Goal: Task Accomplishment & Management: Manage account settings

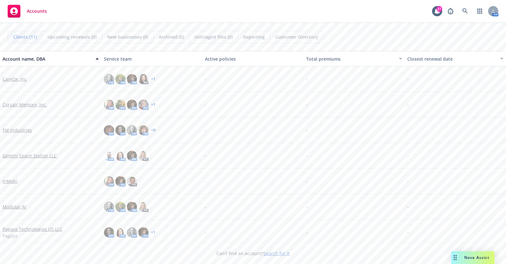
drag, startPoint x: 14, startPoint y: 206, endPoint x: 22, endPoint y: 203, distance: 8.9
click at [14, 206] on link "Modular AI" at bounding box center [15, 206] width 24 height 7
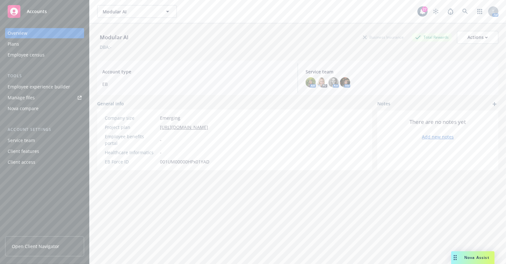
click at [46, 85] on div "Employee experience builder" at bounding box center [39, 87] width 62 height 10
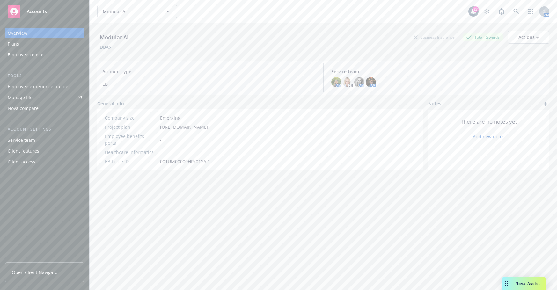
drag, startPoint x: 36, startPoint y: 43, endPoint x: 74, endPoint y: 52, distance: 38.8
click at [36, 43] on div "Plans" at bounding box center [45, 44] width 74 height 10
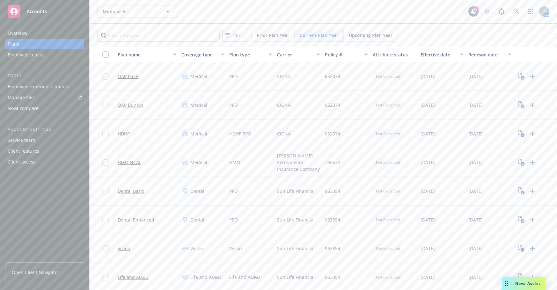
click at [381, 31] on div "Upcoming Plan Year" at bounding box center [371, 35] width 54 height 12
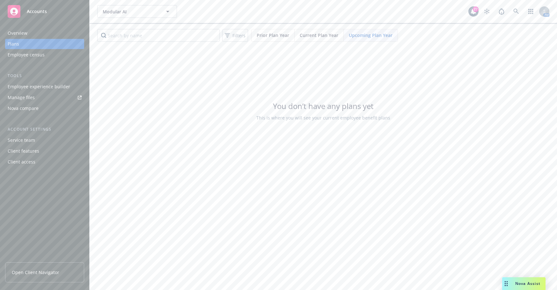
click at [310, 34] on span "Current Plan Year" at bounding box center [319, 35] width 39 height 7
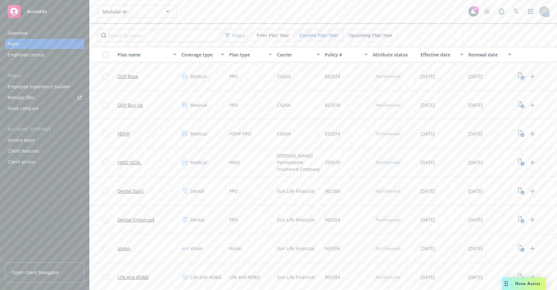
click at [506, 76] on icon "4" at bounding box center [521, 76] width 7 height 7
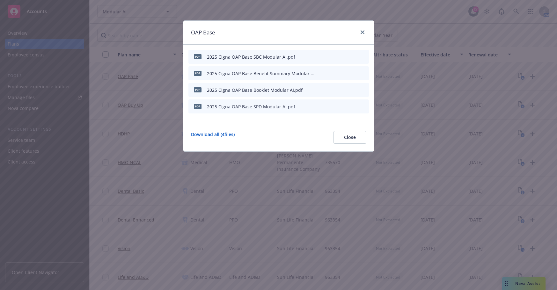
click at [321, 56] on icon "button" at bounding box center [320, 57] width 4 height 4
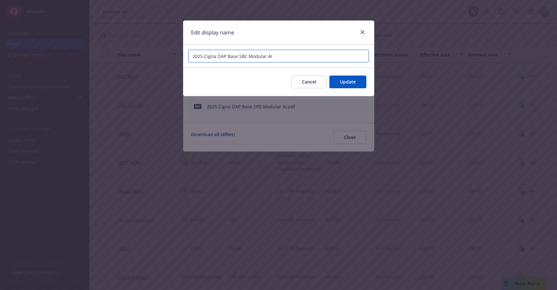
click at [289, 58] on input "2025 Cigna OAP Base SBC Modular AI" at bounding box center [278, 56] width 180 height 13
type input "2025 Cigna OAP Base SBC Modular"
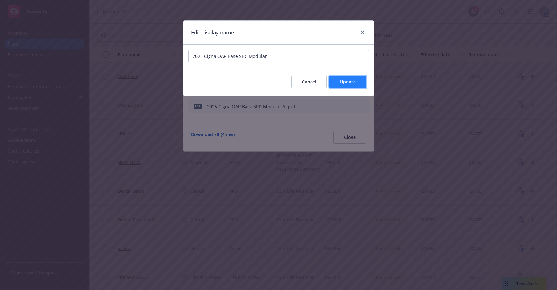
click at [338, 82] on button "Update" at bounding box center [347, 82] width 37 height 13
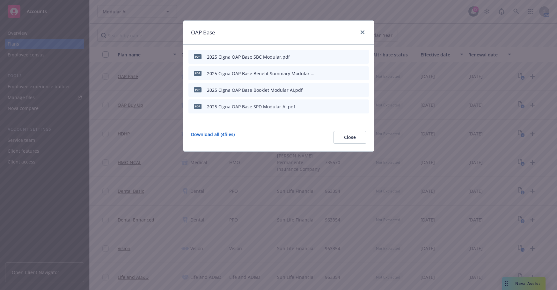
click at [322, 71] on button "button" at bounding box center [319, 73] width 5 height 5
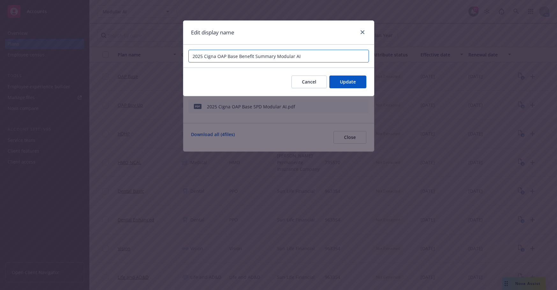
click at [315, 60] on input "2025 Cigna OAP Base Benefit Summary Modular AI" at bounding box center [278, 56] width 180 height 13
type input "2025 Cigna OAP Base Benefit Summary Modular"
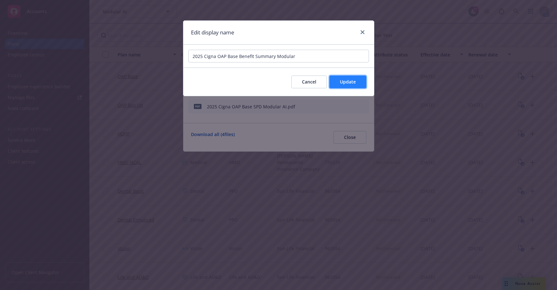
click at [350, 85] on span "Update" at bounding box center [348, 82] width 16 height 6
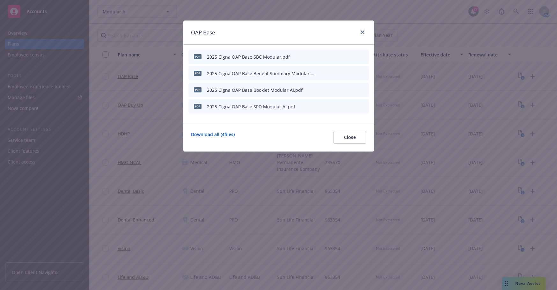
click at [320, 91] on icon "button" at bounding box center [320, 90] width 4 height 4
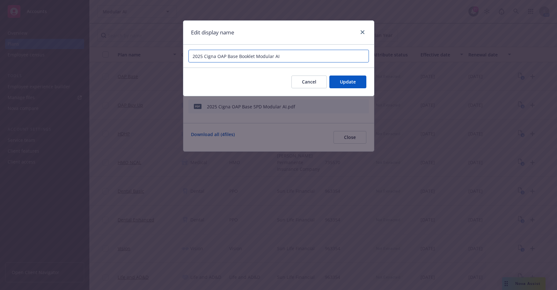
click at [292, 54] on input "2025 Cigna OAP Base Booklet Modular AI" at bounding box center [278, 56] width 180 height 13
type input "2025 Cigna OAP Base Booklet Modular"
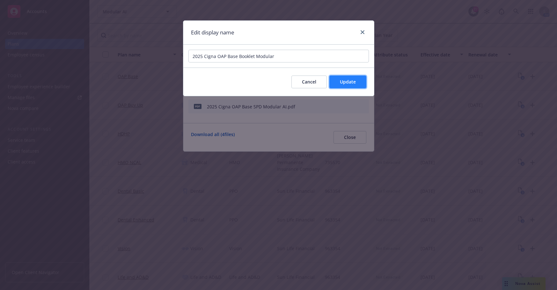
click at [340, 79] on span "Update" at bounding box center [348, 82] width 16 height 6
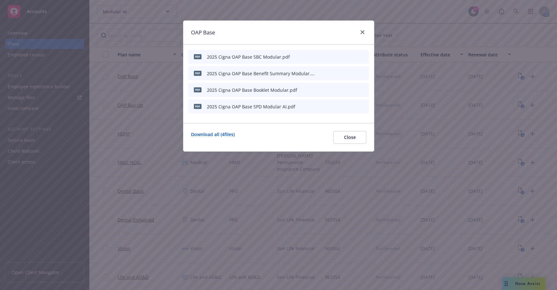
click at [323, 106] on div at bounding box center [342, 106] width 48 height 9
click at [319, 107] on icon "button" at bounding box center [319, 106] width 3 height 3
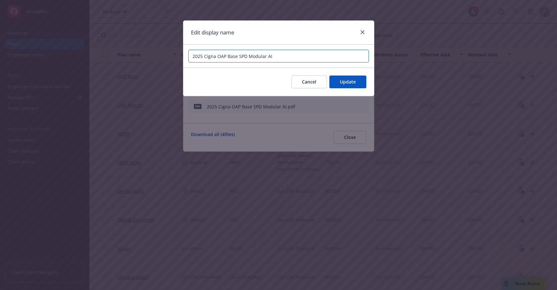
click at [314, 62] on input "2025 Cigna OAP Base SPD Modular AI" at bounding box center [278, 56] width 180 height 13
click at [313, 55] on input "2025 Cigna OAP Base SPD Modular AI" at bounding box center [278, 56] width 180 height 13
type input "2025 Cigna OAP Base SPD Modular"
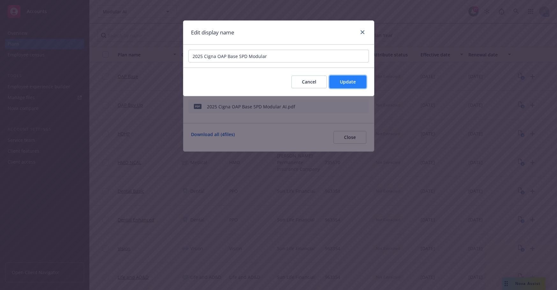
click at [355, 82] on span "Update" at bounding box center [348, 82] width 16 height 6
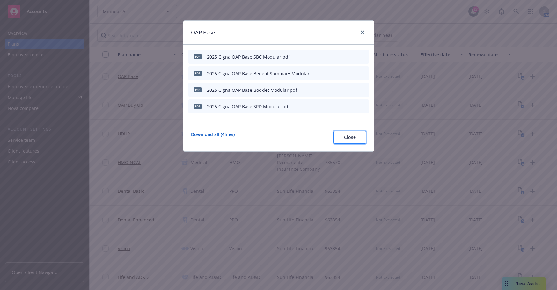
click at [357, 139] on button "Close" at bounding box center [349, 137] width 33 height 13
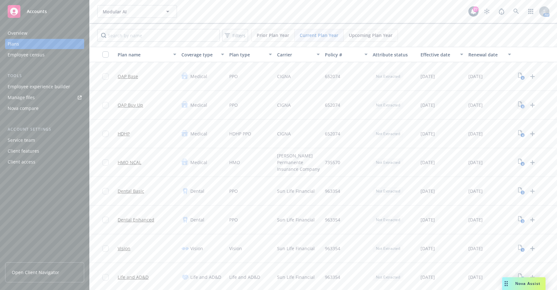
click at [506, 107] on text "4" at bounding box center [522, 107] width 2 height 4
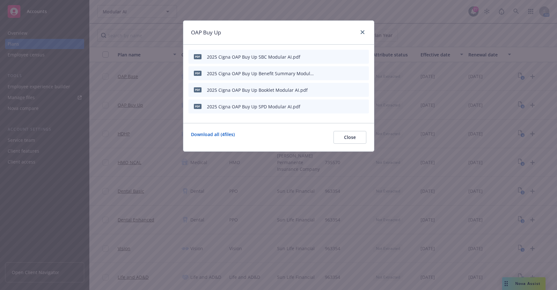
click at [322, 57] on button "button" at bounding box center [319, 56] width 5 height 5
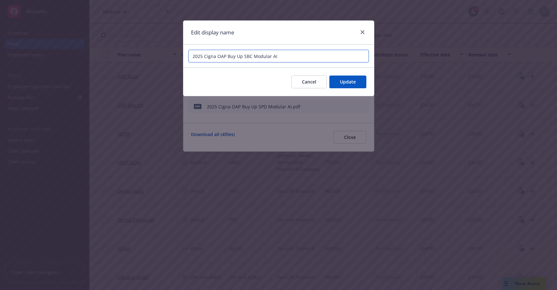
click at [320, 59] on input "2025 Cigna OAP Buy Up SBC Modular AI" at bounding box center [278, 56] width 180 height 13
type input "2025 Cigna OAP Buy Up SBC Modular"
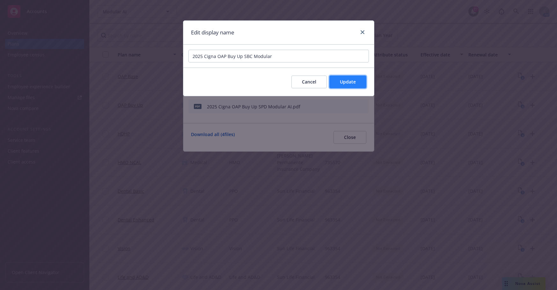
click at [353, 80] on span "Update" at bounding box center [348, 82] width 16 height 6
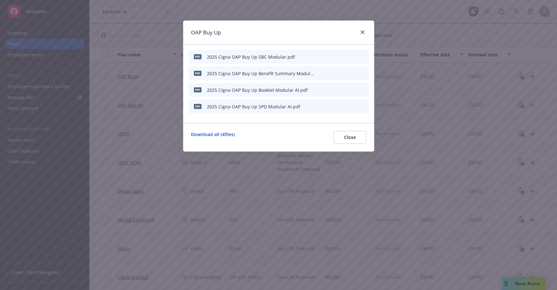
click at [320, 72] on icon "button" at bounding box center [320, 73] width 4 height 4
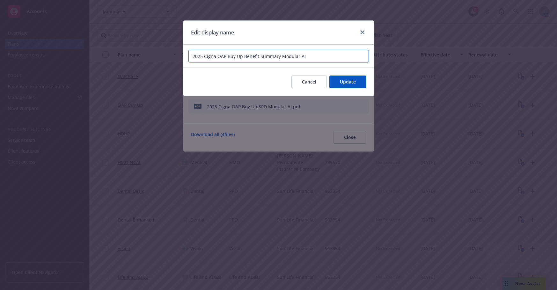
click at [326, 56] on input "2025 Cigna OAP Buy Up Benefit Summary Modular AI" at bounding box center [278, 56] width 180 height 13
type input "2025 Cigna OAP Buy Up Benefit Summary Modular"
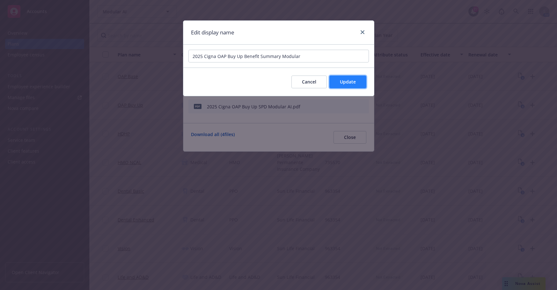
click at [345, 82] on span "Update" at bounding box center [348, 82] width 16 height 6
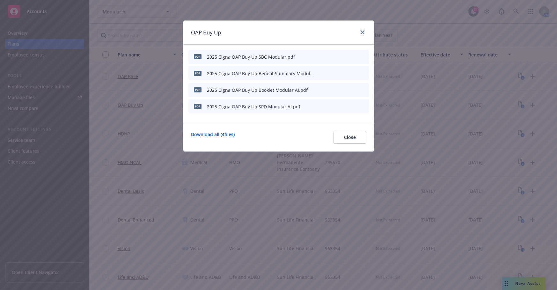
click at [321, 90] on icon "button" at bounding box center [320, 90] width 4 height 4
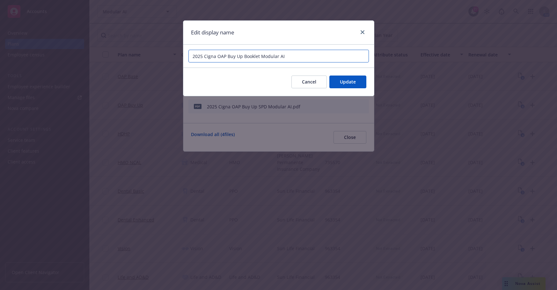
click at [317, 56] on input "2025 Cigna OAP Buy Up Booklet Modular AI" at bounding box center [278, 56] width 180 height 13
type input "2025 Cigna OAP Buy Up Booklet Modular"
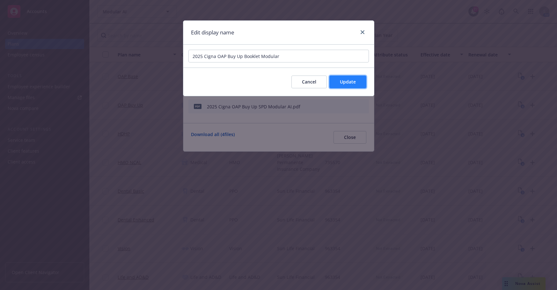
click at [347, 82] on span "Update" at bounding box center [348, 82] width 16 height 6
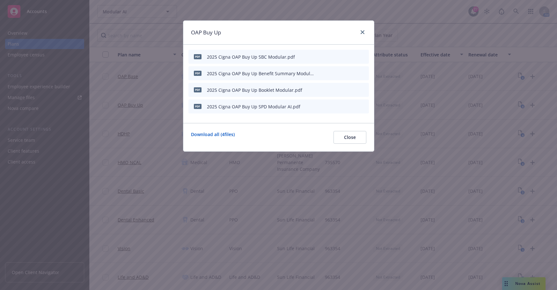
click at [320, 108] on icon "button" at bounding box center [320, 107] width 4 height 4
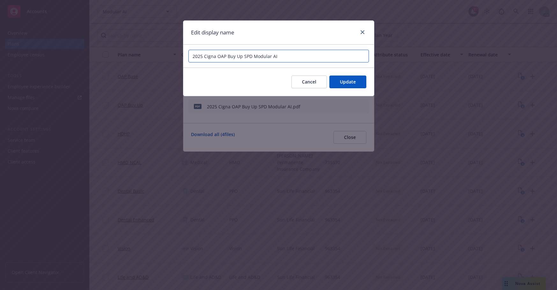
click at [304, 56] on input "2025 Cigna OAP Buy Up SPD Modular AI" at bounding box center [278, 56] width 180 height 13
type input "2025 Cigna OAP Buy Up SPD Modular"
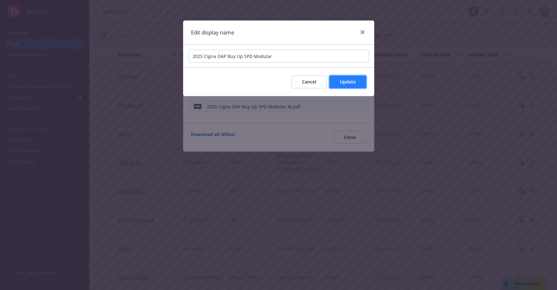
click at [347, 82] on span "Update" at bounding box center [348, 82] width 16 height 6
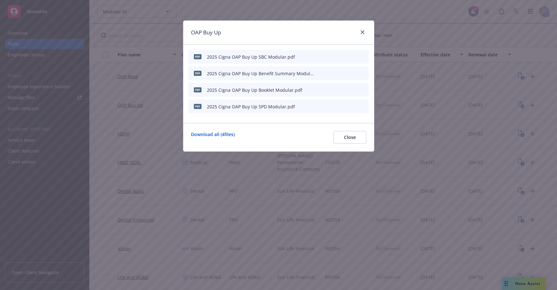
drag, startPoint x: 295, startPoint y: 31, endPoint x: 312, endPoint y: 84, distance: 55.7
click at [295, 31] on div "OAP Buy Up" at bounding box center [278, 33] width 191 height 24
click at [317, 75] on div "pdf 2025 Cigna OAP Buy Up Benefit Summary Modular.pdf" at bounding box center [278, 73] width 180 height 14
click at [320, 72] on icon "button" at bounding box center [320, 73] width 4 height 4
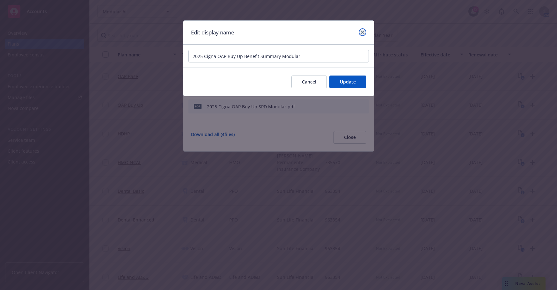
click at [362, 31] on icon "close" at bounding box center [362, 32] width 4 height 4
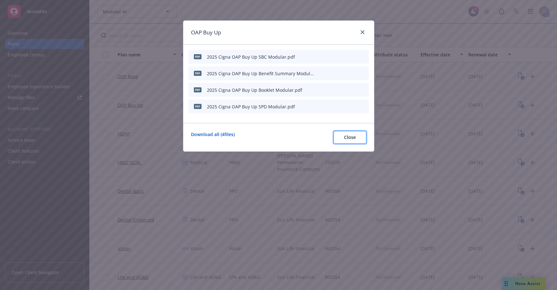
click at [353, 138] on span "Close" at bounding box center [350, 137] width 12 height 6
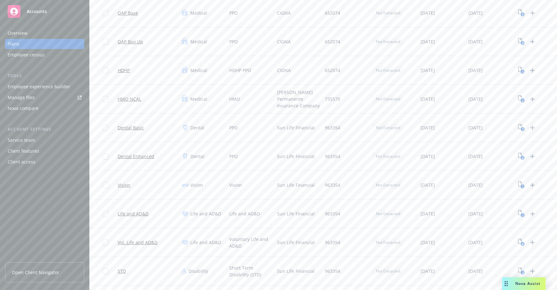
scroll to position [96, 0]
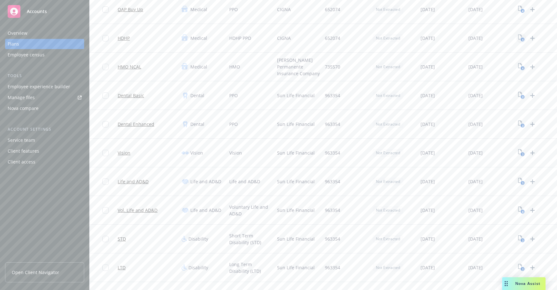
click at [506, 39] on text "4" at bounding box center [522, 40] width 2 height 4
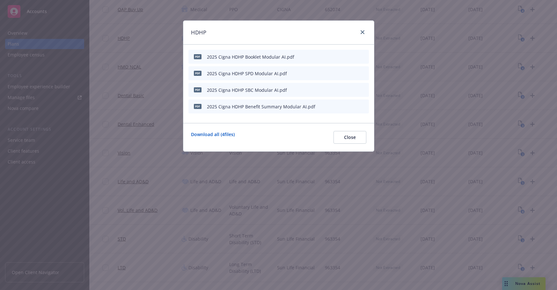
click at [319, 58] on icon "button" at bounding box center [319, 56] width 3 height 3
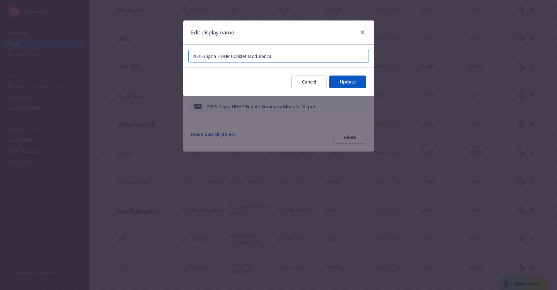
click at [301, 58] on input "2025 Cigna HDHP Booklet Modular AI" at bounding box center [278, 56] width 180 height 13
type input "2025 Cigna HDHP Booklet Modular"
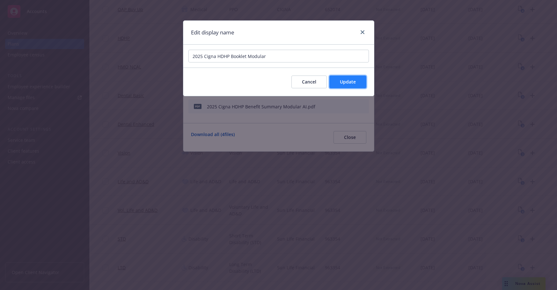
click at [343, 82] on span "Update" at bounding box center [348, 82] width 16 height 6
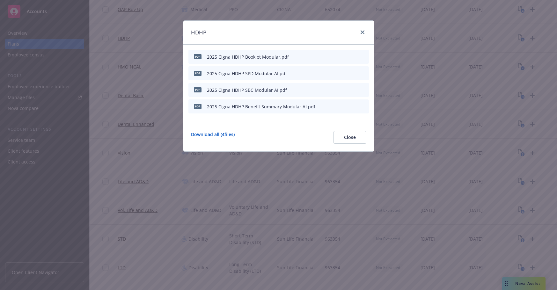
click at [320, 74] on icon "button" at bounding box center [319, 73] width 3 height 3
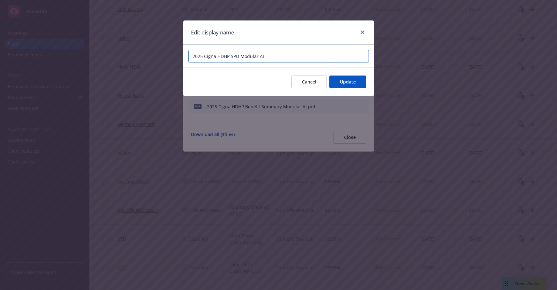
click at [293, 56] on input "2025 Cigna HDHP SPD Modular AI" at bounding box center [278, 56] width 180 height 13
type input "2025 Cigna HDHP SPD Modular"
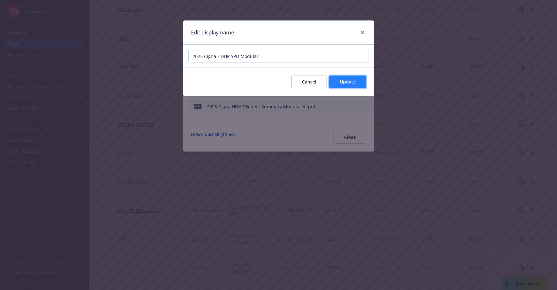
click at [339, 82] on button "Update" at bounding box center [347, 82] width 37 height 13
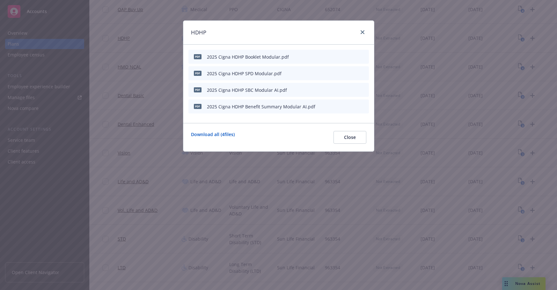
click at [322, 89] on button "button" at bounding box center [319, 89] width 5 height 5
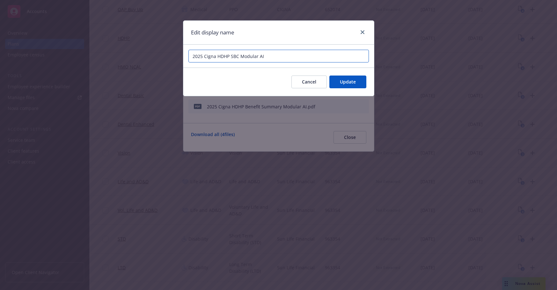
click at [288, 53] on input "2025 Cigna HDHP SBC Modular AI" at bounding box center [278, 56] width 180 height 13
type input "2025 Cigna HDHP SBC Modular"
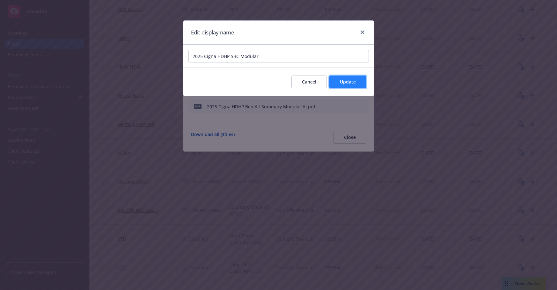
click at [349, 85] on span "Update" at bounding box center [348, 82] width 16 height 6
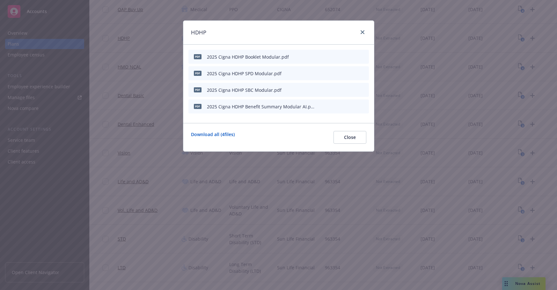
click at [319, 106] on icon "button" at bounding box center [320, 107] width 4 height 4
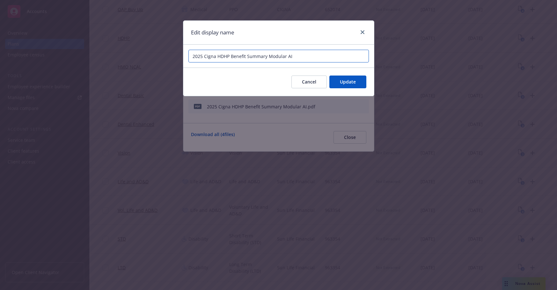
click at [311, 52] on input "2025 Cigna HDHP Benefit Summary Modular AI" at bounding box center [278, 56] width 180 height 13
type input "2025 Cigna HDHP Benefit Summary Modular"
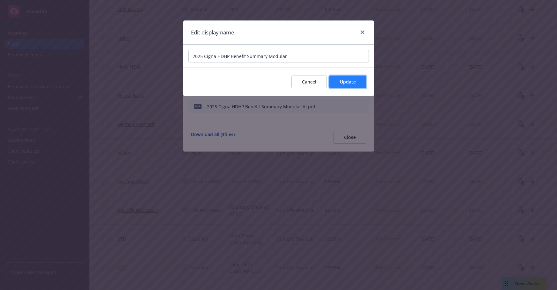
click at [344, 78] on button "Update" at bounding box center [347, 82] width 37 height 13
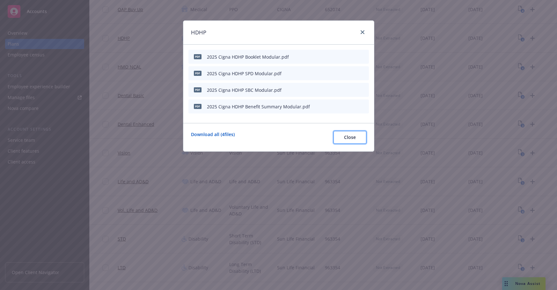
click at [355, 136] on span "Close" at bounding box center [350, 137] width 12 height 6
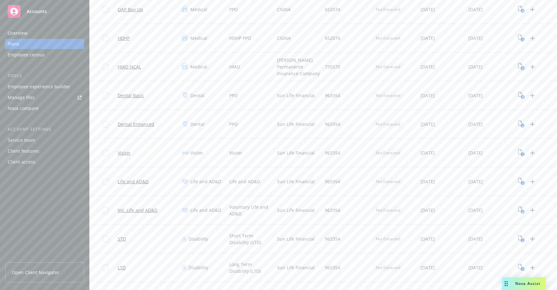
click at [506, 67] on icon "4" at bounding box center [521, 66] width 7 height 7
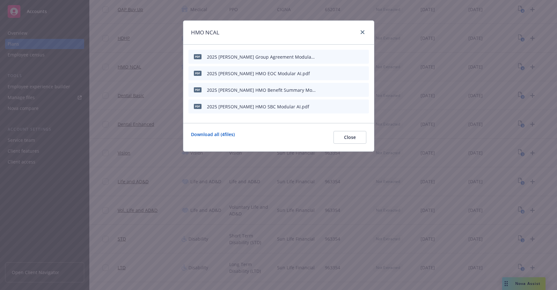
click at [318, 57] on icon "button" at bounding box center [320, 57] width 4 height 4
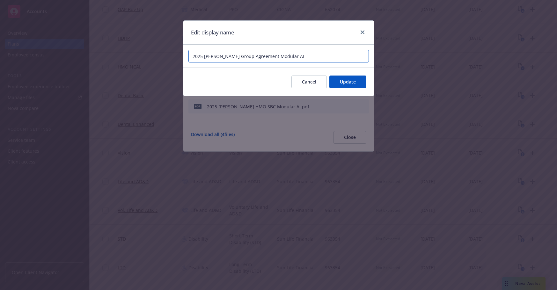
click at [320, 57] on input "2025 Kaiser Group Agreement Modular AI" at bounding box center [278, 56] width 180 height 13
type input "2025 Kaiser Group Agreement Modular"
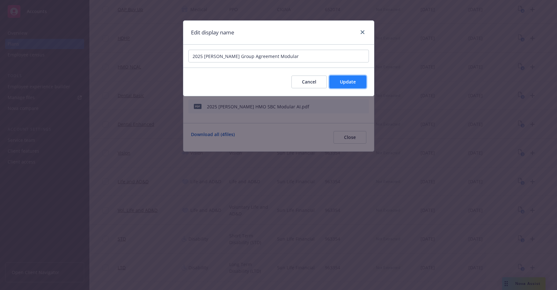
click at [351, 83] on span "Update" at bounding box center [348, 82] width 16 height 6
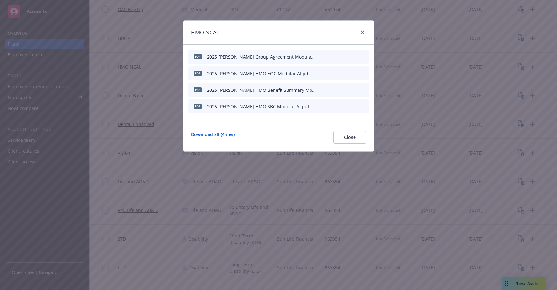
click at [317, 74] on div "pdf 2025 Kaiser HMO EOC Modular AI.pdf" at bounding box center [278, 73] width 180 height 14
click at [320, 75] on button at bounding box center [320, 73] width 4 height 9
click at [320, 75] on icon "button" at bounding box center [320, 73] width 4 height 4
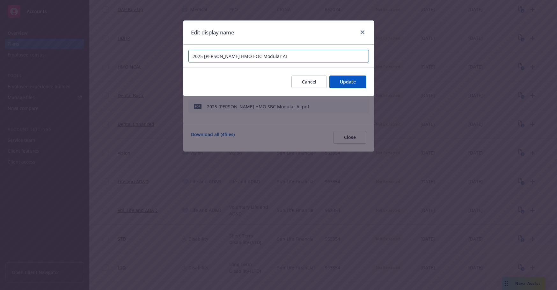
click at [308, 60] on input "2025 Kaiser HMO EOC Modular AI" at bounding box center [278, 56] width 180 height 13
type input "2025 Kaiser HMO EOC Modular"
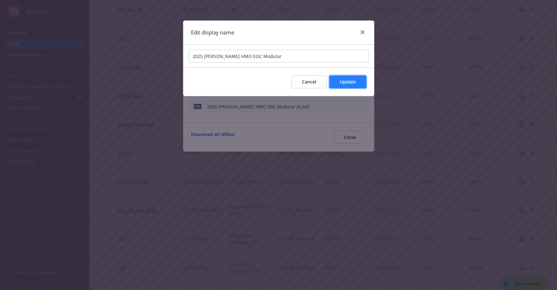
click at [343, 79] on span "Update" at bounding box center [348, 82] width 16 height 6
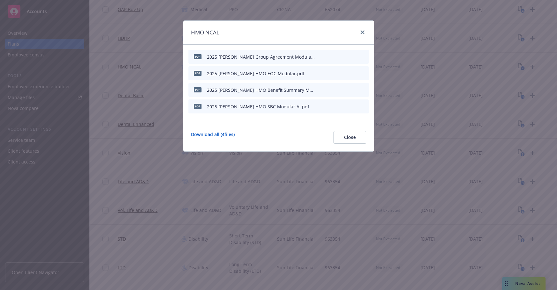
click at [321, 89] on icon "button" at bounding box center [320, 90] width 4 height 4
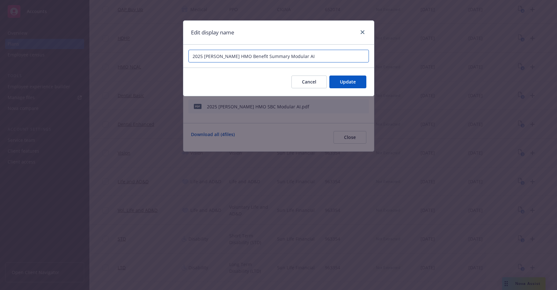
click at [308, 56] on input "2025 Kaiser HMO Benefit Summary Modular AI" at bounding box center [278, 56] width 180 height 13
type input "2025 Kaiser HMO Benefit Summary Modular"
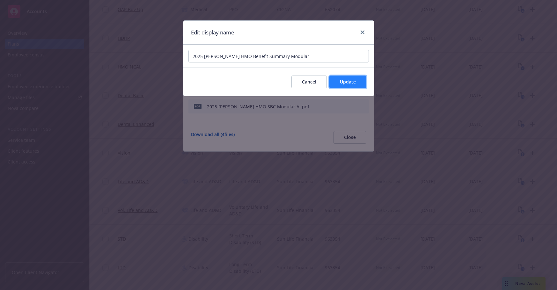
click at [349, 81] on span "Update" at bounding box center [348, 82] width 16 height 6
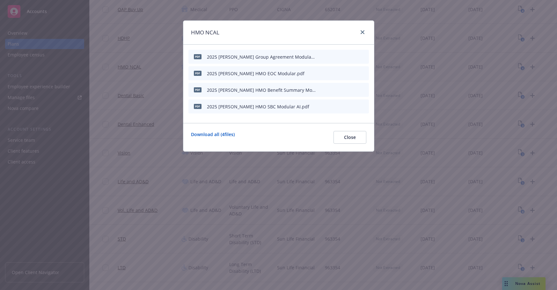
click at [319, 105] on icon "button" at bounding box center [320, 107] width 4 height 4
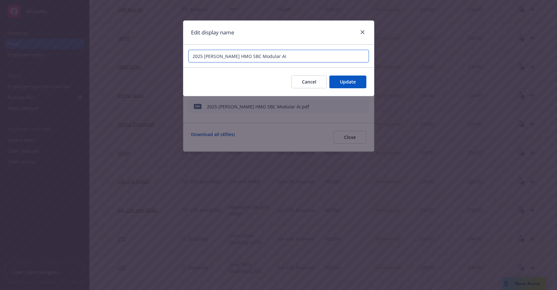
click at [316, 54] on input "2025 Kaiser HMO SBC Modular AI" at bounding box center [278, 56] width 180 height 13
type input "2025 Kaiser HMO SBC Modular"
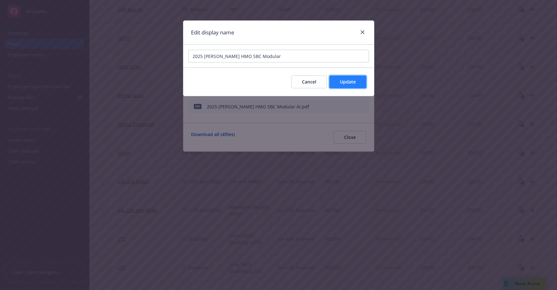
click at [343, 80] on span "Update" at bounding box center [348, 82] width 16 height 6
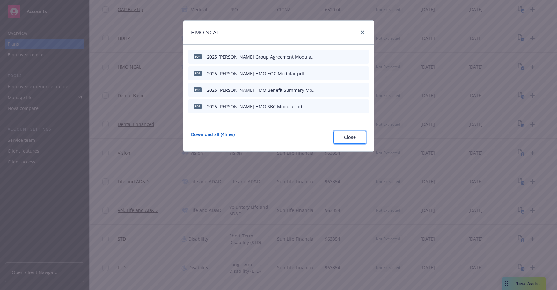
click at [359, 138] on button "Close" at bounding box center [349, 137] width 33 height 13
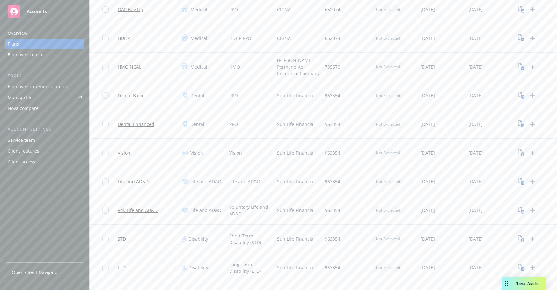
click at [506, 67] on icon "4" at bounding box center [521, 66] width 7 height 7
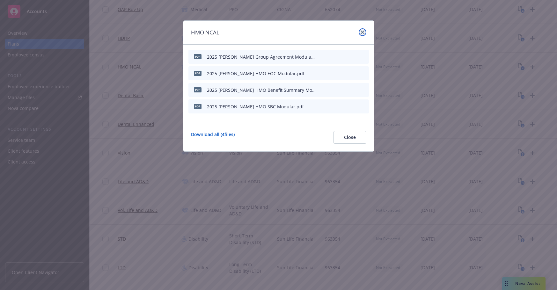
click at [363, 32] on icon "close" at bounding box center [362, 32] width 4 height 4
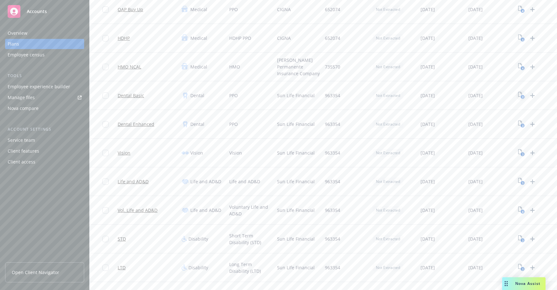
click at [506, 97] on text "3" at bounding box center [522, 97] width 2 height 4
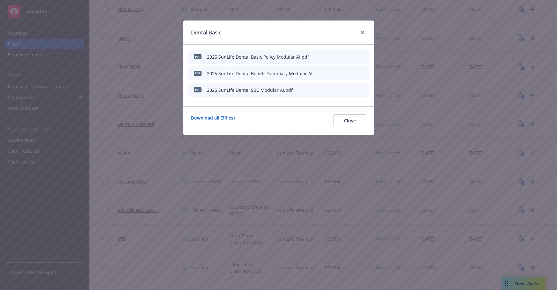
click at [323, 56] on div at bounding box center [342, 56] width 48 height 9
click at [320, 57] on icon "button" at bounding box center [320, 57] width 4 height 4
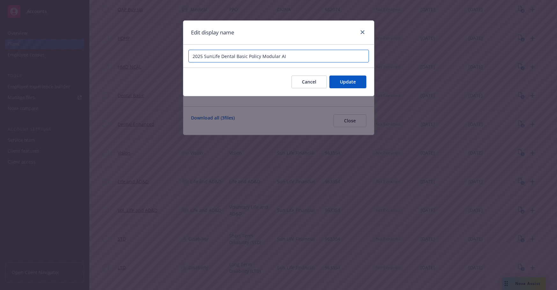
click at [305, 58] on input "2025 SunLife Dental Basic Policy Modular AI" at bounding box center [278, 56] width 180 height 13
type input "2025 SunLife Dental Basic Policy Modular"
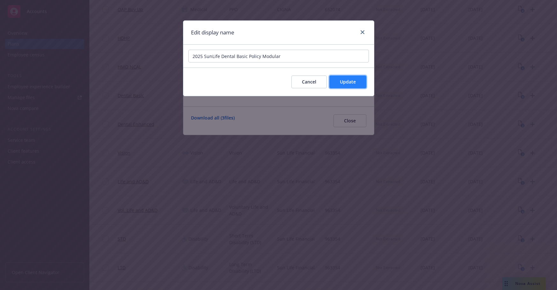
click at [348, 88] on button "Update" at bounding box center [347, 82] width 37 height 13
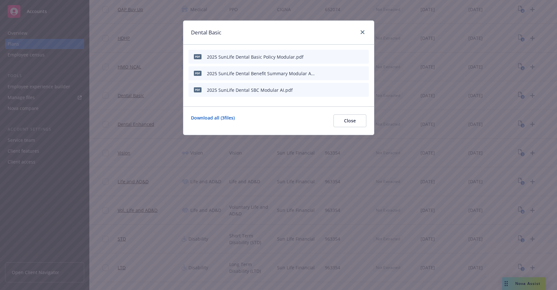
click at [320, 73] on icon "button" at bounding box center [319, 73] width 3 height 3
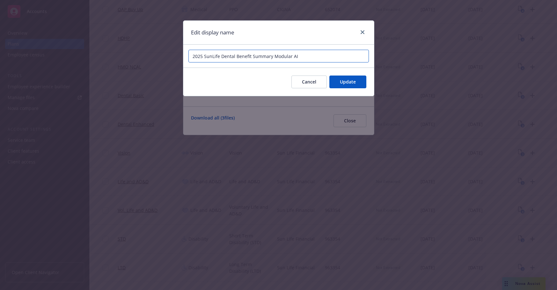
click at [314, 57] on input "2025 SunLife Dental Benefit Summary Modular AI" at bounding box center [278, 56] width 180 height 13
type input "2025 SunLife Dental Benefit Summary Modular"
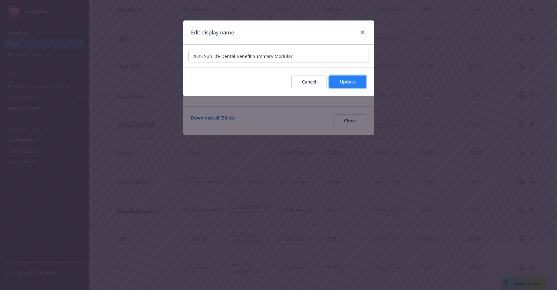
click at [347, 82] on span "Update" at bounding box center [348, 82] width 16 height 6
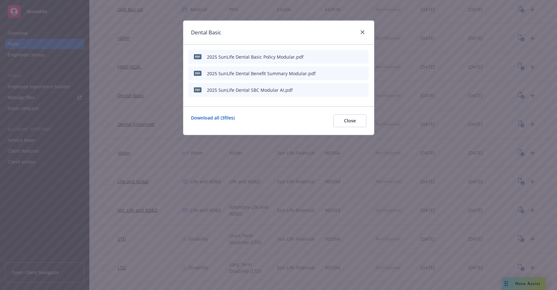
click at [320, 90] on icon "button" at bounding box center [319, 90] width 3 height 3
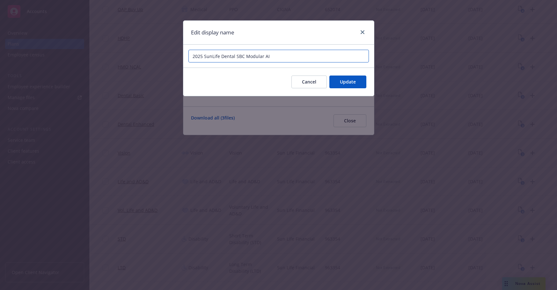
click at [287, 54] on input "2025 SunLife Dental SBC Modular AI" at bounding box center [278, 56] width 180 height 13
type input "2025 SunLife Dental SBC Modular"
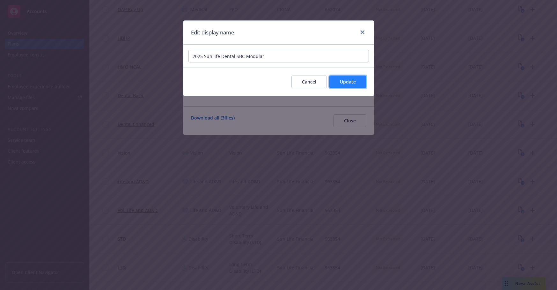
click at [353, 85] on button "Update" at bounding box center [347, 82] width 37 height 13
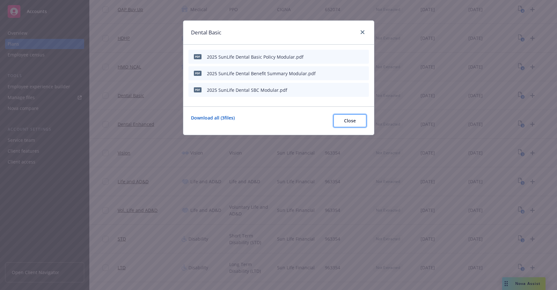
click at [358, 120] on button "Close" at bounding box center [349, 120] width 33 height 13
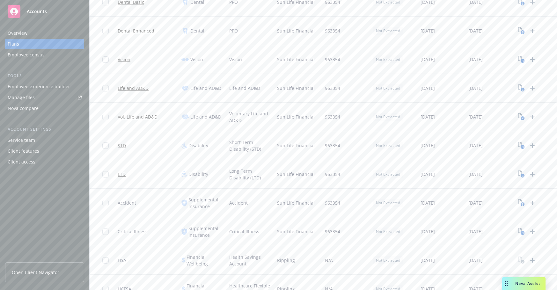
scroll to position [191, 0]
click at [506, 27] on icon "3" at bounding box center [521, 28] width 7 height 7
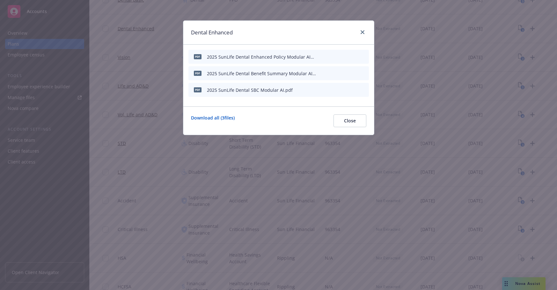
click at [320, 56] on icon "button" at bounding box center [320, 57] width 4 height 4
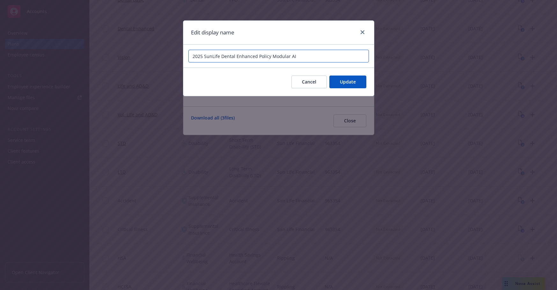
drag, startPoint x: 316, startPoint y: 56, endPoint x: 322, endPoint y: 57, distance: 5.4
click at [317, 56] on input "2025 SunLife Dental Enhanced Policy Modular AI" at bounding box center [278, 56] width 180 height 13
type input "2025 SunLife Dental Enhanced Policy Modular"
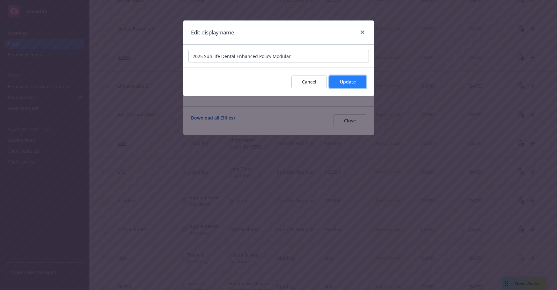
click at [342, 80] on span "Update" at bounding box center [348, 82] width 16 height 6
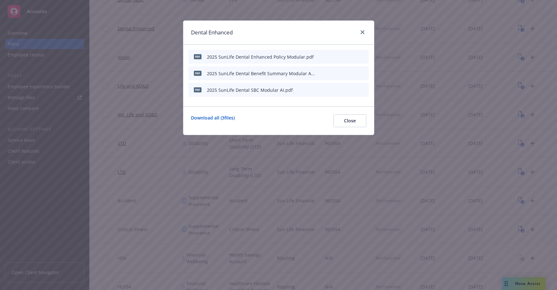
click at [320, 73] on icon "button" at bounding box center [319, 73] width 3 height 3
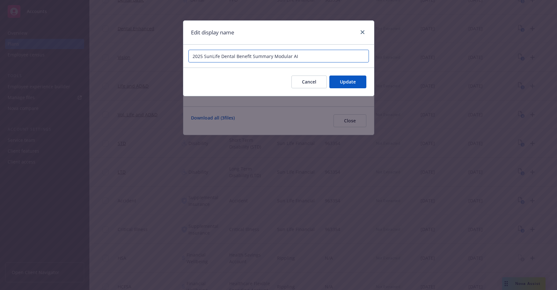
click at [320, 56] on input "2025 SunLife Dental Benefit Summary Modular AI" at bounding box center [278, 56] width 180 height 13
type input "2025 SunLife Dental Benefit Summary Modular"
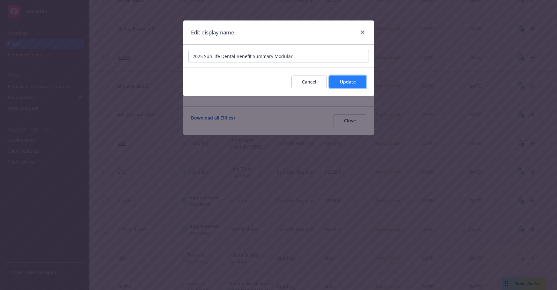
click at [348, 82] on span "Update" at bounding box center [348, 82] width 16 height 6
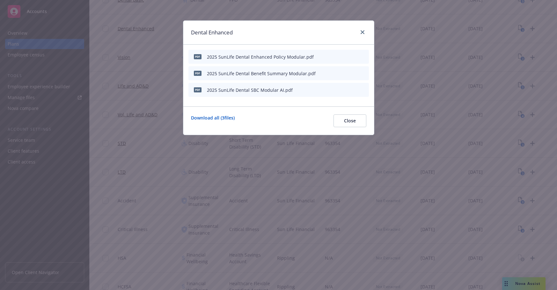
click at [322, 89] on button "button" at bounding box center [319, 89] width 5 height 5
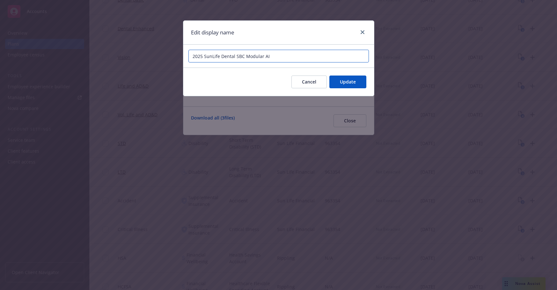
click at [307, 57] on input "2025 SunLife Dental SBC Modular AI" at bounding box center [278, 56] width 180 height 13
type input "2025 SunLife Dental SBC Modular"
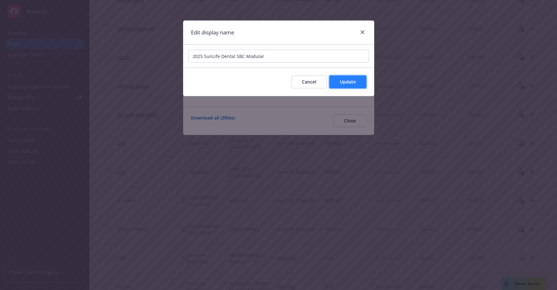
click at [355, 78] on button "Update" at bounding box center [347, 82] width 37 height 13
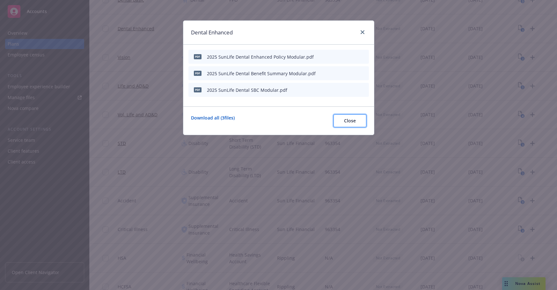
click at [353, 120] on span "Close" at bounding box center [350, 121] width 12 height 6
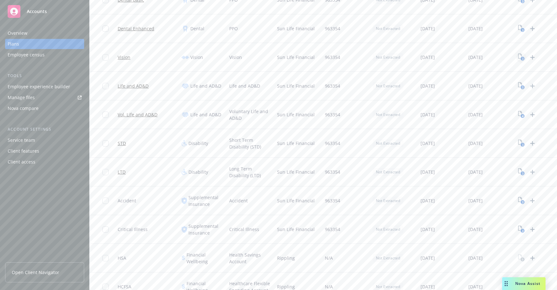
click at [506, 57] on text "3" at bounding box center [522, 59] width 2 height 4
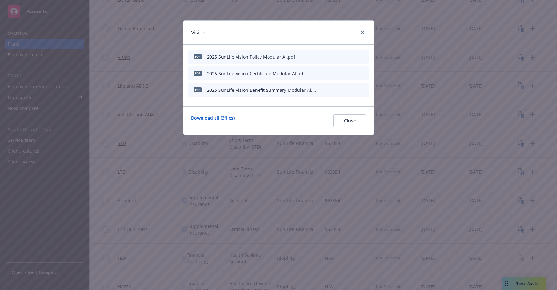
click at [318, 56] on icon "button" at bounding box center [320, 57] width 4 height 4
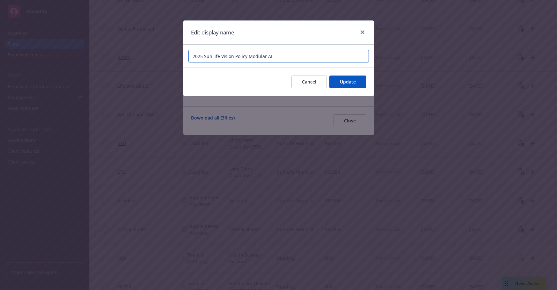
click at [294, 55] on input "2025 SunLife Vision Policy Modular AI" at bounding box center [278, 56] width 180 height 13
type input "2025 SunLife Vision Policy Modular"
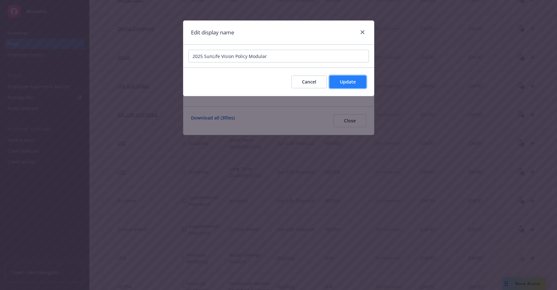
click at [351, 81] on span "Update" at bounding box center [348, 82] width 16 height 6
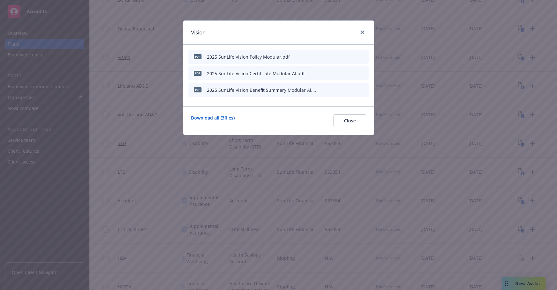
click at [318, 73] on div "pdf 2025 SunLife Vision Certificate Modular AI.pdf" at bounding box center [278, 73] width 180 height 14
click at [318, 72] on icon "button" at bounding box center [320, 73] width 4 height 4
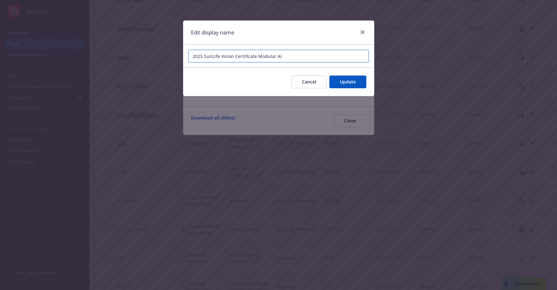
click at [306, 55] on input "2025 SunLife Vision Certificate Modular AI" at bounding box center [278, 56] width 180 height 13
type input "2025 SunLife Vision Certificate Modular"
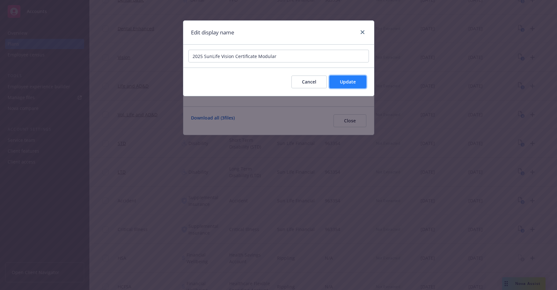
click at [344, 83] on span "Update" at bounding box center [348, 82] width 16 height 6
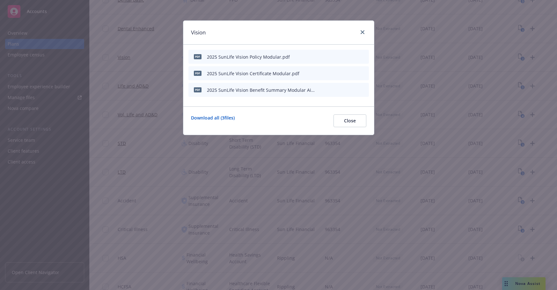
click at [320, 89] on icon "button" at bounding box center [320, 90] width 4 height 4
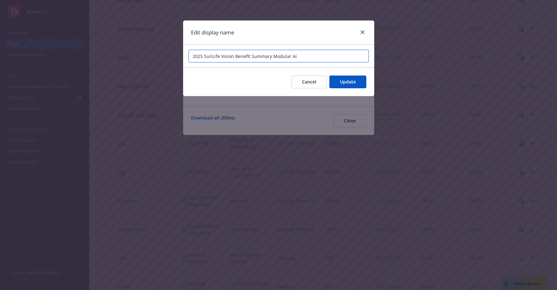
click at [326, 54] on input "2025 SunLife Vision Benefit Summary Modular Ai" at bounding box center [278, 56] width 180 height 13
type input "2025 SunLife Vision Benefit Summary Modular"
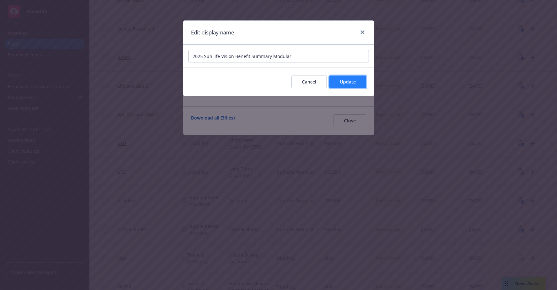
click at [350, 81] on span "Update" at bounding box center [348, 82] width 16 height 6
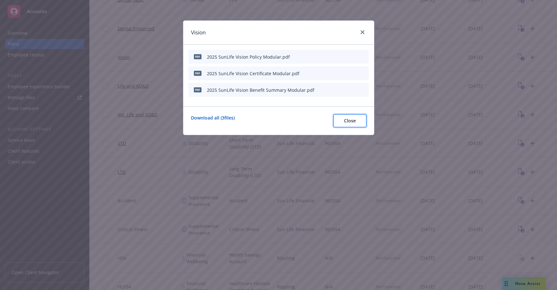
click at [354, 120] on span "Close" at bounding box center [350, 121] width 12 height 6
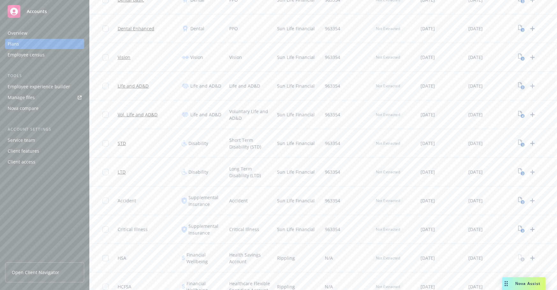
click at [506, 84] on icon "3" at bounding box center [521, 85] width 7 height 7
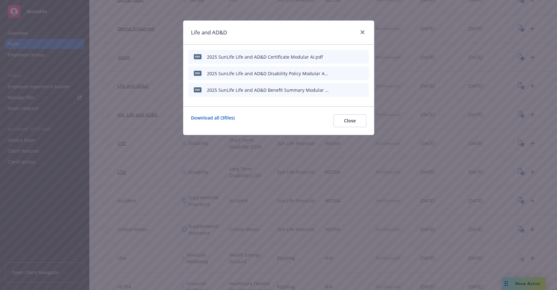
click at [333, 58] on icon "button" at bounding box center [332, 57] width 4 height 4
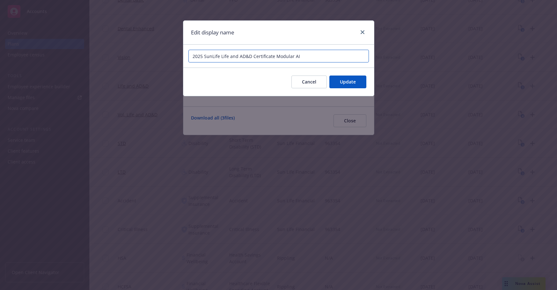
click at [308, 56] on input "2025 SunLife Life and AD&D Certificate Modular AI" at bounding box center [278, 56] width 180 height 13
type input "2025 SunLife Life and AD&D Certificate Modular"
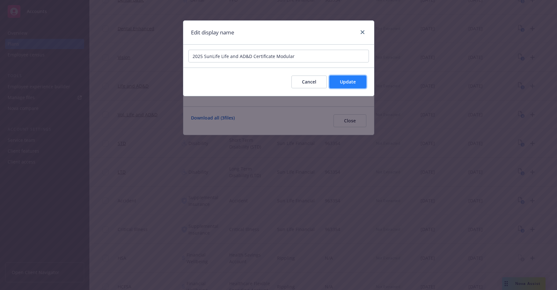
click at [355, 82] on span "Update" at bounding box center [348, 82] width 16 height 6
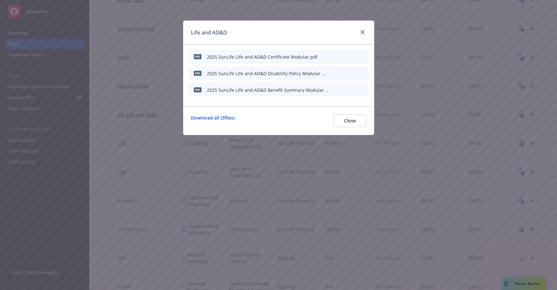
click at [334, 71] on icon "button" at bounding box center [332, 73] width 4 height 4
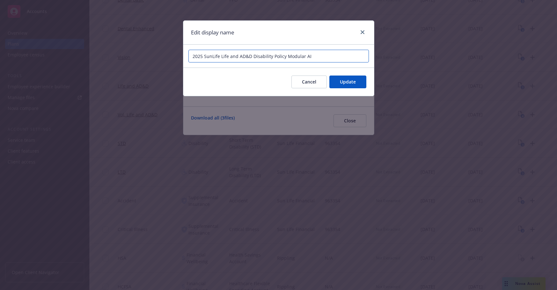
click at [336, 58] on input "2025 SunLife Life and AD&D Disability Policy Modular AI" at bounding box center [278, 56] width 180 height 13
type input "2025 SunLife Life and AD&D Disability Policy Modular"
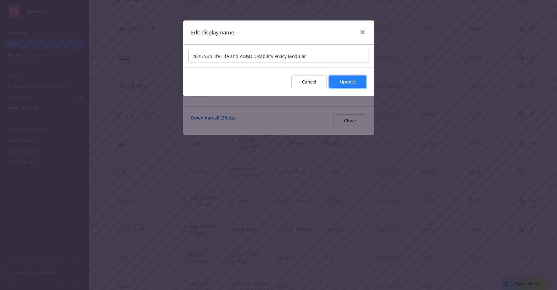
click at [353, 84] on span "Update" at bounding box center [348, 82] width 16 height 6
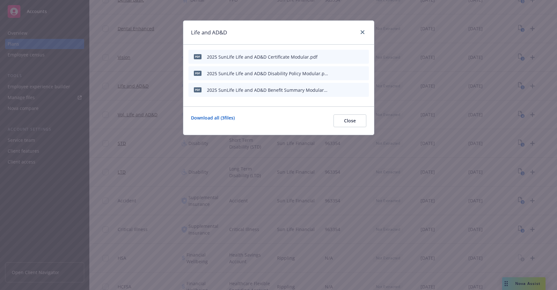
click at [331, 90] on icon "button" at bounding box center [332, 90] width 4 height 4
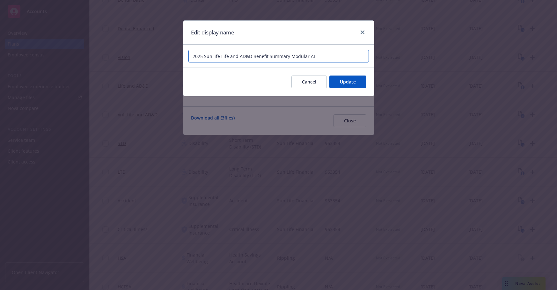
click at [330, 54] on input "2025 SunLife Life and AD&D Benefit Summary Modular AI" at bounding box center [278, 56] width 180 height 13
type input "2025 SunLife Life and AD&D Benefit Summary Modular"
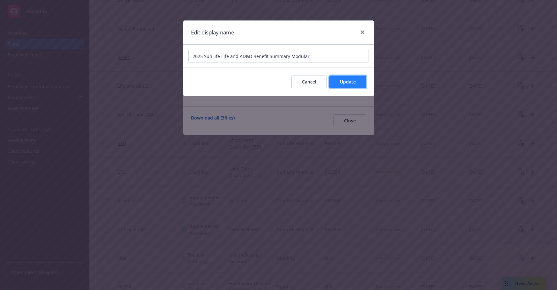
click at [353, 78] on button "Update" at bounding box center [347, 82] width 37 height 13
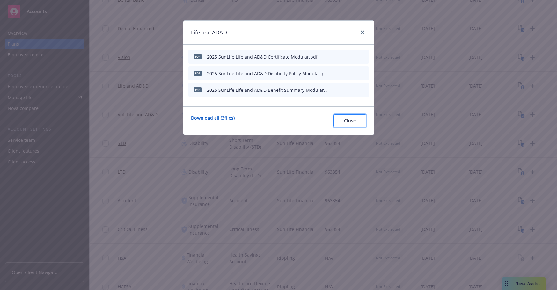
click at [353, 126] on button "Close" at bounding box center [349, 120] width 33 height 13
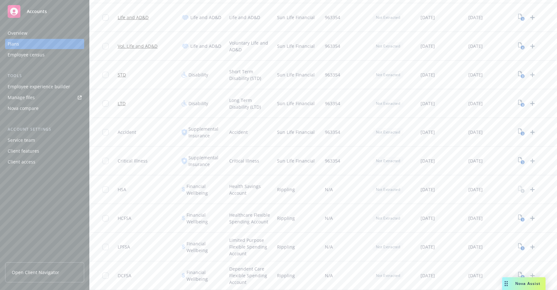
scroll to position [265, 0]
click at [506, 46] on rect "View Plan Documents" at bounding box center [522, 48] width 4 height 4
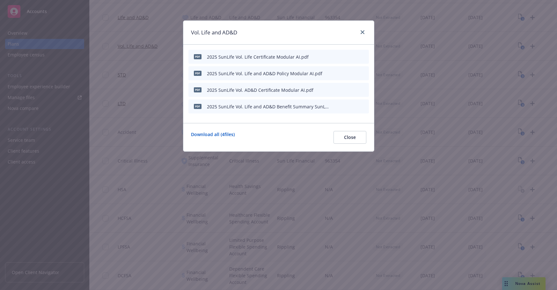
click at [332, 55] on icon "button" at bounding box center [332, 57] width 4 height 4
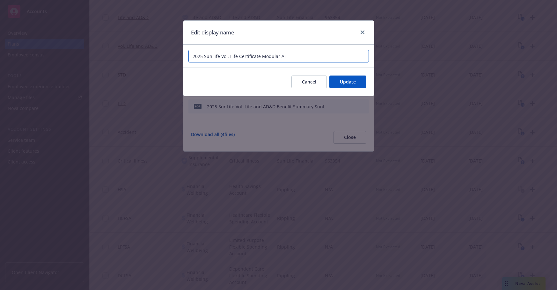
click at [307, 57] on input "2025 SunLife Vol. Life Certificate Modular AI" at bounding box center [278, 56] width 180 height 13
type input "2025 SunLife Vol. Life Certificate Modular"
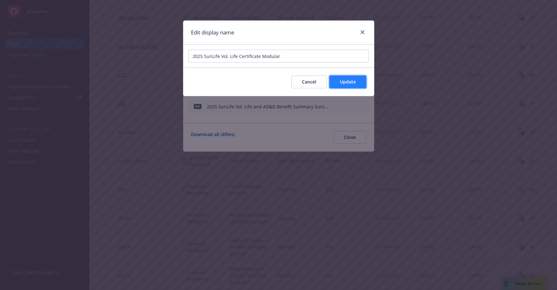
click at [349, 79] on span "Update" at bounding box center [348, 82] width 16 height 6
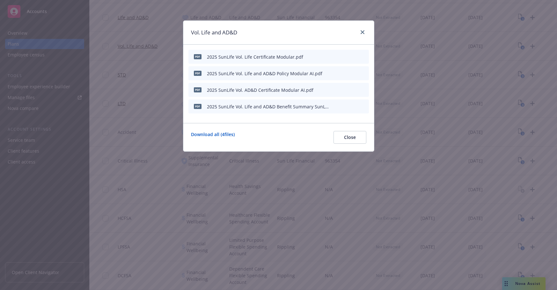
click at [333, 72] on icon "button" at bounding box center [332, 73] width 4 height 4
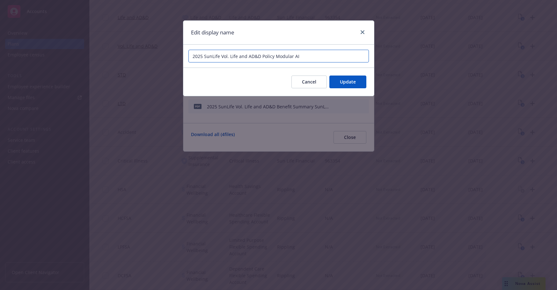
click at [327, 54] on input "2025 SunLife Vol. Life and AD&D Policy Modular AI" at bounding box center [278, 56] width 180 height 13
type input "2025 SunLife Vol. Life and AD&D Policy Modular"
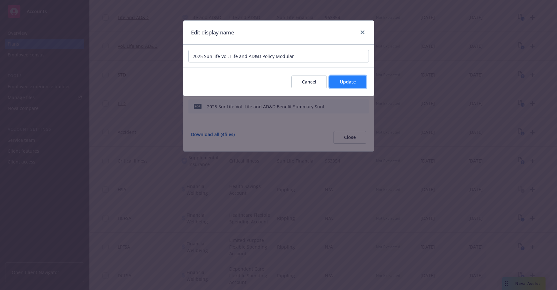
click at [352, 82] on span "Update" at bounding box center [348, 82] width 16 height 6
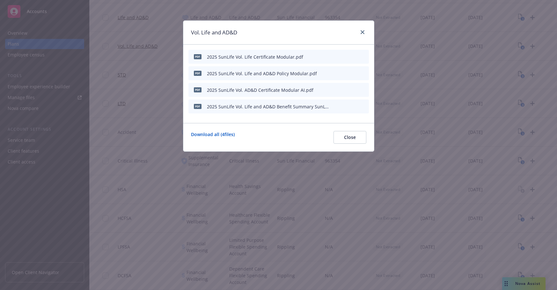
click at [333, 90] on icon "button" at bounding box center [331, 90] width 3 height 3
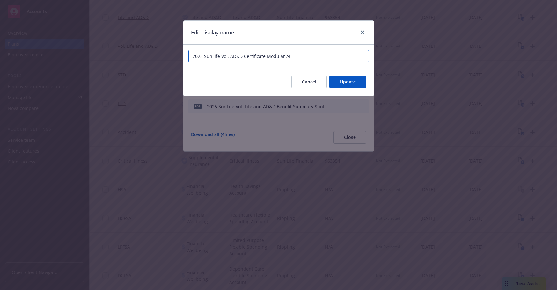
click at [325, 55] on input "2025 SunLife Vol. AD&D Certificate Modular AI" at bounding box center [278, 56] width 180 height 13
type input "2025 SunLife Vol. AD&D Certificate Modular"
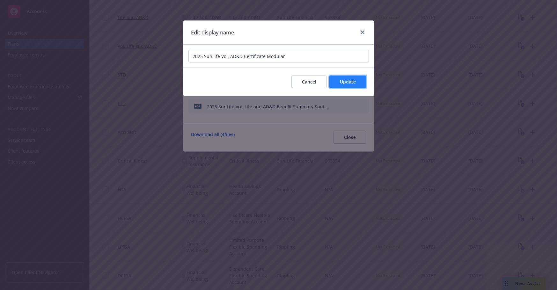
click at [347, 78] on button "Update" at bounding box center [347, 82] width 37 height 13
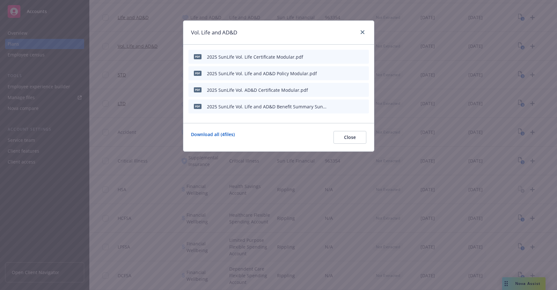
click at [332, 106] on icon "button" at bounding box center [332, 107] width 4 height 4
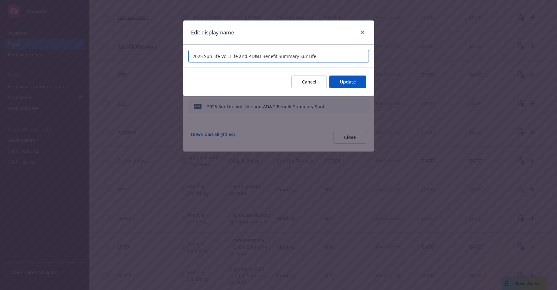
click at [317, 51] on input "2025 SunLife Vol. Life and AD&D Benefit Summary SunLife" at bounding box center [278, 56] width 180 height 13
click at [345, 55] on input "2025 SunLife Vol. Life and AD&D Benefit Summary SunLife" at bounding box center [278, 56] width 180 height 13
click at [356, 54] on input "2025 SunLife Vol. Life and AD&D Benefit Summary SunLife" at bounding box center [278, 56] width 180 height 13
drag, startPoint x: 351, startPoint y: 55, endPoint x: 299, endPoint y: 55, distance: 52.6
click at [299, 55] on input "2025 SunLife Vol. Life and AD&D Benefit Summary SunLife" at bounding box center [278, 56] width 180 height 13
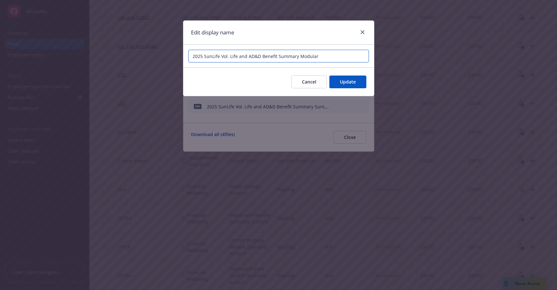
type input "2025 SunLife Vol. Life and AD&D Benefit Summary Modular"
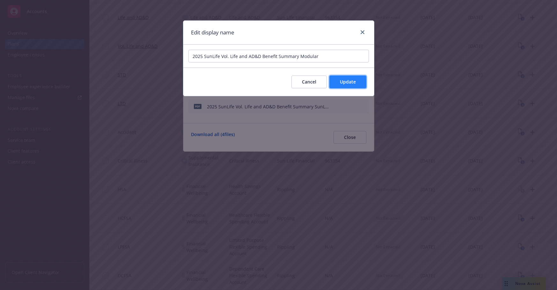
click at [338, 79] on button "Update" at bounding box center [347, 82] width 37 height 13
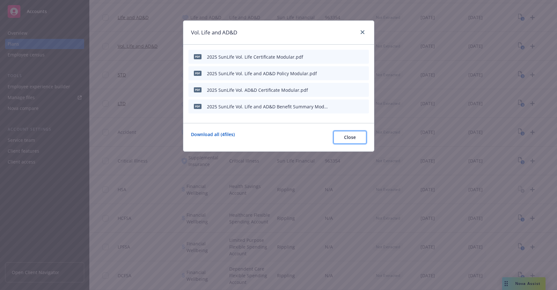
click at [360, 139] on button "Close" at bounding box center [349, 137] width 33 height 13
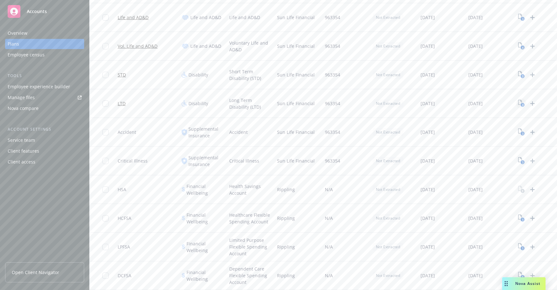
click at [506, 100] on icon "3" at bounding box center [521, 103] width 7 height 7
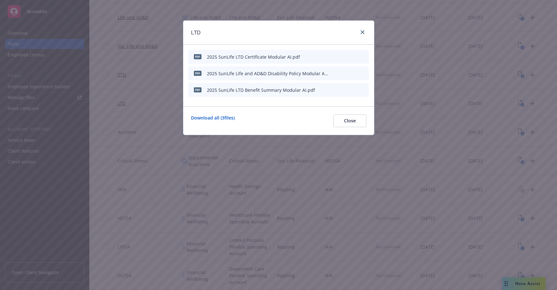
click at [333, 55] on icon "button" at bounding box center [332, 57] width 4 height 4
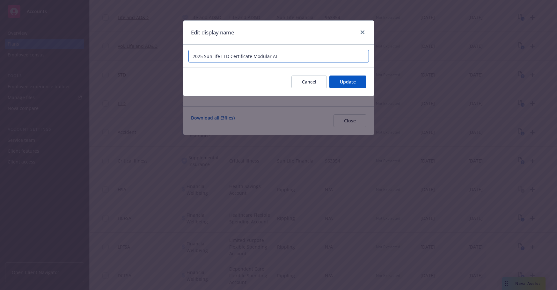
click at [311, 54] on input "2025 SunLife LTD Certificate Modular AI" at bounding box center [278, 56] width 180 height 13
type input "2025 SunLife LTD Certificate Modular"
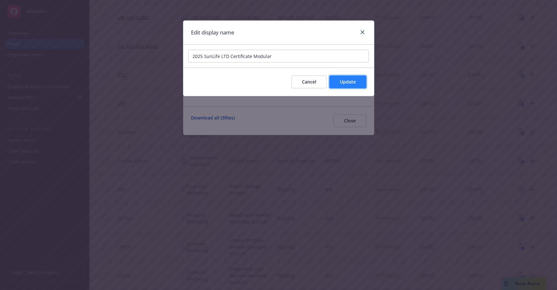
click at [347, 80] on span "Update" at bounding box center [348, 82] width 16 height 6
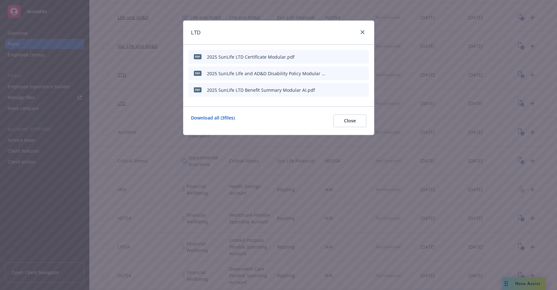
click at [334, 72] on icon "button" at bounding box center [332, 73] width 4 height 4
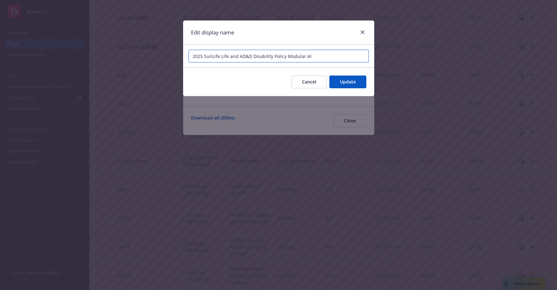
click at [328, 59] on input "2025 SunLife Life and AD&D Disability Policy Modular AI" at bounding box center [278, 56] width 180 height 13
type input "2025 SunLife Life and AD&D Disability Policy Modular"
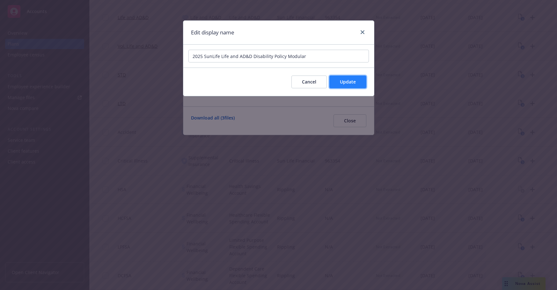
click at [344, 84] on span "Update" at bounding box center [348, 82] width 16 height 6
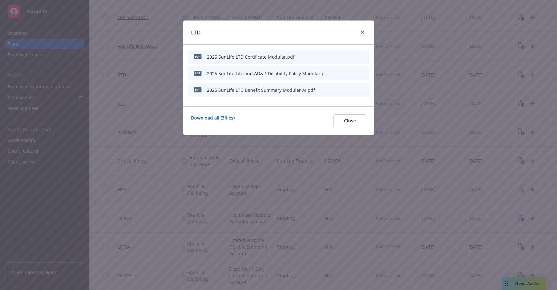
click at [332, 91] on icon "button" at bounding box center [332, 90] width 4 height 4
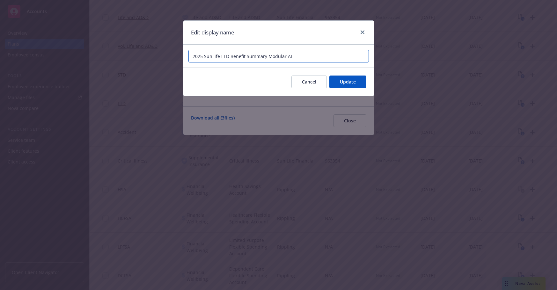
click at [325, 56] on input "2025 SunLife LTD Benefit Summary Modular AI" at bounding box center [278, 56] width 180 height 13
type input "2025 SunLife LTD Benefit Summary Modular"
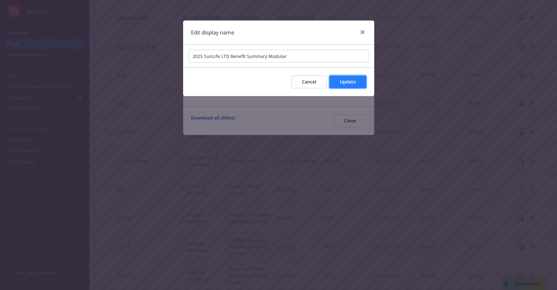
click at [345, 77] on button "Update" at bounding box center [347, 82] width 37 height 13
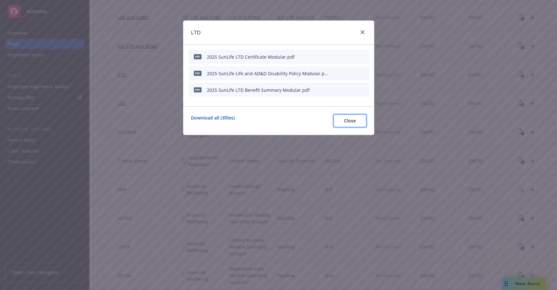
click at [355, 119] on span "Close" at bounding box center [350, 121] width 12 height 6
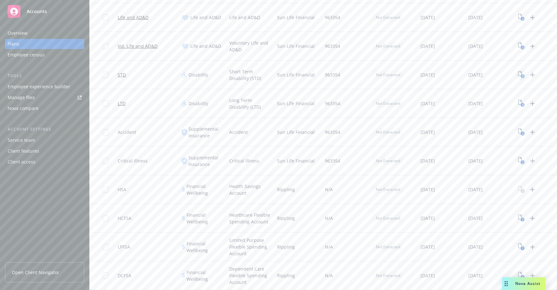
click at [506, 71] on icon "3" at bounding box center [521, 74] width 7 height 7
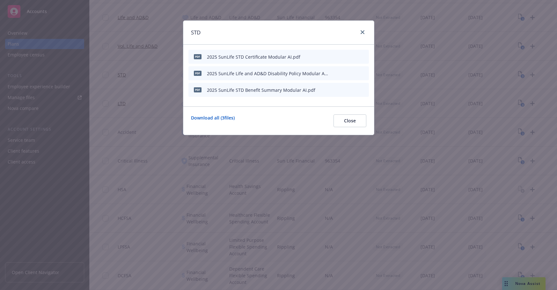
click at [333, 56] on icon "button" at bounding box center [332, 57] width 4 height 4
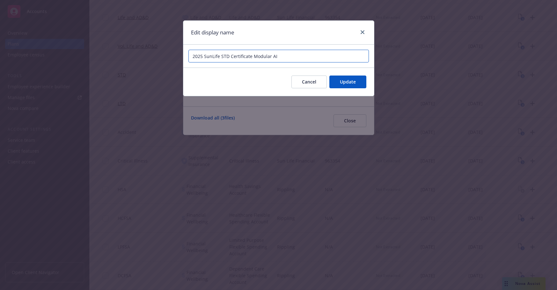
click at [338, 57] on input "2025 SunLife STD Certificate Modular AI" at bounding box center [278, 56] width 180 height 13
type input "2025 SunLife STD Certificate Modular"
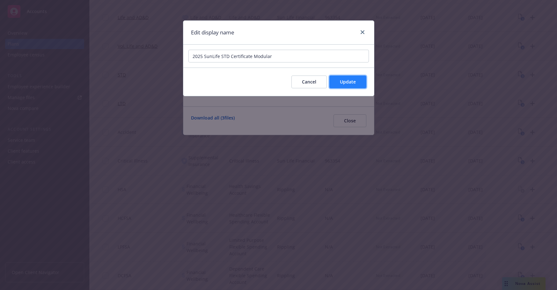
click at [350, 81] on span "Update" at bounding box center [348, 82] width 16 height 6
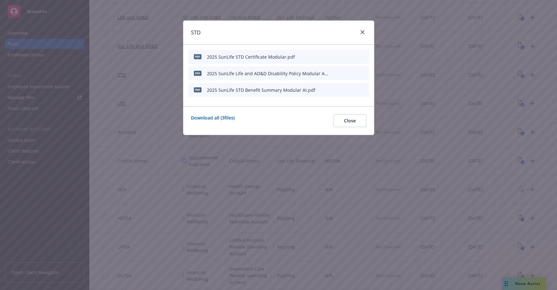
click at [330, 74] on div "pdf 2025 SunLife Life and AD&D Disability Policy Modular AI.pdf" at bounding box center [278, 73] width 180 height 14
click at [332, 73] on icon "button" at bounding box center [332, 73] width 4 height 4
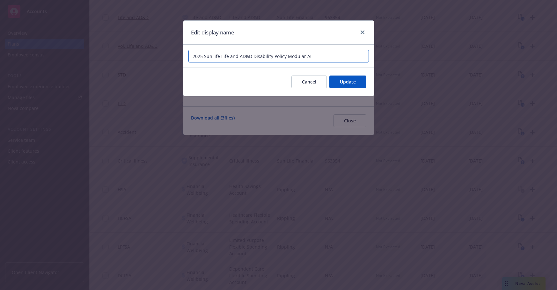
click at [334, 59] on input "2025 SunLife Life and AD&D Disability Policy Modular AI" at bounding box center [278, 56] width 180 height 13
type input "2025 SunLife Life and AD&D Disability Policy Modular"
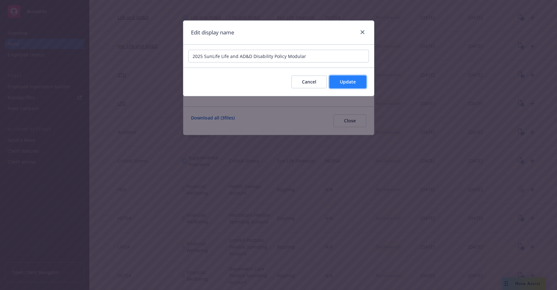
click at [346, 80] on span "Update" at bounding box center [348, 82] width 16 height 6
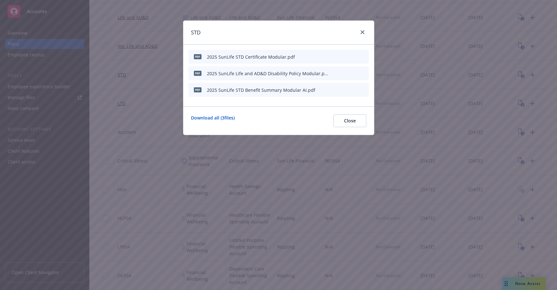
click at [333, 90] on icon "button" at bounding box center [331, 90] width 3 height 3
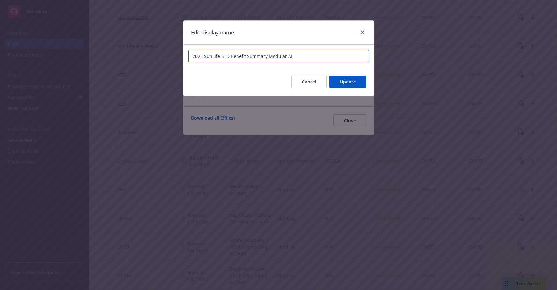
click at [312, 55] on input "2025 SunLife STD Benefit Summary Modular AI" at bounding box center [278, 56] width 180 height 13
type input "2025 SunLife STD Benefit Summary Modular"
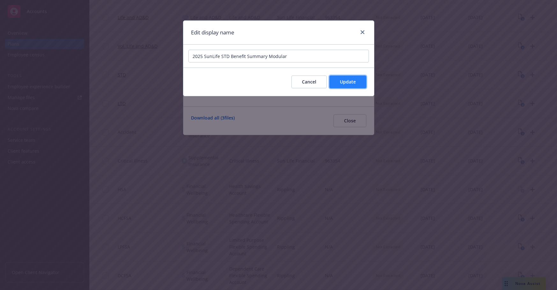
click at [343, 77] on button "Update" at bounding box center [347, 82] width 37 height 13
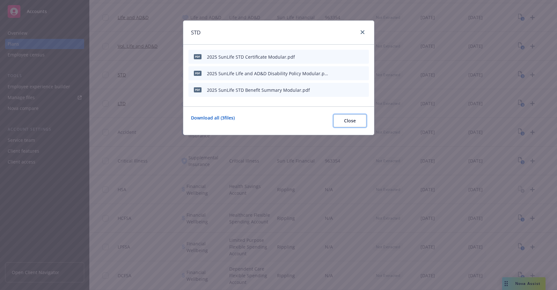
click at [348, 120] on span "Close" at bounding box center [350, 121] width 12 height 6
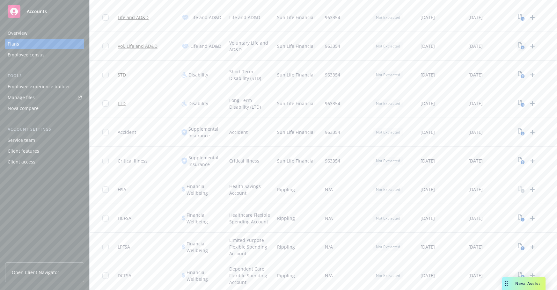
click at [506, 42] on icon "4" at bounding box center [521, 45] width 7 height 7
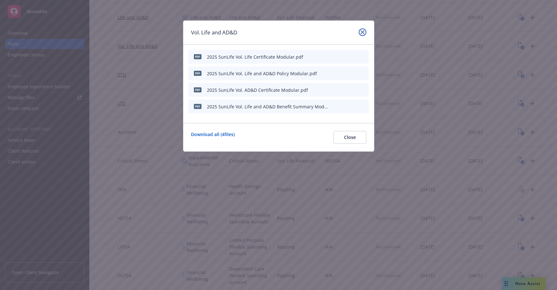
click at [363, 32] on icon "close" at bounding box center [362, 32] width 4 height 4
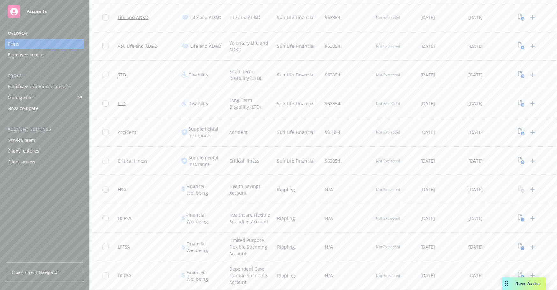
click at [506, 131] on icon "3" at bounding box center [521, 131] width 7 height 7
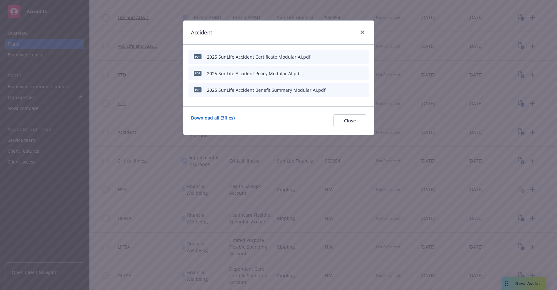
click at [331, 55] on icon "button" at bounding box center [332, 57] width 4 height 4
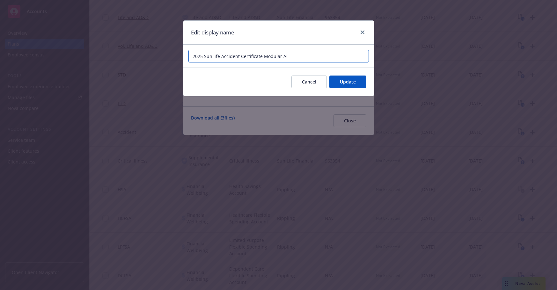
click at [305, 55] on input "2025 SunLife Accident Certificate Modular AI" at bounding box center [278, 56] width 180 height 13
type input "2025 SunLife Accident Certificate Modular"
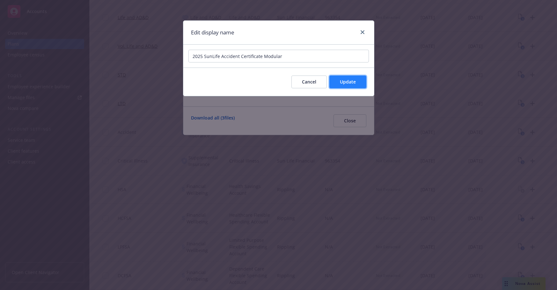
click at [356, 85] on button "Update" at bounding box center [347, 82] width 37 height 13
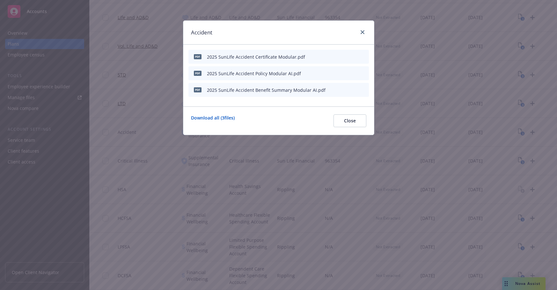
click at [333, 71] on icon "button" at bounding box center [332, 73] width 4 height 4
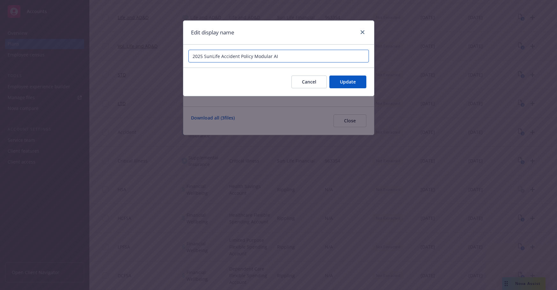
click at [310, 57] on input "2025 SunLife Accident Policy Modular AI" at bounding box center [278, 56] width 180 height 13
type input "2025 SunLife Accident Policy Modular"
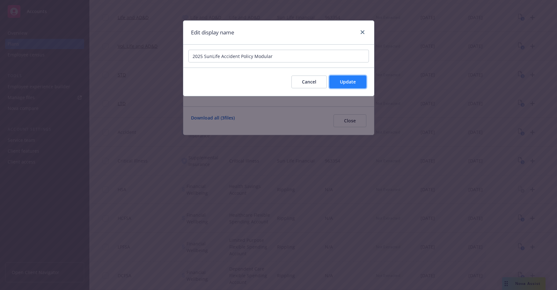
click at [344, 78] on button "Update" at bounding box center [347, 82] width 37 height 13
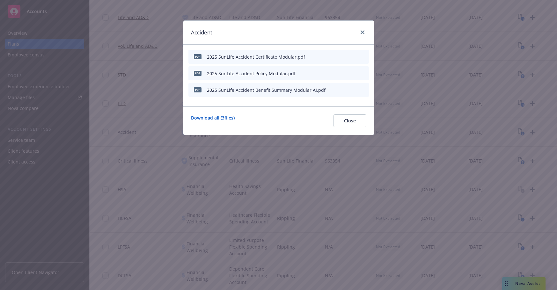
click at [332, 90] on icon "button" at bounding box center [331, 90] width 3 height 3
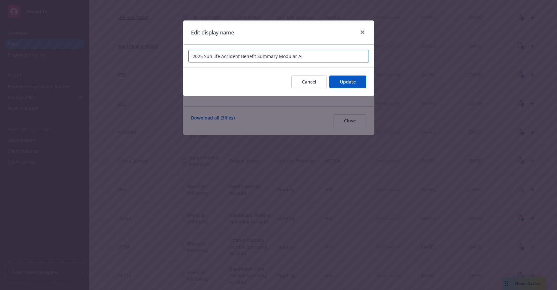
click at [312, 55] on input "2025 SunLife Accident Benefit Summary Modular AI" at bounding box center [278, 56] width 180 height 13
type input "2025 SunLife Accident Benefit Summary Modular"
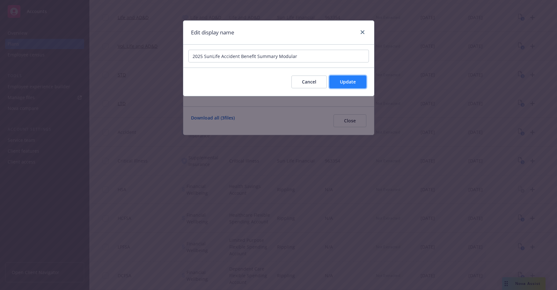
click at [344, 81] on span "Update" at bounding box center [348, 82] width 16 height 6
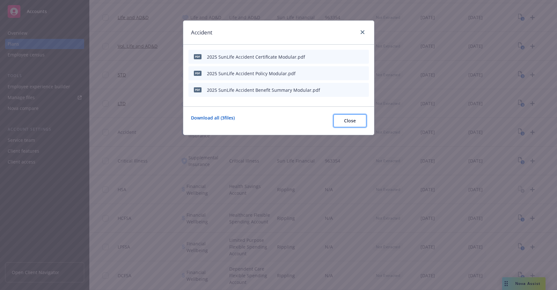
click at [347, 119] on span "Close" at bounding box center [350, 121] width 12 height 6
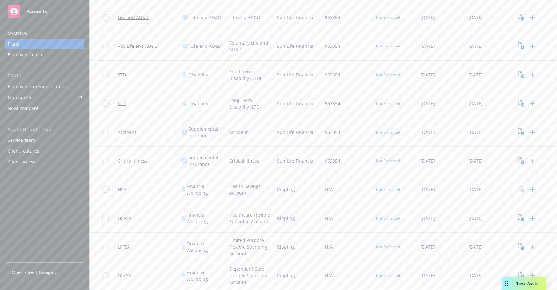
click at [506, 160] on text "3" at bounding box center [522, 162] width 2 height 4
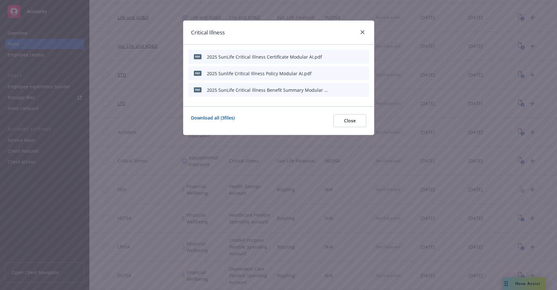
click at [334, 56] on icon "button" at bounding box center [332, 57] width 4 height 4
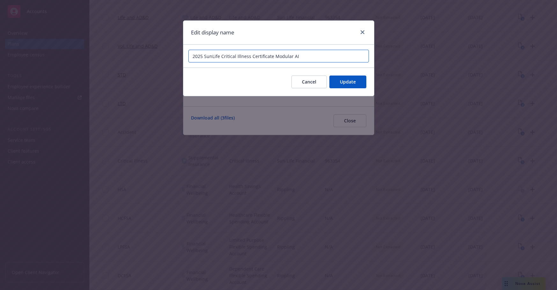
click at [310, 56] on input "2025 SunLife Critical Illness Certificate Modular AI" at bounding box center [278, 56] width 180 height 13
type input "2025 SunLife Critical Illness Certificate Modular"
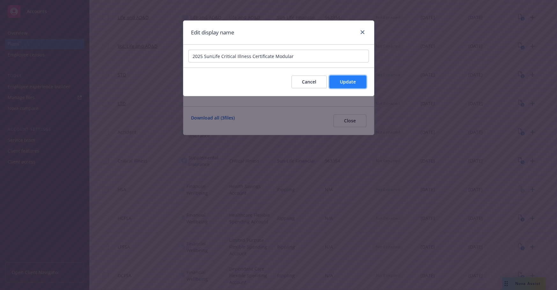
click at [344, 84] on span "Update" at bounding box center [348, 82] width 16 height 6
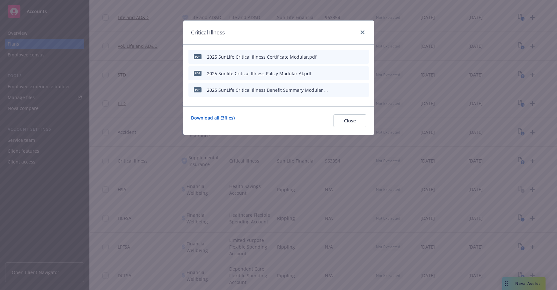
click at [332, 72] on icon "button" at bounding box center [332, 73] width 4 height 4
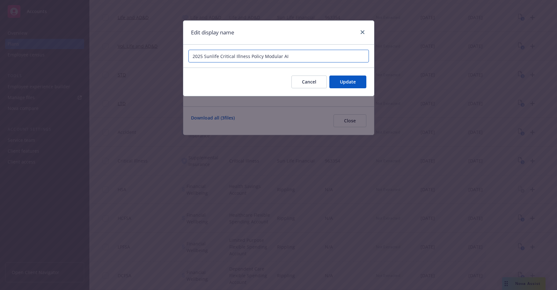
click at [315, 54] on input "2025 Sunlife Critical Illness Policy Modular AI" at bounding box center [278, 56] width 180 height 13
type input "2025 Sunlife Critical Illness Policy Modular"
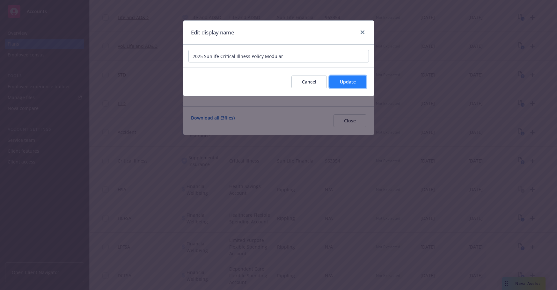
click at [340, 83] on span "Update" at bounding box center [348, 82] width 16 height 6
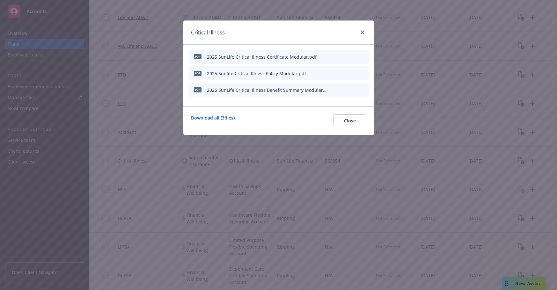
click at [332, 90] on icon "button" at bounding box center [332, 90] width 4 height 4
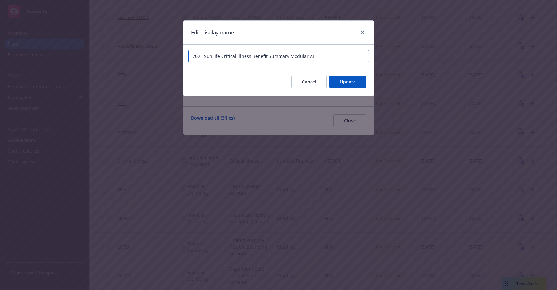
click at [332, 55] on input "2025 SunLife Critical Illness Benefit Summary Modular AI" at bounding box center [278, 56] width 180 height 13
type input "2025 SunLife Critical Illness Benefit Summary Modular"
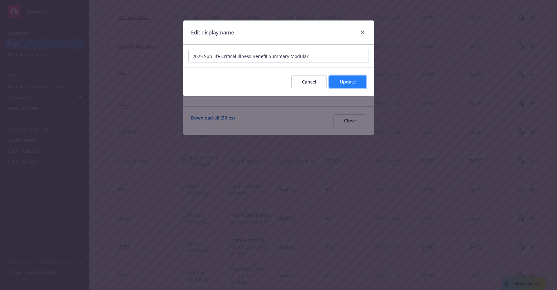
click at [350, 80] on span "Update" at bounding box center [348, 82] width 16 height 6
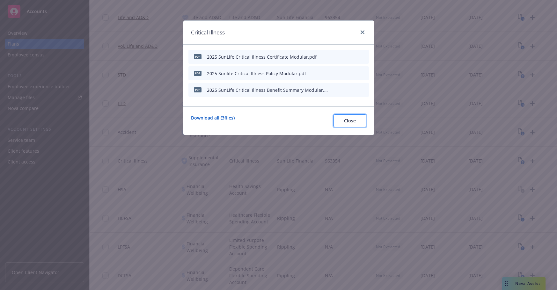
click at [353, 119] on span "Close" at bounding box center [350, 121] width 12 height 6
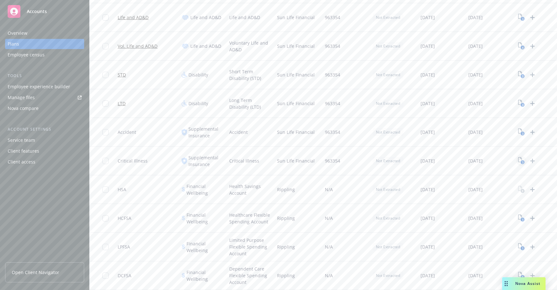
click at [506, 160] on text "3" at bounding box center [522, 162] width 2 height 4
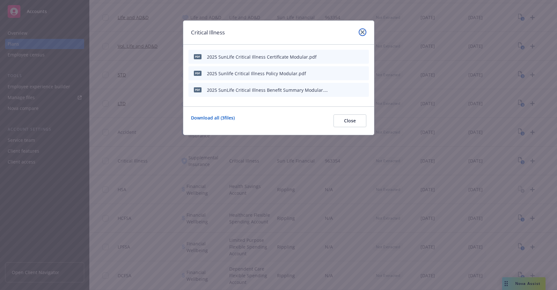
click at [365, 31] on link "close" at bounding box center [363, 32] width 8 height 8
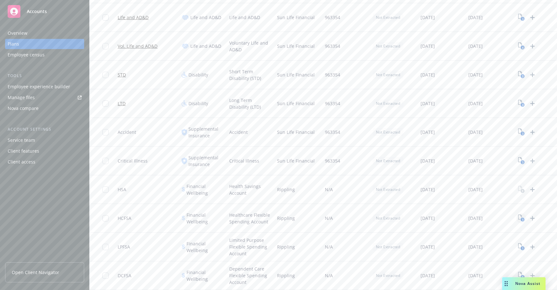
click at [506, 218] on rect "View Plan Documents" at bounding box center [522, 220] width 4 height 4
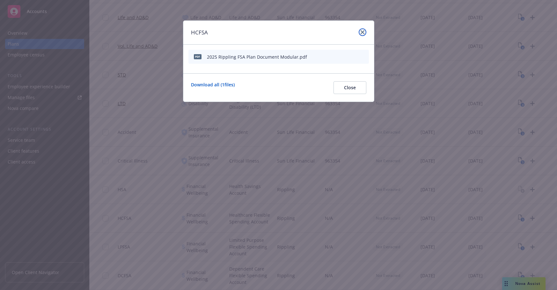
click at [361, 30] on link "close" at bounding box center [363, 32] width 8 height 8
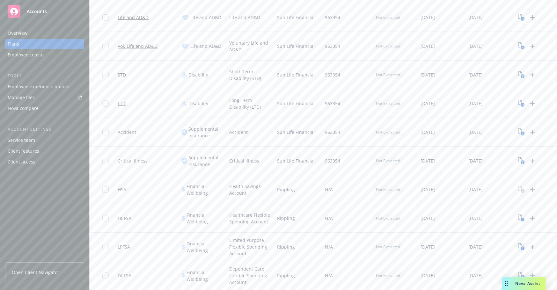
click at [506, 246] on rect "View Plan Documents" at bounding box center [522, 248] width 4 height 4
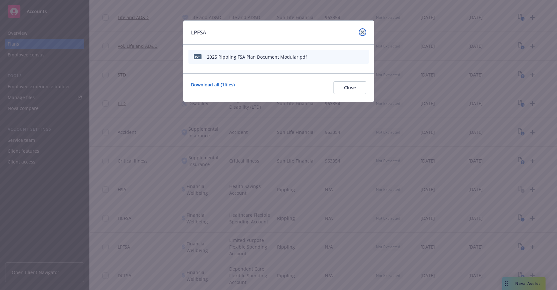
click at [362, 29] on link "close" at bounding box center [363, 32] width 8 height 8
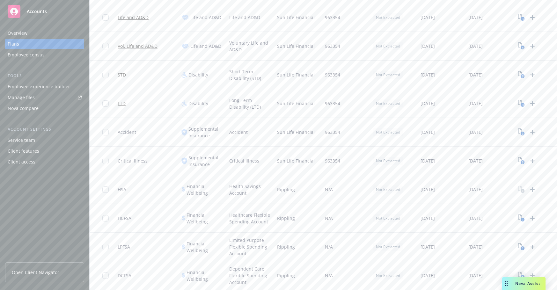
click at [506, 263] on icon "1" at bounding box center [521, 275] width 7 height 7
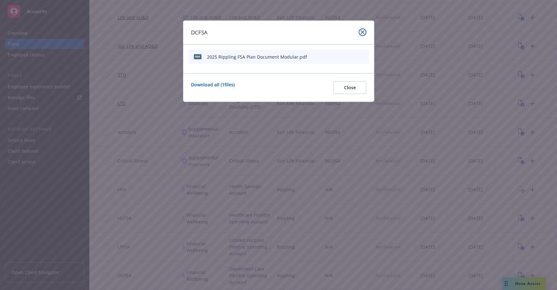
click at [361, 30] on icon "close" at bounding box center [362, 32] width 4 height 4
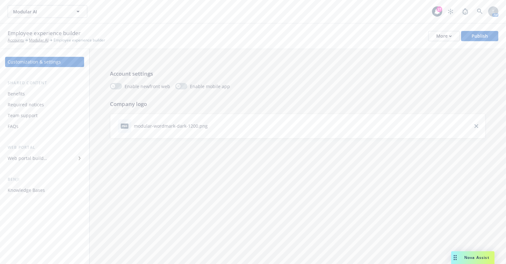
click at [46, 159] on div "Web portal builder" at bounding box center [28, 158] width 40 height 10
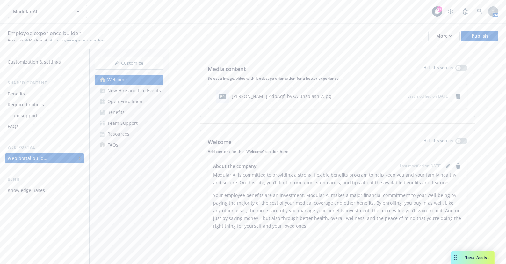
scroll to position [19, 0]
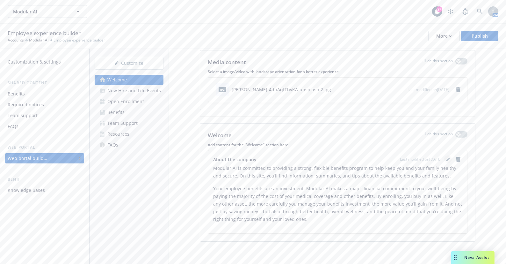
click at [446, 159] on icon "editPencil" at bounding box center [448, 159] width 4 height 4
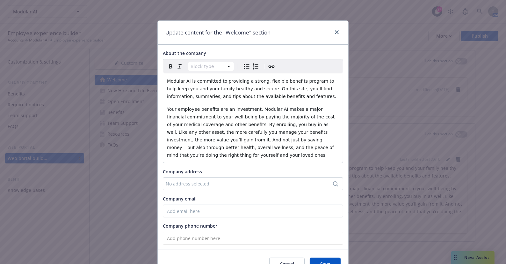
click at [188, 81] on span "Modular AI is committed to providing a strong, flexible benefits program to hel…" at bounding box center [251, 88] width 169 height 20
click at [273, 109] on span "Your employee benefits are an investment. Modular AI makes a major financial co…" at bounding box center [251, 131] width 169 height 51
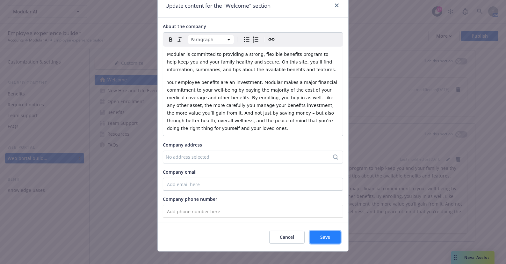
click at [323, 234] on span "Save" at bounding box center [325, 237] width 10 height 6
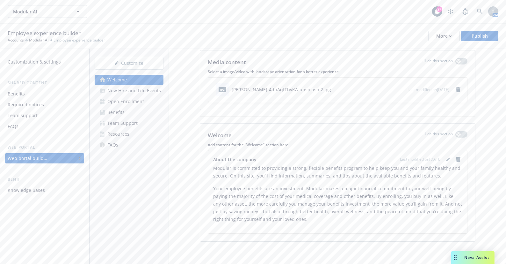
click at [153, 92] on div "New Hire and Life Events" at bounding box center [134, 90] width 54 height 10
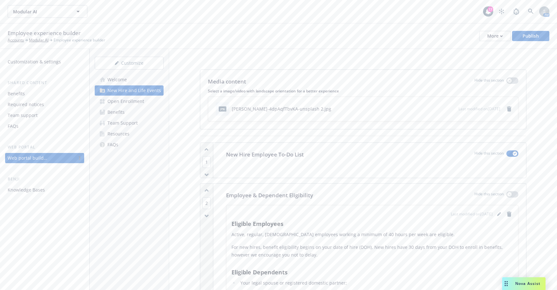
scroll to position [989, 0]
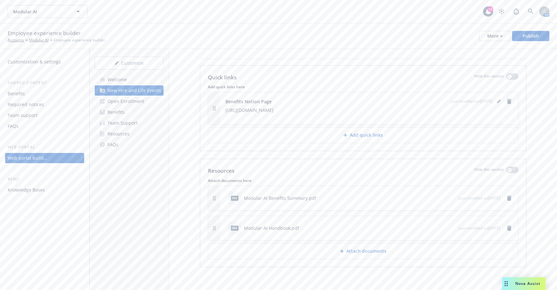
click at [483, 195] on div "Last modified on [DATE]" at bounding box center [485, 198] width 54 height 8
click at [301, 198] on div "Modular AI Benefits Summary.pdf" at bounding box center [280, 198] width 72 height 7
click at [431, 200] on div at bounding box center [443, 198] width 25 height 7
click at [430, 199] on icon "button" at bounding box center [431, 198] width 3 height 3
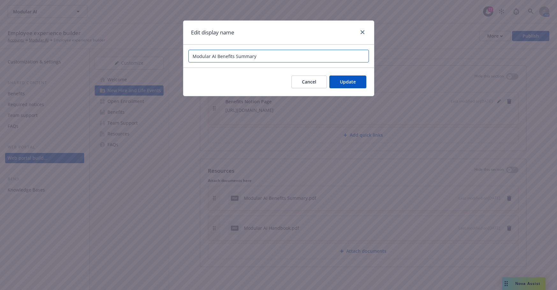
click at [215, 56] on input "Modular AI Benefits Summary" at bounding box center [278, 56] width 180 height 13
type input "Modular Benefits Summary"
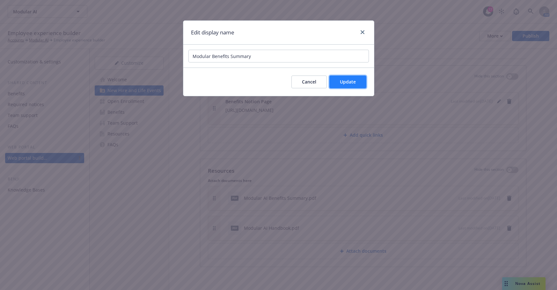
click at [345, 83] on span "Update" at bounding box center [348, 82] width 16 height 6
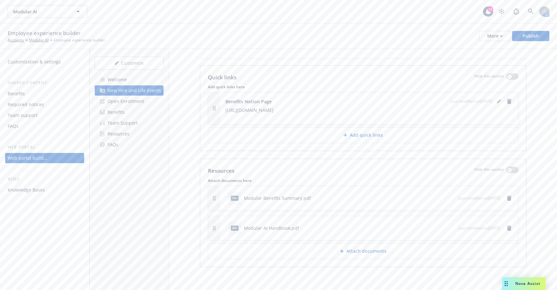
click at [430, 227] on icon "button" at bounding box center [432, 228] width 4 height 4
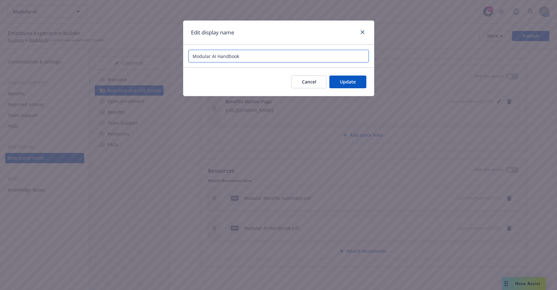
click at [216, 56] on input "Modular AI Handbook" at bounding box center [278, 56] width 180 height 13
type input "Modular Handbook"
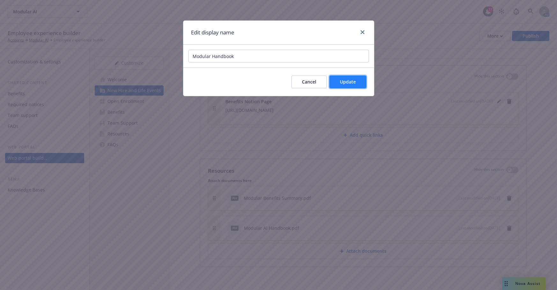
click at [356, 81] on button "Update" at bounding box center [347, 82] width 37 height 13
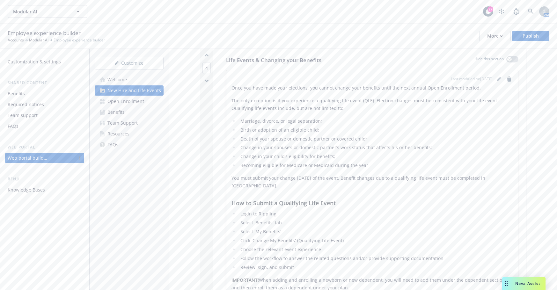
scroll to position [351, 0]
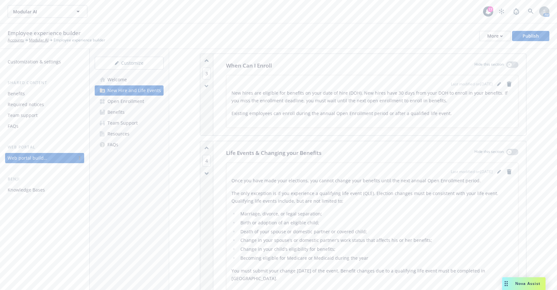
drag, startPoint x: 122, startPoint y: 102, endPoint x: 132, endPoint y: 104, distance: 10.1
click at [122, 102] on div "Open Enrollment" at bounding box center [125, 101] width 37 height 10
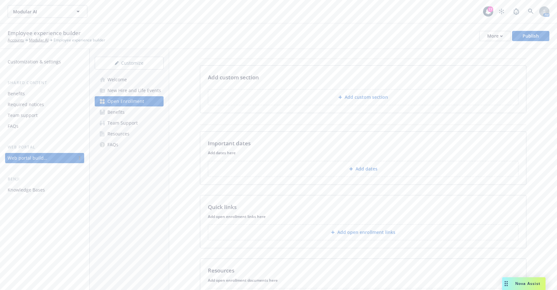
scroll to position [123, 0]
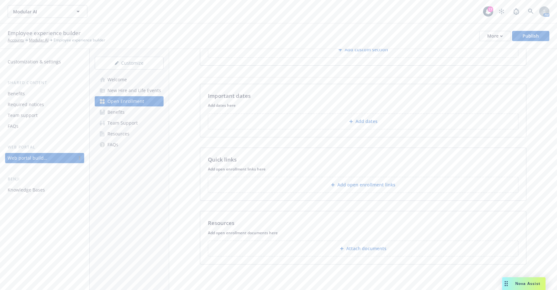
click at [117, 113] on div "Benefits" at bounding box center [115, 112] width 17 height 10
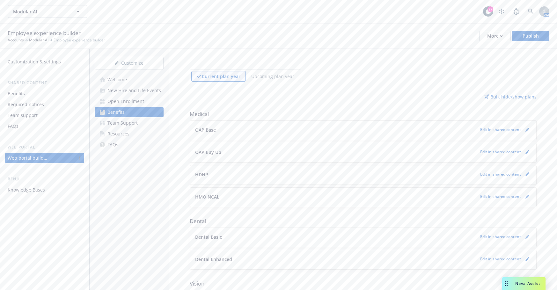
click at [229, 138] on div "OAP Base Edit in shared content" at bounding box center [363, 130] width 346 height 19
click at [197, 128] on p "OAP Base" at bounding box center [205, 130] width 21 height 7
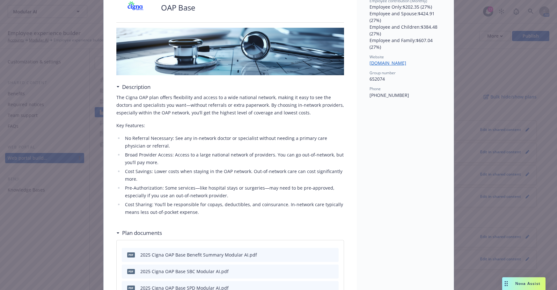
scroll to position [178, 0]
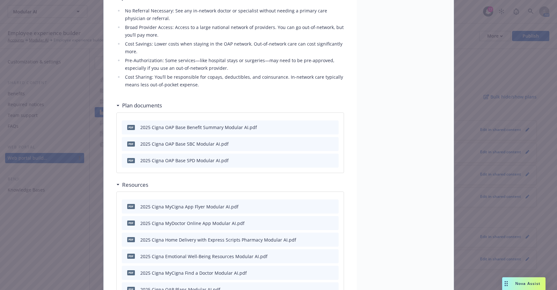
click at [276, 126] on div "pdf 2025 Cigna OAP Base Benefit Summary Modular AI.pdf" at bounding box center [230, 127] width 217 height 14
click at [289, 129] on div "pdf 2025 Cigna OAP Base Benefit Summary Modular AI.pdf" at bounding box center [230, 127] width 217 height 14
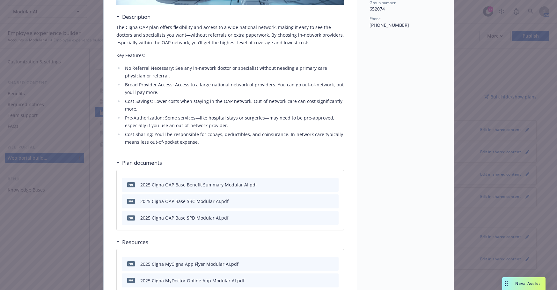
scroll to position [0, 0]
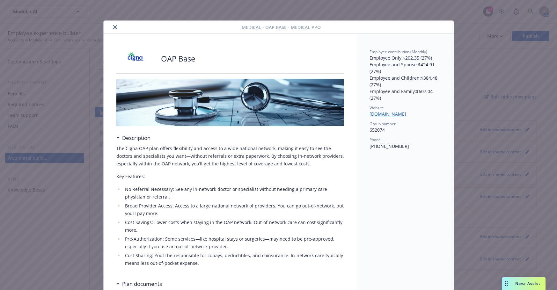
click at [113, 26] on icon "close" at bounding box center [115, 27] width 4 height 4
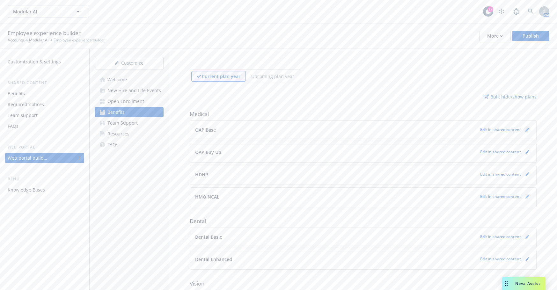
click at [506, 131] on icon "pencil" at bounding box center [526, 129] width 3 height 3
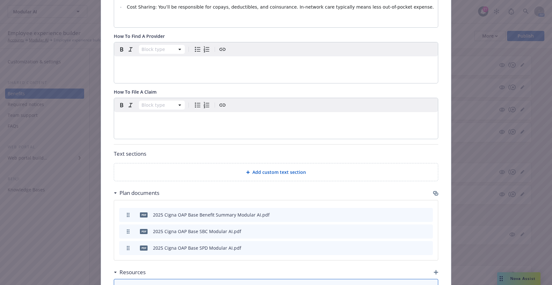
scroll to position [338, 0]
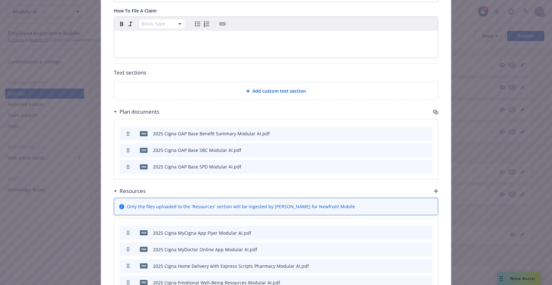
click at [395, 231] on icon "button" at bounding box center [397, 233] width 4 height 4
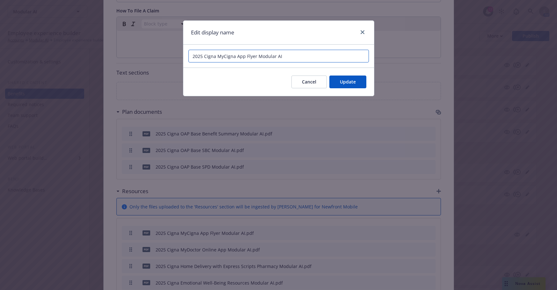
click at [292, 55] on input "2025 Cigna MyCigna App Flyer Modular AI" at bounding box center [278, 56] width 180 height 13
type input "2025 Cigna MyCigna App Flyer Modular"
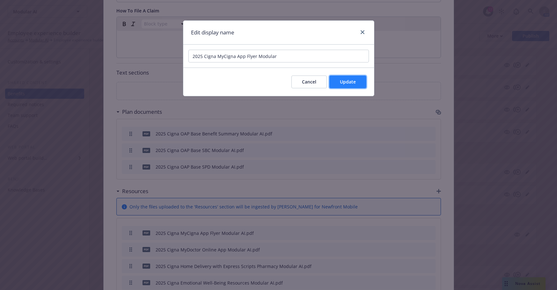
click at [357, 85] on button "Update" at bounding box center [347, 82] width 37 height 13
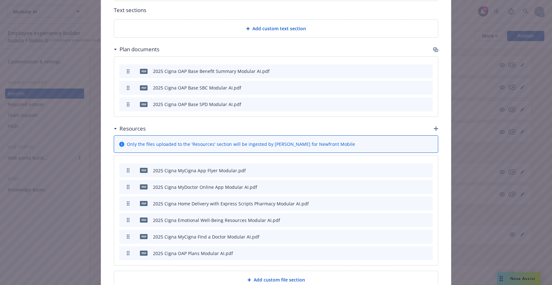
scroll to position [402, 0]
click at [396, 184] on icon "button" at bounding box center [397, 186] width 4 height 4
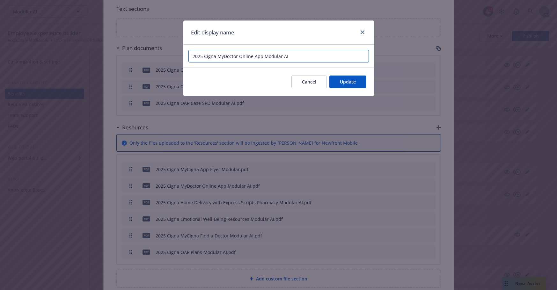
click at [296, 57] on input "2025 Cigna MyDoctor Online App Modular AI" at bounding box center [278, 56] width 180 height 13
type input "2025 Cigna MyDoctor Online App Modular"
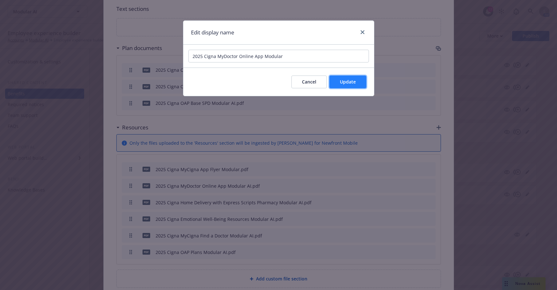
click at [353, 79] on span "Update" at bounding box center [348, 82] width 16 height 6
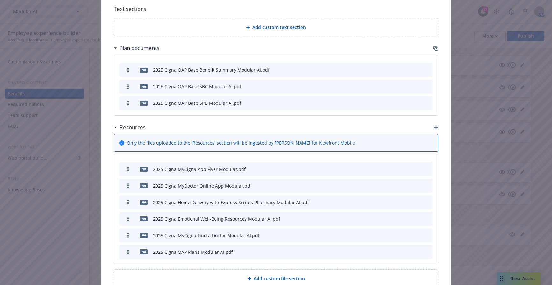
click at [395, 200] on icon "button" at bounding box center [397, 202] width 4 height 4
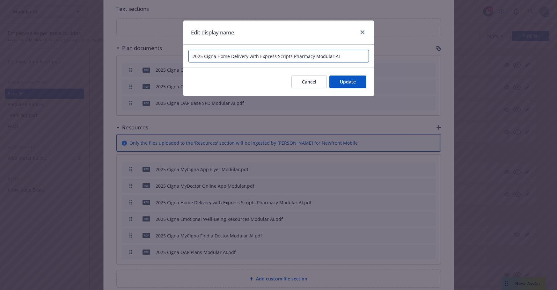
click at [344, 57] on input "2025 Cigna Home Delivery with Express Scripts Pharmacy Modular AI" at bounding box center [278, 56] width 180 height 13
type input "2025 Cigna Home Delivery with Express Scripts Pharmacy Modular"
click at [354, 83] on span "Update" at bounding box center [348, 82] width 16 height 6
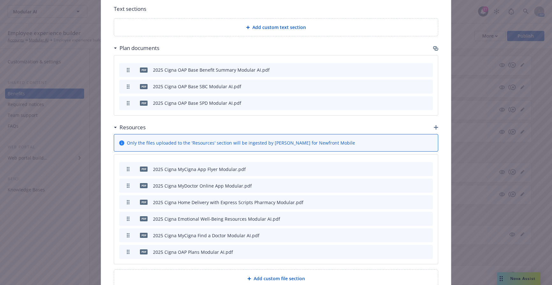
click at [395, 217] on icon "button" at bounding box center [397, 219] width 4 height 4
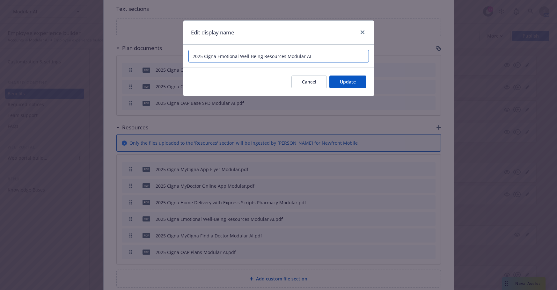
click at [314, 56] on input "2025 Cigna Emotional Well-Being Resources Modular AI" at bounding box center [278, 56] width 180 height 13
type input "2025 Cigna Emotional Well-Being Resources Modular"
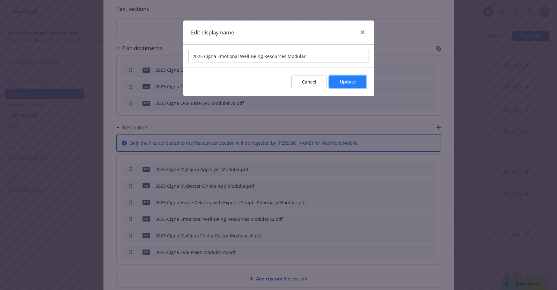
click at [354, 83] on span "Update" at bounding box center [348, 82] width 16 height 6
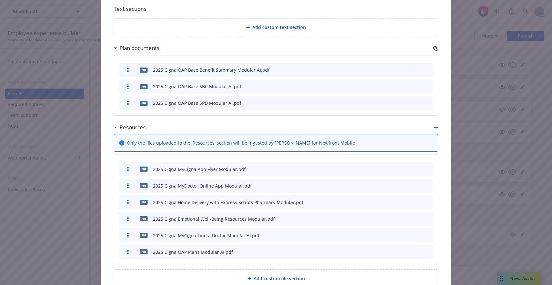
click at [395, 234] on icon "button" at bounding box center [396, 235] width 3 height 3
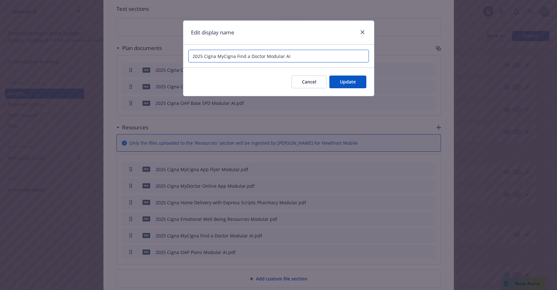
click at [301, 56] on input "2025 Cigna MyCigna Find a Doctor Modular AI" at bounding box center [278, 56] width 180 height 13
type input "2025 Cigna MyCigna Find a Doctor Modular"
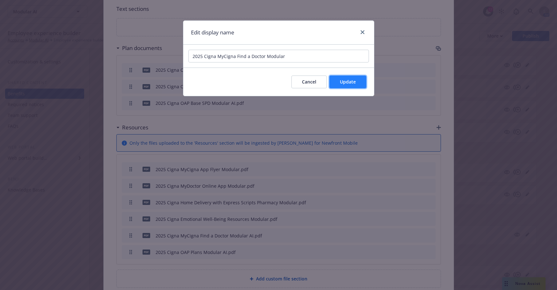
click at [350, 83] on span "Update" at bounding box center [348, 82] width 16 height 6
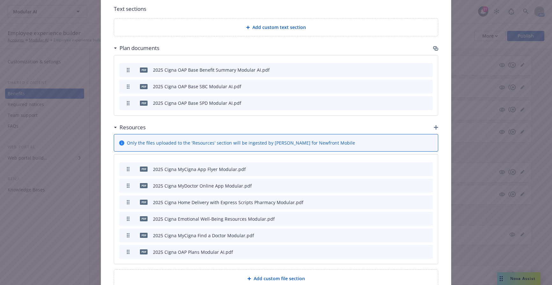
click at [392, 245] on div "pdf 2025 Cigna OAP Plans Modular AI.pdf" at bounding box center [276, 252] width 314 height 14
click at [396, 249] on button at bounding box center [397, 252] width 4 height 7
click at [395, 250] on icon "button" at bounding box center [397, 252] width 4 height 4
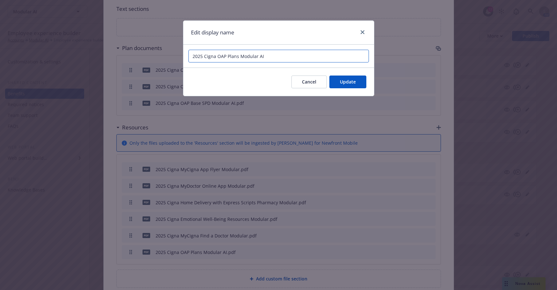
click at [289, 62] on input "2025 Cigna OAP Plans Modular AI" at bounding box center [278, 56] width 180 height 13
type input "2025 Cigna OAP Plans Modular"
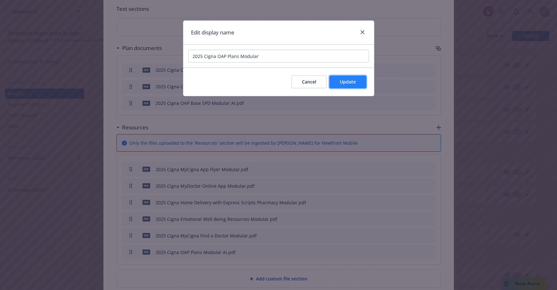
click at [351, 80] on span "Update" at bounding box center [348, 82] width 16 height 6
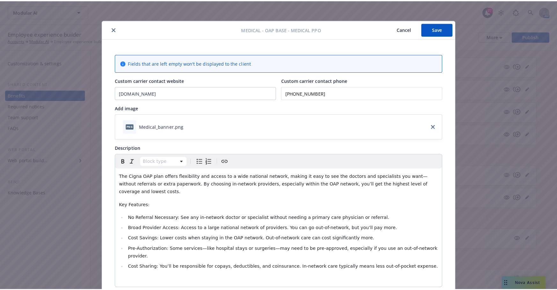
scroll to position [0, 0]
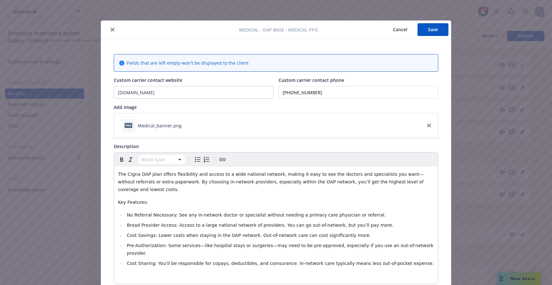
click at [428, 33] on button "Save" at bounding box center [432, 29] width 31 height 13
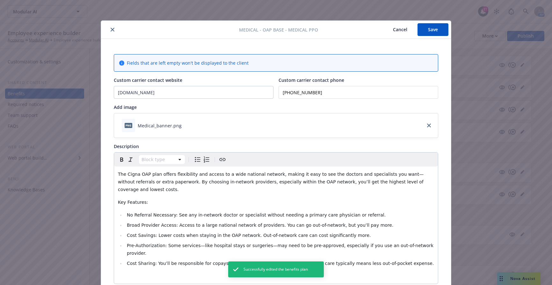
click at [111, 30] on icon "close" at bounding box center [113, 30] width 4 height 4
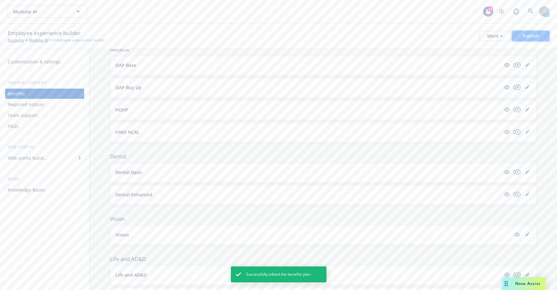
click at [506, 37] on div "Publish" at bounding box center [530, 36] width 16 height 10
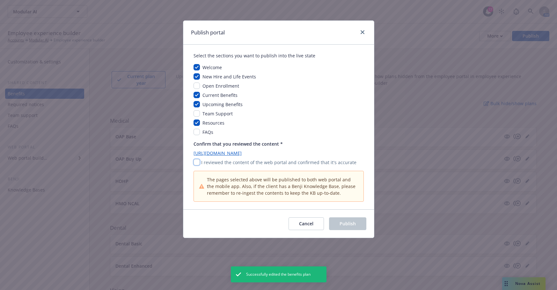
drag, startPoint x: 197, startPoint y: 162, endPoint x: 246, endPoint y: 183, distance: 54.0
click at [197, 162] on input "checkbox" at bounding box center [196, 162] width 6 height 6
checkbox input "true"
click at [349, 223] on span "Publish" at bounding box center [347, 224] width 16 height 6
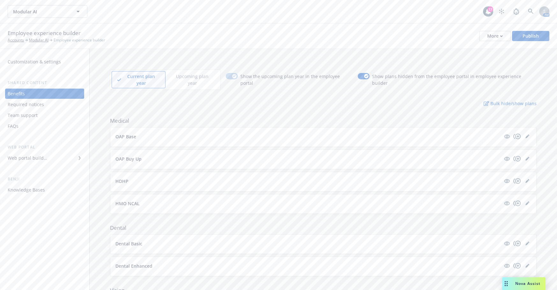
drag, startPoint x: 370, startPoint y: 33, endPoint x: 236, endPoint y: 50, distance: 135.3
click at [370, 33] on div "Employee experience builder Accounts Modular AI Employee experience builder Mor…" at bounding box center [278, 36] width 541 height 14
click at [506, 133] on link "editPencil" at bounding box center [527, 137] width 8 height 8
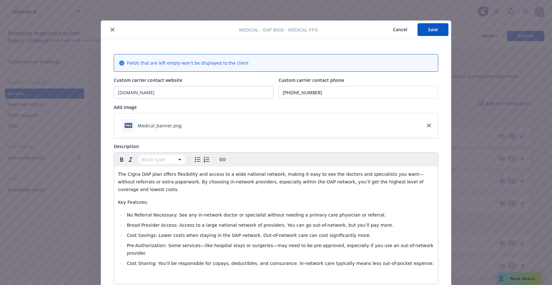
click at [111, 29] on icon "close" at bounding box center [113, 30] width 4 height 4
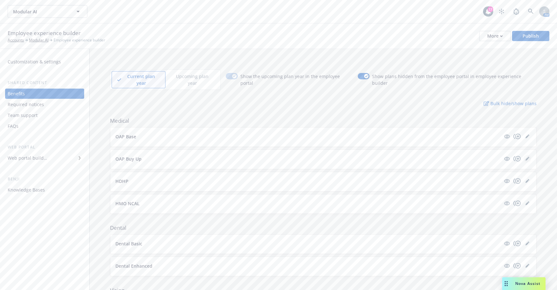
click at [506, 157] on icon "editPencil" at bounding box center [527, 159] width 4 height 4
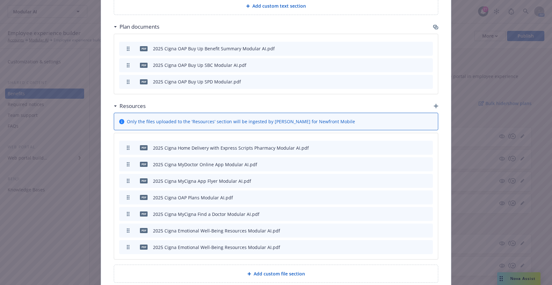
scroll to position [433, 0]
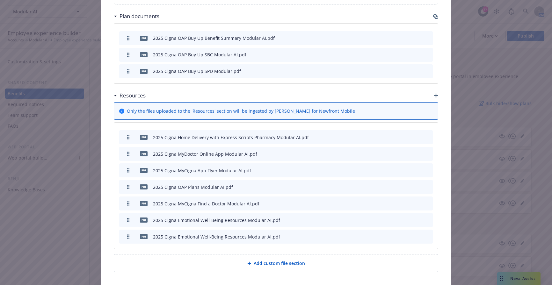
click at [396, 135] on icon "button" at bounding box center [397, 137] width 4 height 4
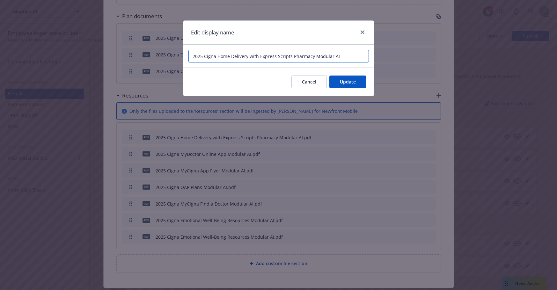
click at [343, 58] on input "2025 Cigna Home Delivery with Express Scripts Pharmacy Modular AI" at bounding box center [278, 56] width 180 height 13
type input "2025 Cigna Home Delivery with Express Scripts Pharmacy Modular"
click at [353, 81] on span "Update" at bounding box center [348, 82] width 16 height 6
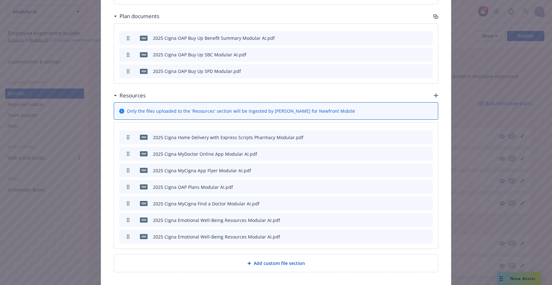
click at [395, 153] on icon "button" at bounding box center [396, 154] width 3 height 3
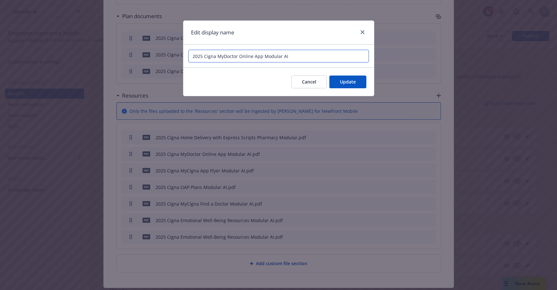
click at [325, 59] on input "2025 Cigna MyDoctor Online App Modular AI" at bounding box center [278, 56] width 180 height 13
type input "2025 Cigna MyDoctor Online App Modular"
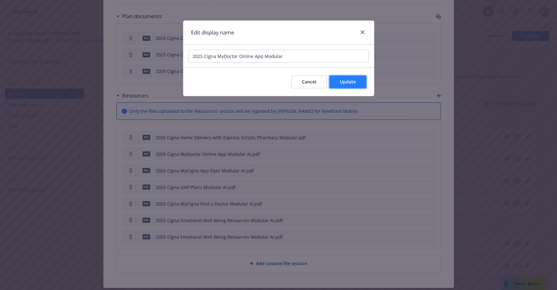
click at [350, 79] on span "Update" at bounding box center [348, 82] width 16 height 6
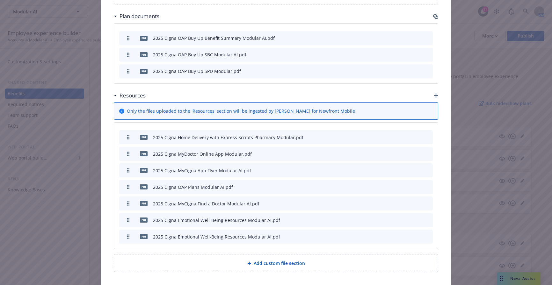
click at [313, 23] on div "pdf 2025 Cigna OAP Buy Up Benefit Summary Modular AI.pdf pdf 2025 Cigna OAP Buy…" at bounding box center [276, 53] width 324 height 61
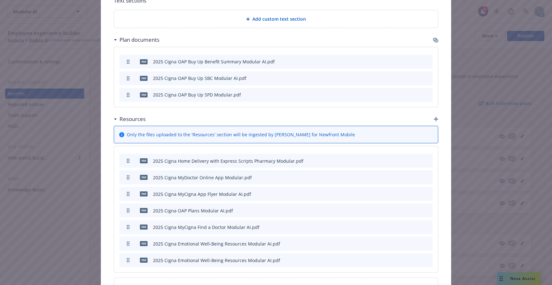
scroll to position [402, 0]
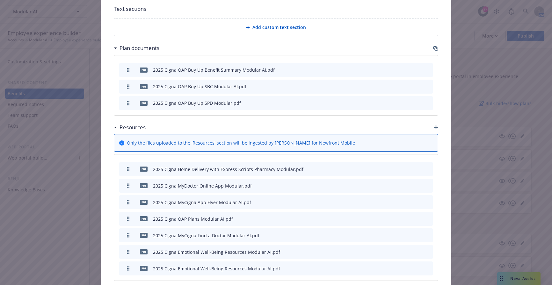
click at [395, 200] on icon "button" at bounding box center [397, 202] width 4 height 4
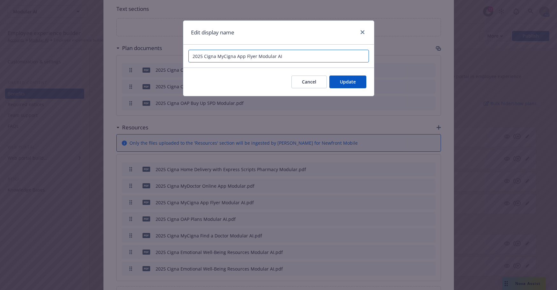
click at [311, 61] on input "2025 Cigna MyCigna App Flyer Modular AI" at bounding box center [278, 56] width 180 height 13
click at [313, 55] on input "2025 Cigna MyCigna App Flyer Modular AI" at bounding box center [278, 56] width 180 height 13
type input "2025 Cigna MyCigna App Flyer Modular"
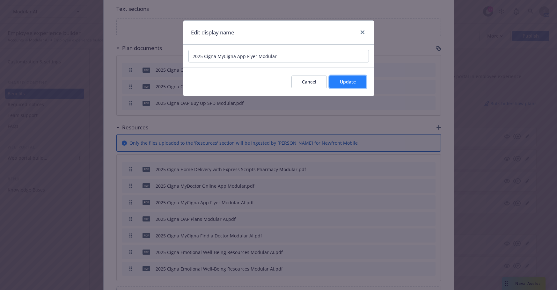
click at [356, 83] on button "Update" at bounding box center [347, 82] width 37 height 13
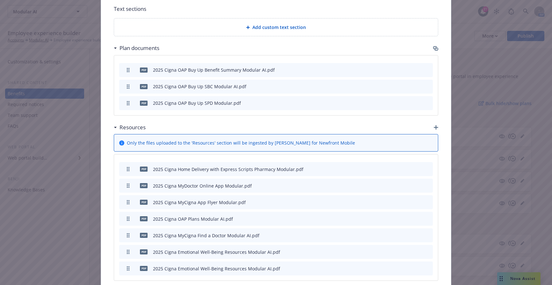
click at [395, 217] on icon "button" at bounding box center [397, 219] width 4 height 4
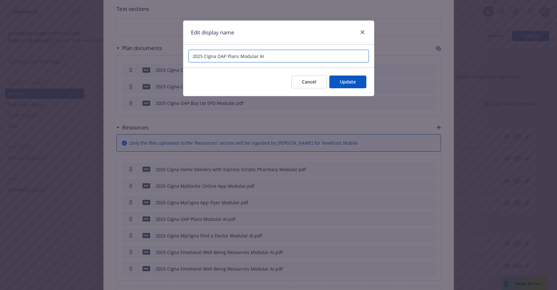
click at [300, 56] on input "2025 Cigna OAP Plans Modular AI" at bounding box center [278, 56] width 180 height 13
type input "2025 Cigna OAP Plans Modular"
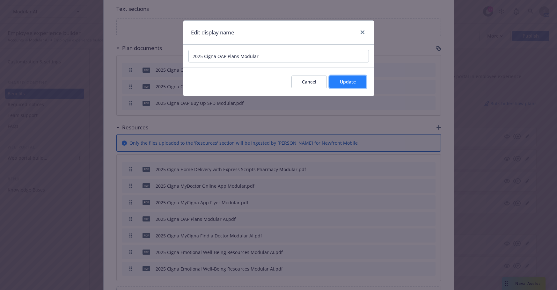
click at [347, 80] on span "Update" at bounding box center [348, 82] width 16 height 6
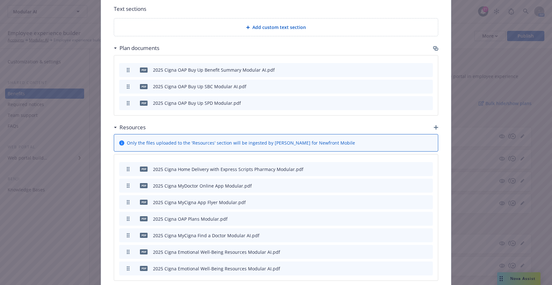
click at [396, 234] on icon "button" at bounding box center [397, 236] width 4 height 4
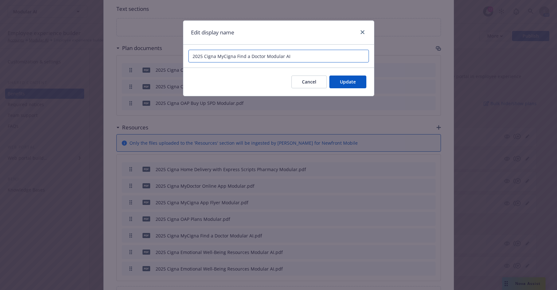
click at [307, 59] on input "2025 Cigna MyCigna Find a Doctor Modular AI" at bounding box center [278, 56] width 180 height 13
type input "2025 Cigna MyCigna Find a Doctor Modular"
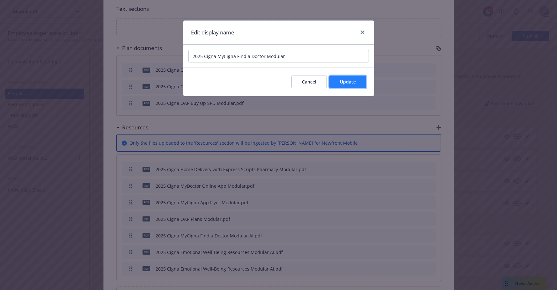
click at [348, 83] on span "Update" at bounding box center [348, 82] width 16 height 6
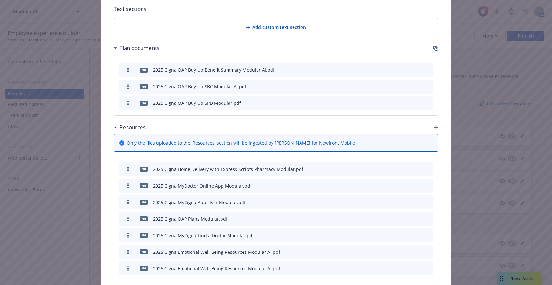
click at [395, 250] on icon "button" at bounding box center [397, 252] width 4 height 4
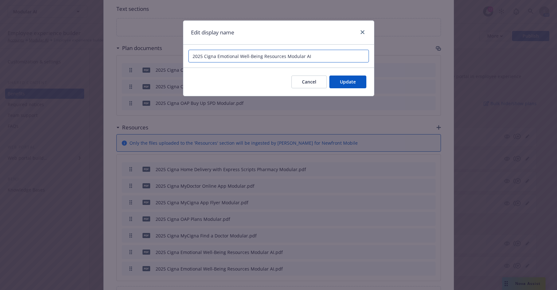
click at [316, 56] on input "2025 Cigna Emotional Well-Being Resources Modular AI" at bounding box center [278, 56] width 180 height 13
type input "2025 Cigna Emotional Well-Being Resources Modular"
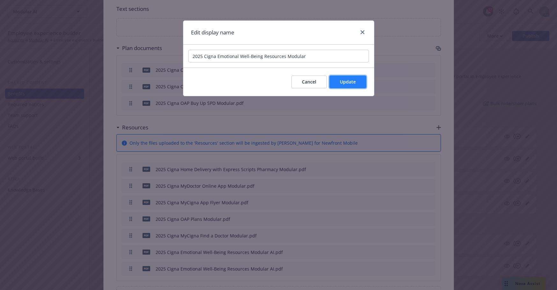
click at [345, 77] on button "Update" at bounding box center [347, 82] width 37 height 13
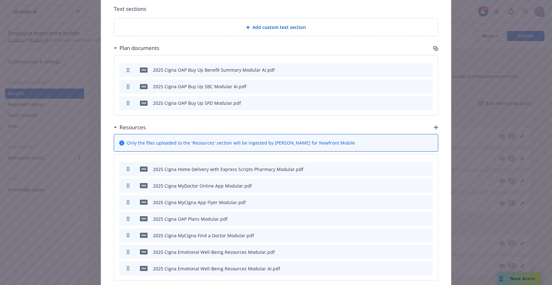
click at [396, 263] on button "button" at bounding box center [396, 268] width 5 height 5
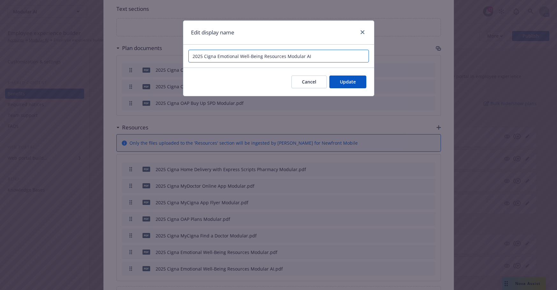
click at [320, 56] on input "2025 Cigna Emotional Well-Being Resources Modular AI" at bounding box center [278, 56] width 180 height 13
type input "2025 Cigna Emotional Well-Being Resources Modular"
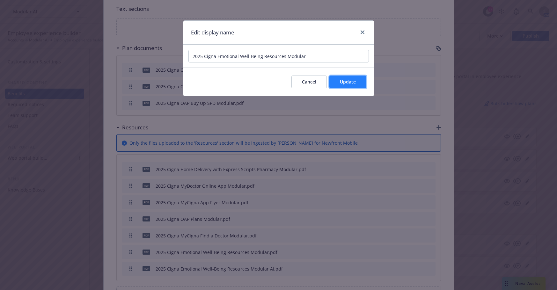
click at [348, 79] on span "Update" at bounding box center [348, 82] width 16 height 6
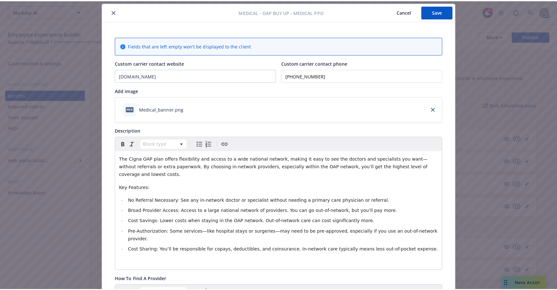
scroll to position [0, 0]
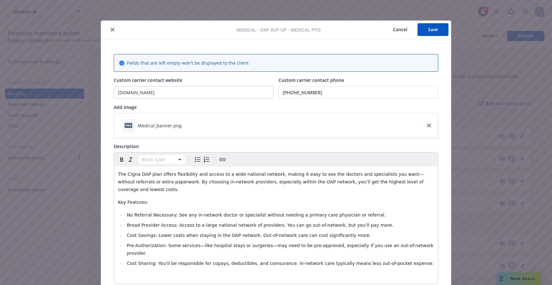
click at [429, 26] on button "Save" at bounding box center [432, 29] width 31 height 13
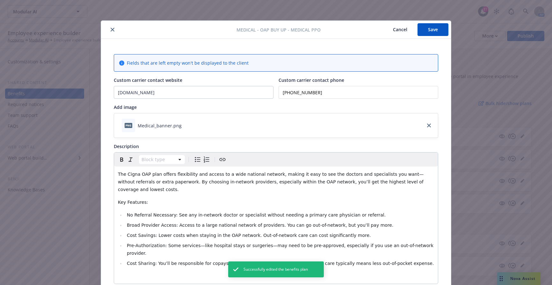
click at [111, 29] on icon "close" at bounding box center [113, 30] width 4 height 4
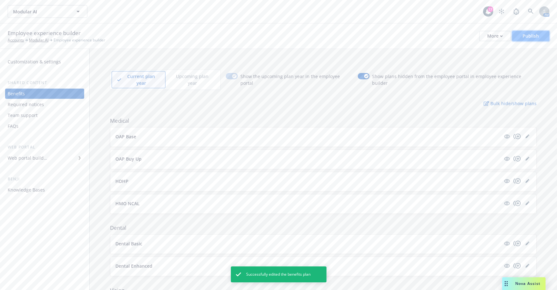
click at [506, 37] on button "Publish" at bounding box center [530, 36] width 37 height 10
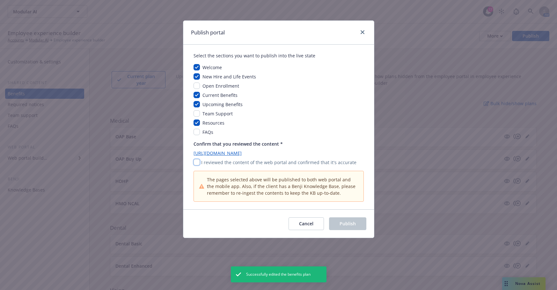
drag, startPoint x: 198, startPoint y: 161, endPoint x: 304, endPoint y: 200, distance: 112.7
click at [199, 161] on input "checkbox" at bounding box center [196, 162] width 6 height 6
checkbox input "true"
click at [357, 226] on button "Publish" at bounding box center [347, 223] width 37 height 13
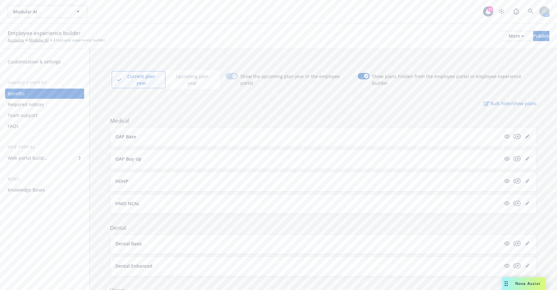
click at [527, 134] on icon "editPencil" at bounding box center [528, 135] width 2 height 2
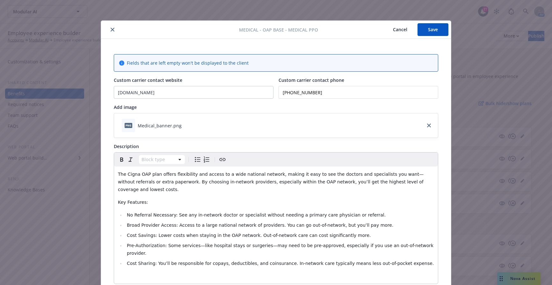
click at [109, 28] on button "close" at bounding box center [113, 30] width 8 height 8
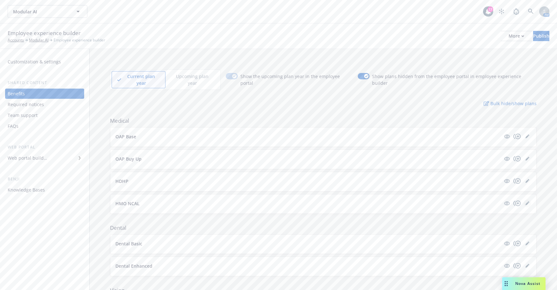
click at [525, 201] on icon "editPencil" at bounding box center [527, 203] width 4 height 4
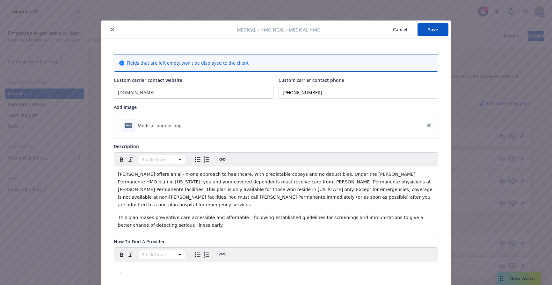
click at [111, 30] on icon "close" at bounding box center [113, 30] width 4 height 4
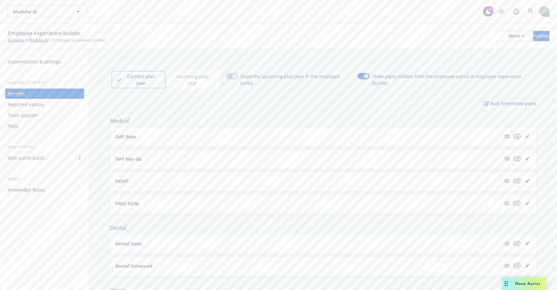
click at [162, 133] on button "OAP Base" at bounding box center [307, 136] width 385 height 7
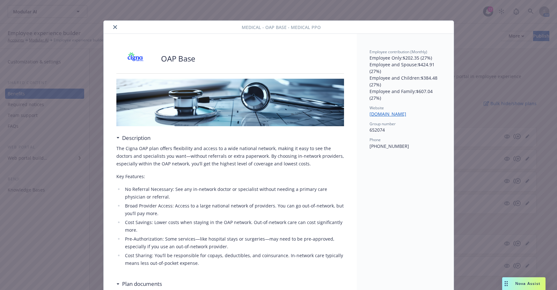
click at [108, 29] on div at bounding box center [173, 27] width 135 height 8
click at [113, 29] on icon "close" at bounding box center [115, 27] width 4 height 4
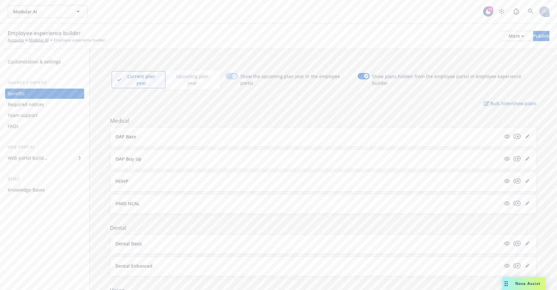
click at [127, 156] on p "OAP Buy Up" at bounding box center [128, 159] width 26 height 7
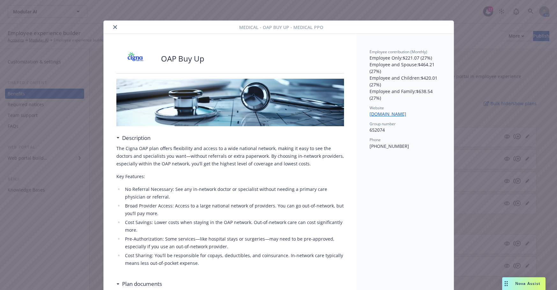
click at [115, 26] on button "close" at bounding box center [115, 27] width 8 height 8
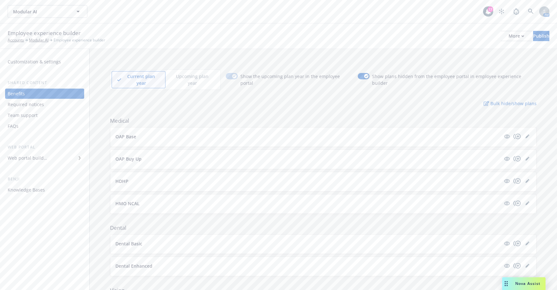
click at [150, 178] on div "HDHP" at bounding box center [323, 181] width 416 height 8
click at [129, 178] on button "HDHP" at bounding box center [307, 181] width 385 height 7
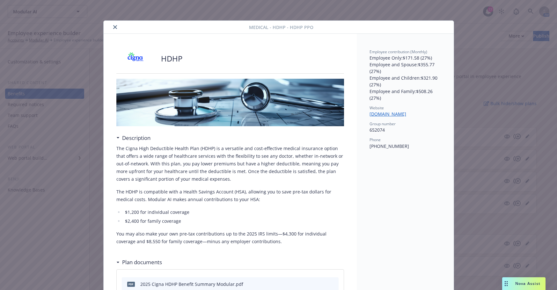
drag, startPoint x: 107, startPoint y: 25, endPoint x: 110, endPoint y: 27, distance: 3.9
click at [107, 26] on div at bounding box center [177, 27] width 143 height 8
click at [111, 27] on button "close" at bounding box center [115, 27] width 8 height 8
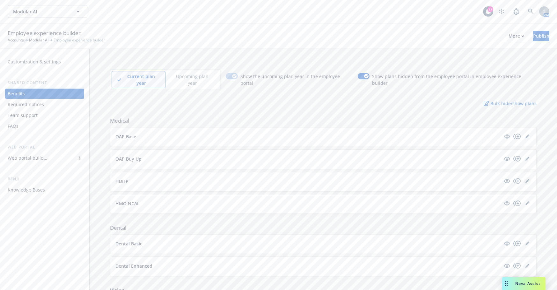
click at [525, 179] on icon "editPencil" at bounding box center [527, 181] width 4 height 4
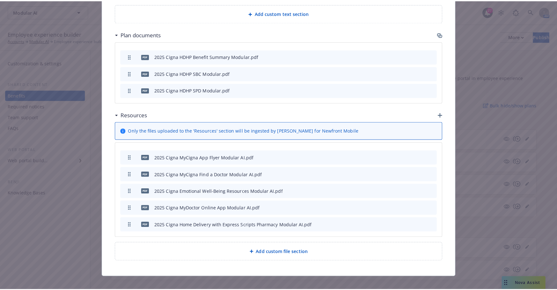
scroll to position [32, 0]
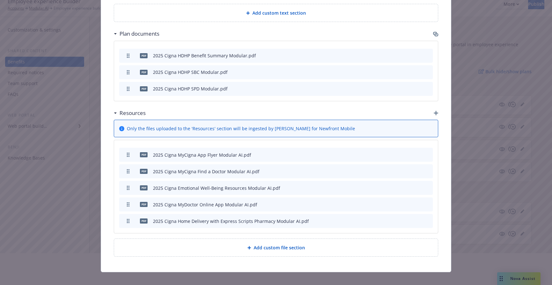
click at [395, 153] on icon "button" at bounding box center [397, 155] width 4 height 4
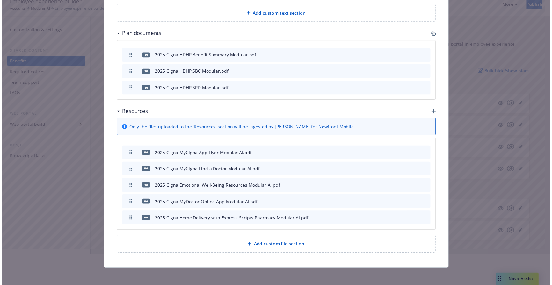
scroll to position [396, 0]
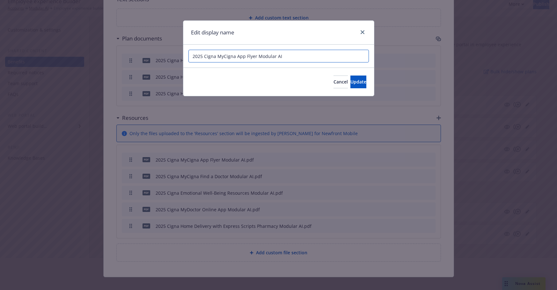
click at [296, 55] on input "2025 Cigna MyCigna App Flyer Modular AI" at bounding box center [278, 56] width 180 height 13
type input "2025 Cigna MyCigna App Flyer Modular"
click at [350, 77] on button "Update" at bounding box center [358, 82] width 16 height 13
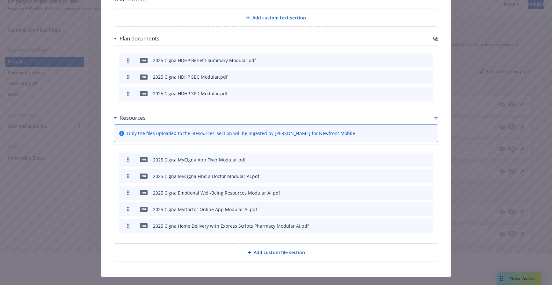
click at [396, 174] on button "button" at bounding box center [396, 176] width 5 height 5
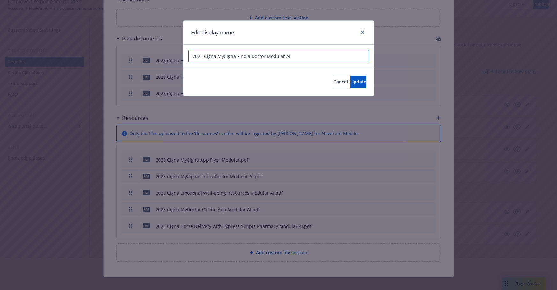
click at [304, 53] on input "2025 Cigna MyCigna Find a Doctor Modular AI" at bounding box center [278, 56] width 180 height 13
type input "2025 Cigna MyCigna Find a Doctor Modular"
click at [350, 80] on span "Update" at bounding box center [358, 82] width 16 height 6
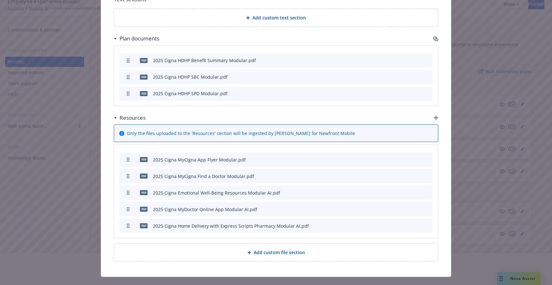
click at [395, 191] on icon "button" at bounding box center [397, 193] width 4 height 4
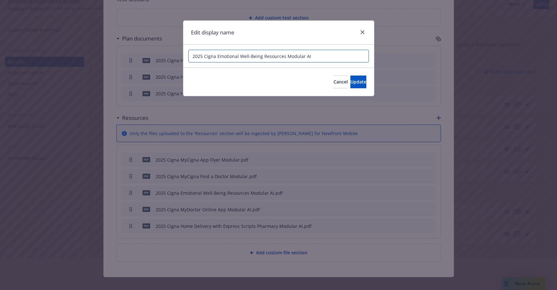
click at [321, 61] on input "2025 Cigna Emotional Well-Being Resources Modular AI" at bounding box center [278, 56] width 180 height 13
type input "2025 Cigna Emotional Well-Being Resources Modular"
click at [350, 80] on span "Update" at bounding box center [358, 82] width 16 height 6
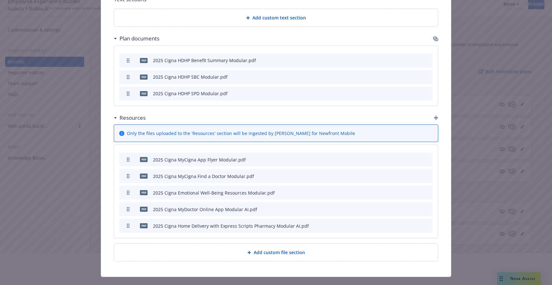
click at [395, 207] on icon "button" at bounding box center [397, 209] width 4 height 4
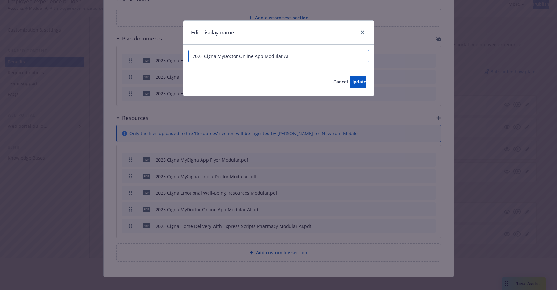
click at [304, 55] on input "2025 Cigna MyDoctor Online App Modular AI" at bounding box center [278, 56] width 180 height 13
type input "2025 Cigna MyDoctor Online App Modular"
click at [355, 81] on span "Update" at bounding box center [358, 82] width 16 height 6
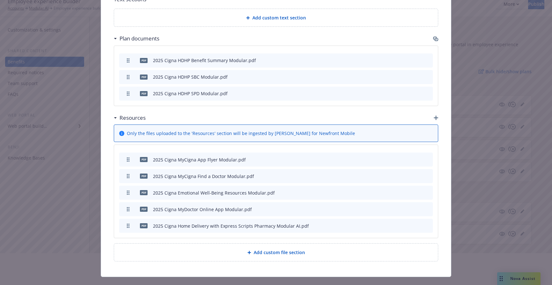
click at [396, 224] on icon "button" at bounding box center [397, 226] width 4 height 4
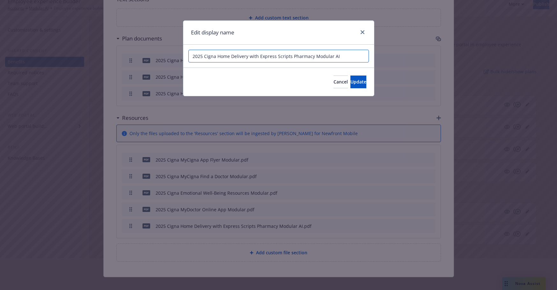
click at [347, 57] on input "2025 Cigna Home Delivery with Express Scripts Pharmacy Modular AI" at bounding box center [278, 56] width 180 height 13
type input "2025 Cigna Home Delivery with Express Scripts Pharmacy Modular"
click at [358, 86] on button "Update" at bounding box center [358, 82] width 16 height 13
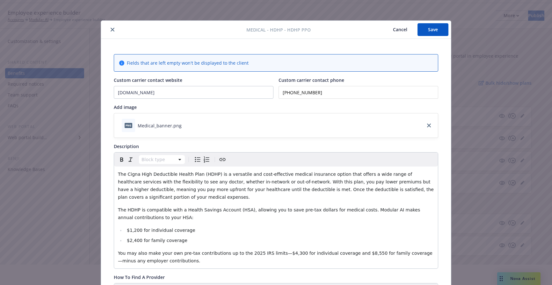
scroll to position [0, 0]
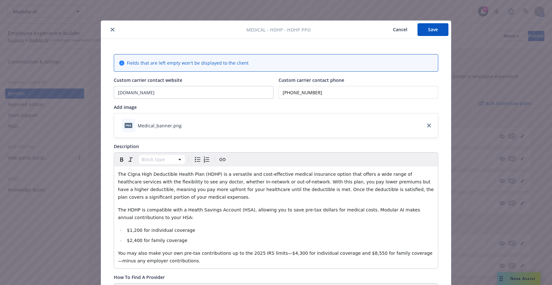
click at [432, 32] on button "Save" at bounding box center [432, 29] width 31 height 13
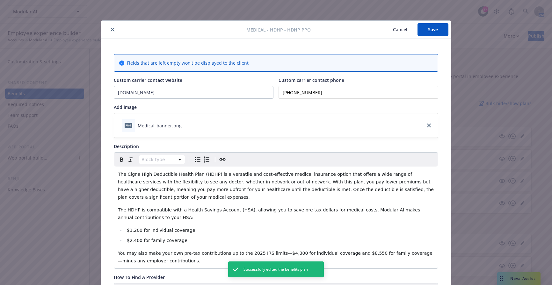
click at [112, 29] on icon "close" at bounding box center [113, 30] width 4 height 4
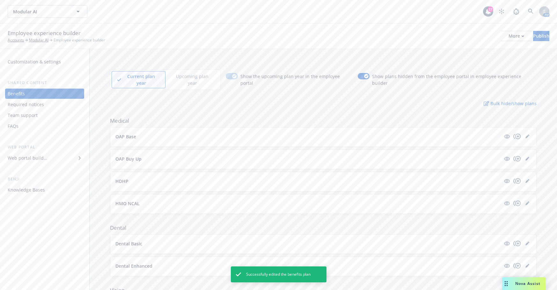
click at [525, 202] on icon "editPencil" at bounding box center [526, 203] width 3 height 3
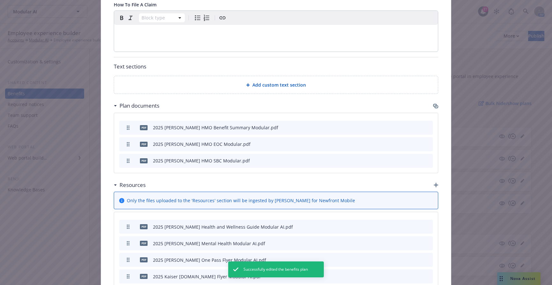
scroll to position [402, 0]
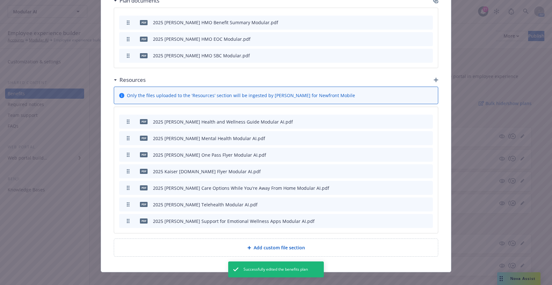
click at [395, 120] on icon "button" at bounding box center [396, 121] width 3 height 3
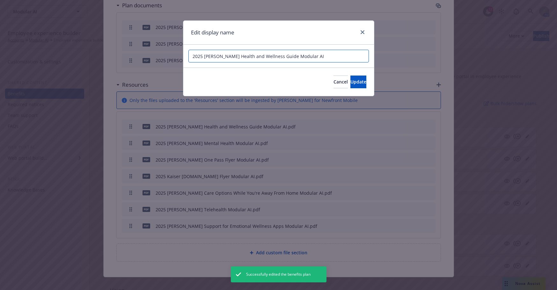
click at [304, 54] on input "2025 Kaiser Health and Wellness Guide Modular AI" at bounding box center [278, 56] width 180 height 13
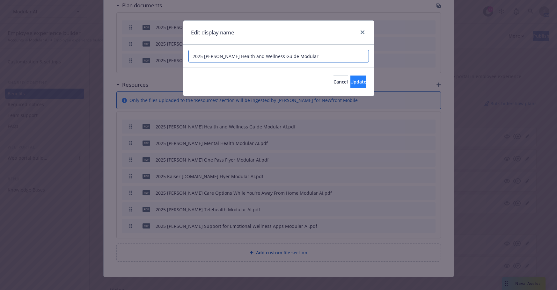
type input "2025 Kaiser Health and Wellness Guide Modular"
click at [360, 81] on button "Update" at bounding box center [358, 82] width 16 height 13
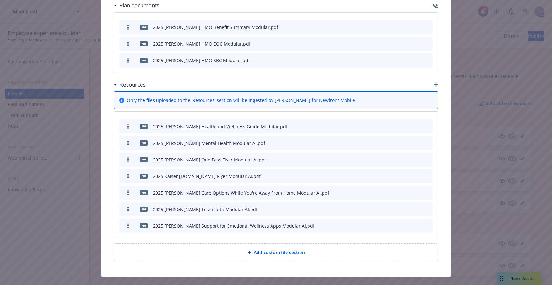
click at [396, 141] on icon "button" at bounding box center [397, 143] width 4 height 4
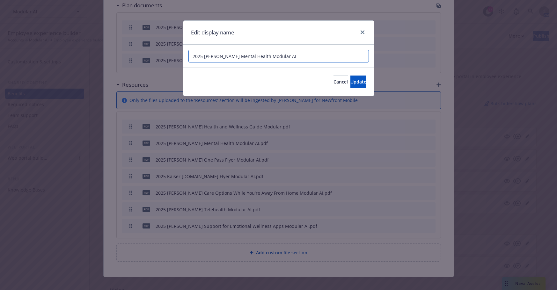
click at [297, 54] on input "2025 Kaiser Mental Health Modular AI" at bounding box center [278, 56] width 180 height 13
type input "2025 Kaiser Mental Health Modular"
click at [350, 81] on span "Update" at bounding box center [358, 82] width 16 height 6
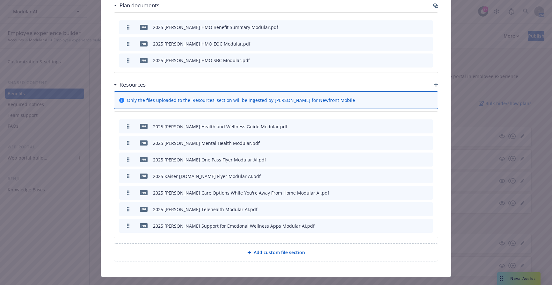
click at [395, 158] on icon "button" at bounding box center [397, 160] width 4 height 4
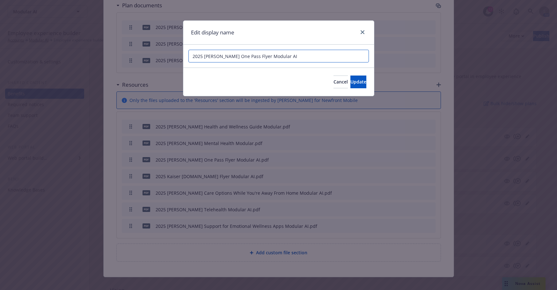
click at [300, 50] on input "2025 Kaiser One Pass Flyer Modular AI" at bounding box center [278, 56] width 180 height 13
type input "2025 Kaiser One Pass Flyer Modular"
click at [350, 83] on span "Update" at bounding box center [358, 82] width 16 height 6
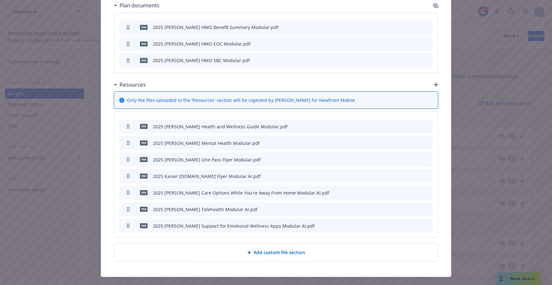
click at [396, 174] on icon "button" at bounding box center [397, 176] width 4 height 4
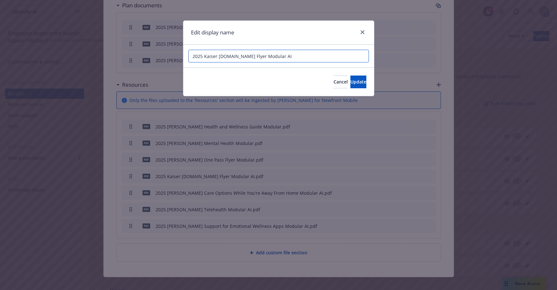
click at [300, 55] on input "2025 Kaiser kp.org Flyer Modular AI" at bounding box center [278, 56] width 180 height 13
type input "2025 Kaiser kp.org Flyer Modular"
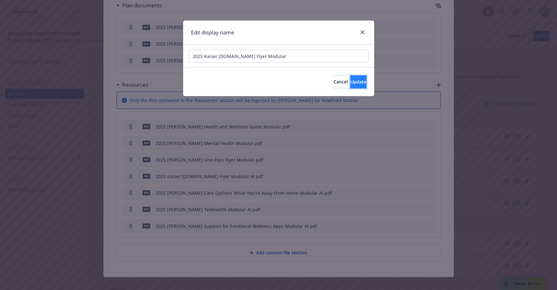
click at [350, 81] on span "Update" at bounding box center [358, 82] width 16 height 6
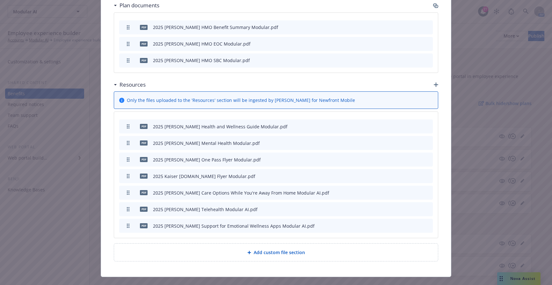
click at [396, 191] on icon "button" at bounding box center [397, 193] width 4 height 4
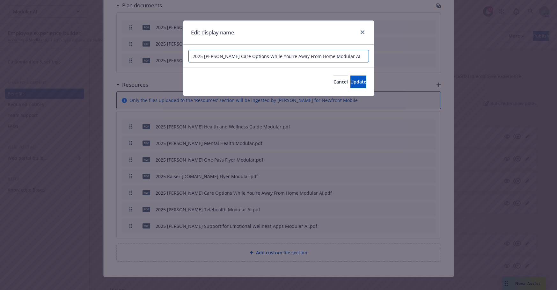
click at [340, 55] on input "2025 Kaiser Care Options While You're Away From Home Modular AI" at bounding box center [278, 56] width 180 height 13
type input "2025 Kaiser Care Options While You're Away From Home Modular"
click at [356, 83] on button "Update" at bounding box center [358, 82] width 16 height 13
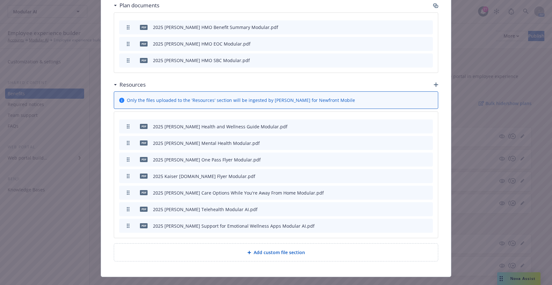
click at [395, 207] on icon "button" at bounding box center [397, 209] width 4 height 4
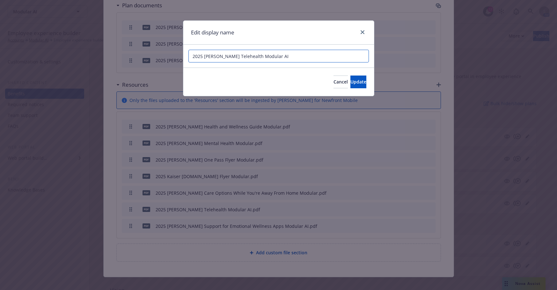
click at [306, 57] on input "2025 Kaiser Telehealth Modular AI" at bounding box center [278, 56] width 180 height 13
type input "2025 Kaiser Telehealth Modular"
click at [350, 80] on span "Update" at bounding box center [358, 82] width 16 height 6
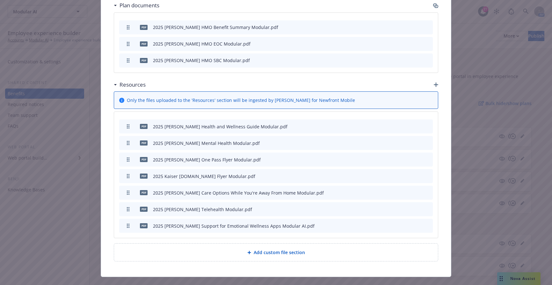
click at [396, 224] on icon "button" at bounding box center [397, 226] width 4 height 4
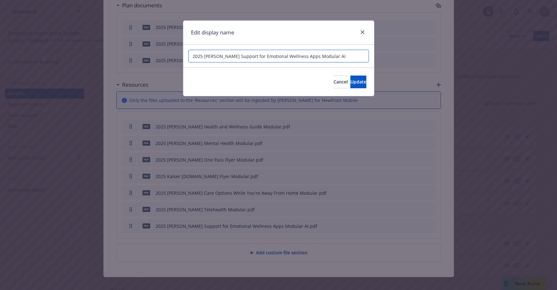
click at [336, 56] on input "2025 Kaiser Support for Emotional Wellness Apps Modular AI" at bounding box center [278, 56] width 180 height 13
type input "2025 Kaiser Support for Emotional Wellness Apps Modular"
drag, startPoint x: 358, startPoint y: 83, endPoint x: 351, endPoint y: 96, distance: 14.6
click at [358, 84] on button "Update" at bounding box center [358, 82] width 16 height 13
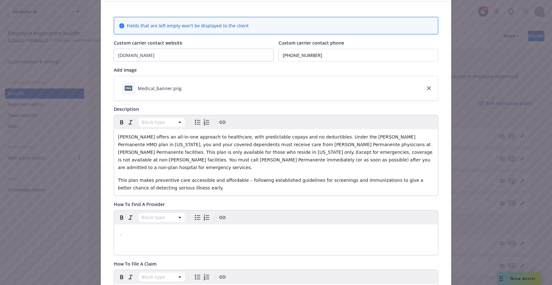
scroll to position [0, 0]
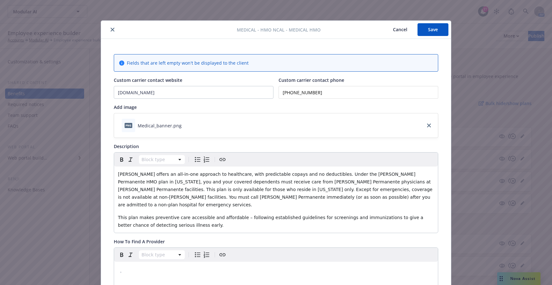
click at [430, 27] on button "Save" at bounding box center [432, 29] width 31 height 13
click at [432, 32] on button "Save" at bounding box center [432, 29] width 31 height 13
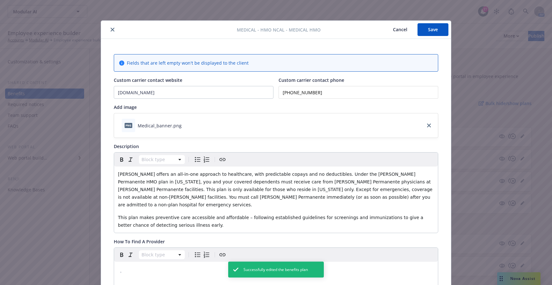
click at [111, 28] on icon "close" at bounding box center [113, 30] width 4 height 4
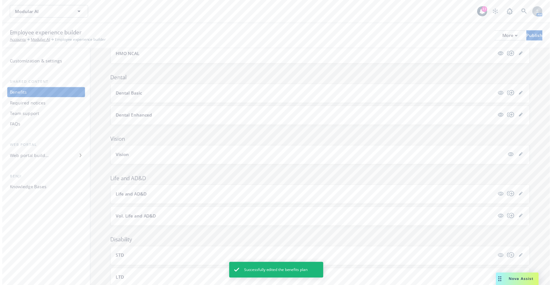
scroll to position [159, 0]
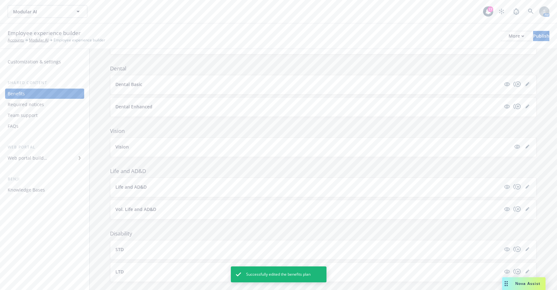
click at [525, 80] on link "editPencil" at bounding box center [527, 84] width 8 height 8
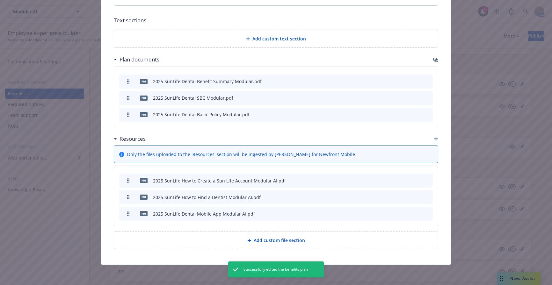
scroll to position [316, 0]
click at [395, 179] on icon "button" at bounding box center [397, 180] width 4 height 4
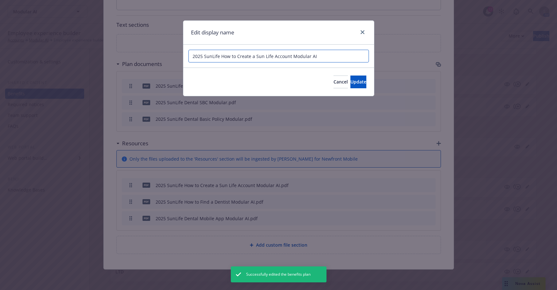
click at [320, 52] on input "2025 SunLife How to Create a Sun Life Account Modular AI" at bounding box center [278, 56] width 180 height 13
type input "2025 SunLife How to Create a Sun Life Account Modular"
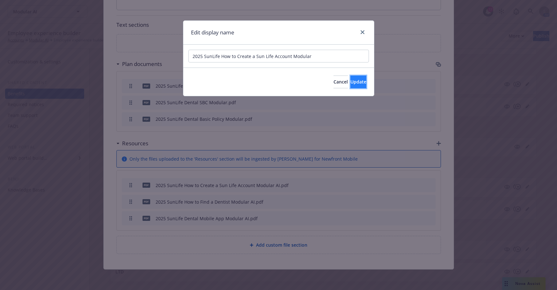
click at [350, 81] on span "Update" at bounding box center [358, 82] width 16 height 6
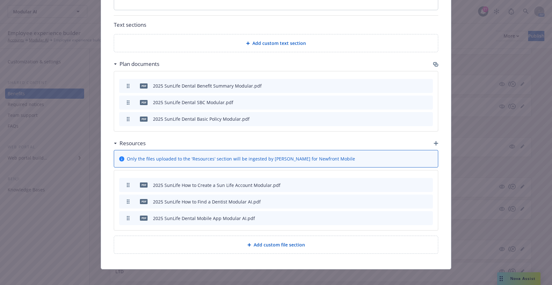
click at [397, 202] on div at bounding box center [412, 202] width 35 height 7
click at [395, 201] on icon "button" at bounding box center [397, 202] width 4 height 4
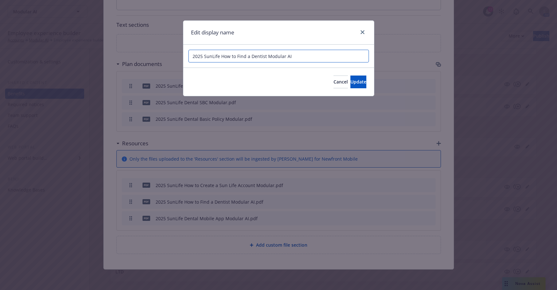
click at [319, 52] on input "2025 SunLife How to Find a Dentist Modular AI" at bounding box center [278, 56] width 180 height 13
type input "2025 SunLife How to Find a Dentist Modular"
click at [350, 78] on button "Update" at bounding box center [358, 82] width 16 height 13
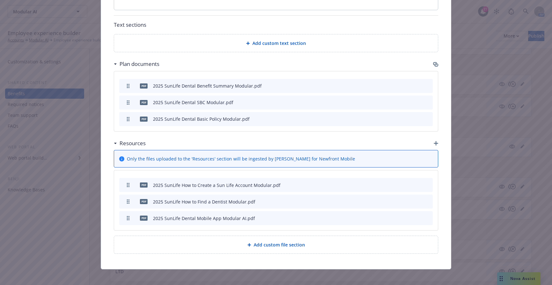
click at [395, 218] on icon "button" at bounding box center [396, 218] width 3 height 3
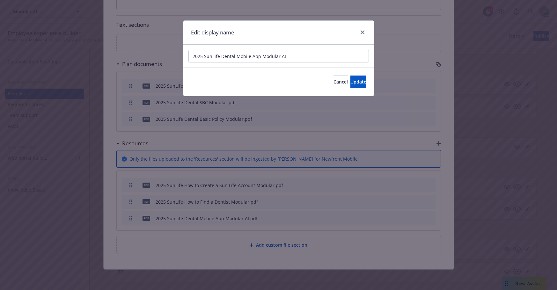
click at [329, 49] on div "2025 SunLife Dental Mobile App Modular AI" at bounding box center [278, 56] width 191 height 23
click at [331, 55] on input "2025 SunLife Dental Mobile App Modular AI" at bounding box center [278, 56] width 180 height 13
type input "2025 SunLife Dental Mobile App Modular"
click at [353, 80] on span "Update" at bounding box center [358, 82] width 16 height 6
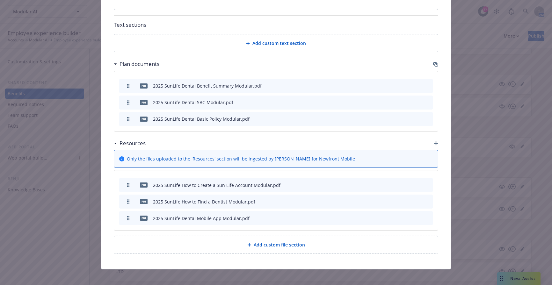
scroll to position [0, 0]
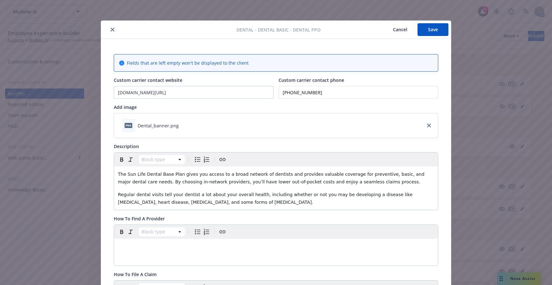
click at [429, 31] on button "Save" at bounding box center [432, 29] width 31 height 13
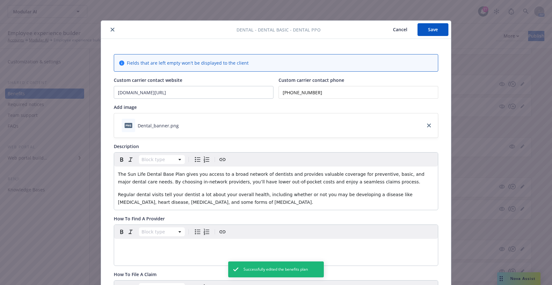
click at [111, 31] on icon "close" at bounding box center [113, 30] width 4 height 4
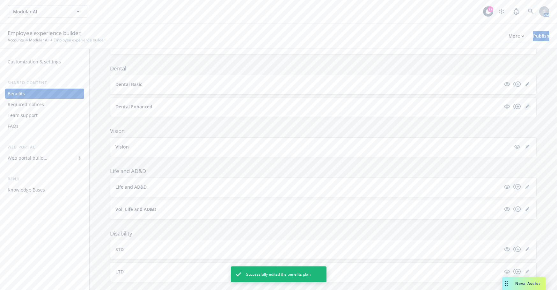
click at [525, 105] on icon "editPencil" at bounding box center [527, 107] width 4 height 4
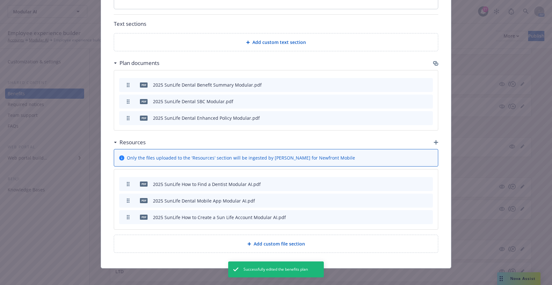
scroll to position [316, 0]
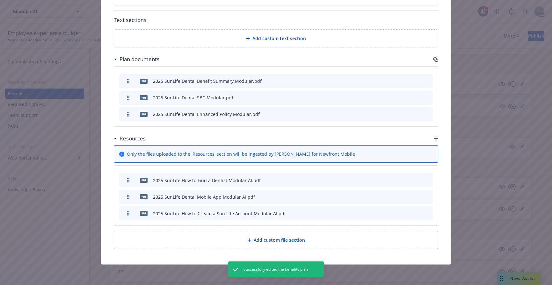
click at [395, 181] on icon "button" at bounding box center [397, 180] width 4 height 4
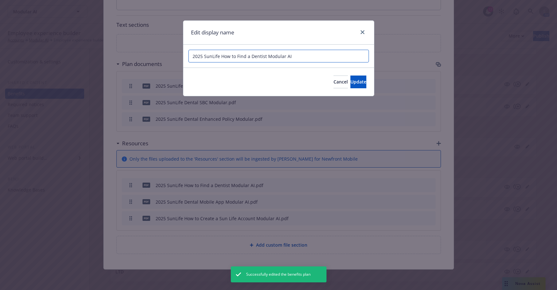
click at [300, 57] on input "2025 SunLife How to Find a Dentist Modular AI" at bounding box center [278, 56] width 180 height 13
type input "2025 SunLife How to Find a Dentist Modular"
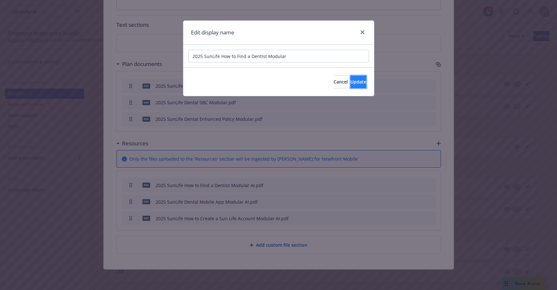
click at [350, 82] on span "Update" at bounding box center [358, 82] width 16 height 6
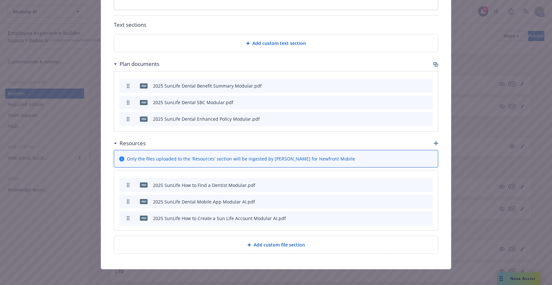
click at [396, 203] on icon "button" at bounding box center [397, 202] width 4 height 4
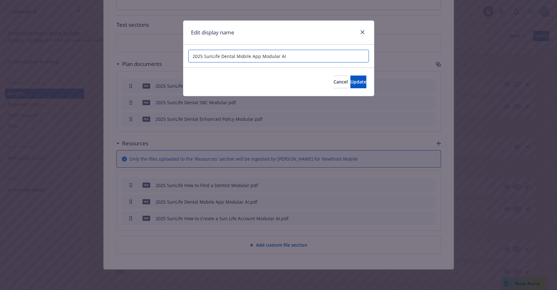
click at [323, 54] on input "2025 SunLife Dental Mobile App Modular AI" at bounding box center [278, 56] width 180 height 13
type input "2025 SunLife Dental Mobile App Modular"
click at [350, 77] on button "Update" at bounding box center [358, 82] width 16 height 13
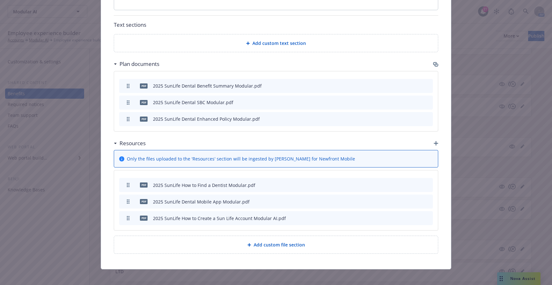
click at [395, 219] on icon "button" at bounding box center [397, 218] width 4 height 4
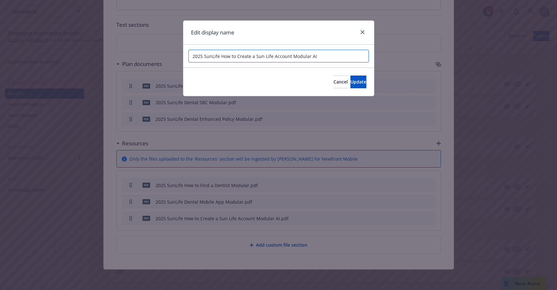
click at [322, 57] on input "2025 SunLife How to Create a Sun Life Account Modular AI" at bounding box center [278, 56] width 180 height 13
type input "2025 SunLife How to Create a Sun Life Account Modular"
click at [350, 79] on span "Update" at bounding box center [358, 82] width 16 height 6
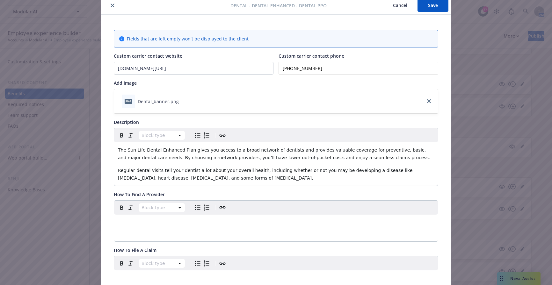
scroll to position [0, 0]
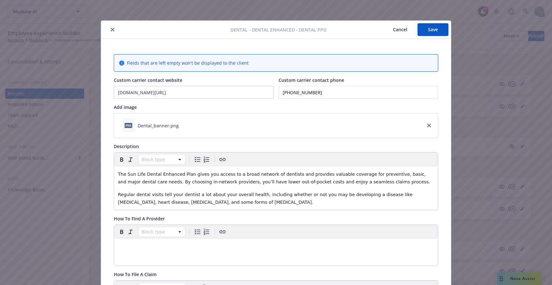
click at [431, 32] on button "Save" at bounding box center [432, 29] width 31 height 13
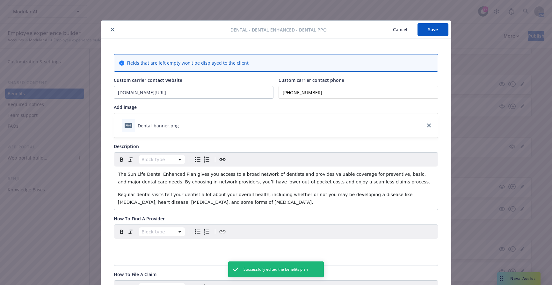
click at [111, 29] on icon "close" at bounding box center [113, 30] width 4 height 4
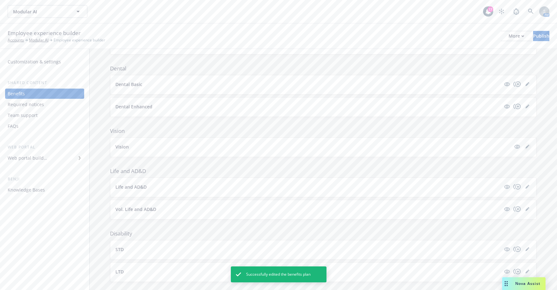
click at [525, 145] on icon "editPencil" at bounding box center [527, 147] width 4 height 4
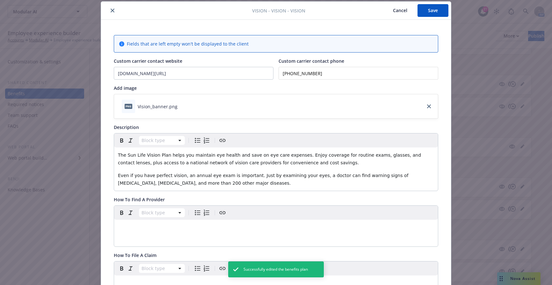
scroll to position [300, 0]
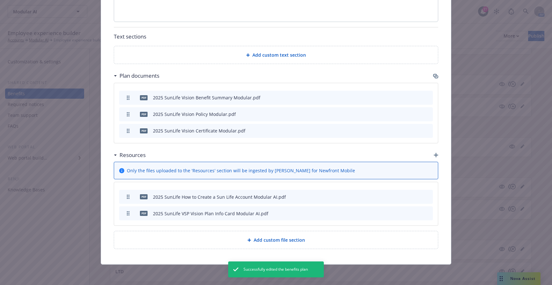
click at [395, 197] on icon "button" at bounding box center [397, 197] width 4 height 4
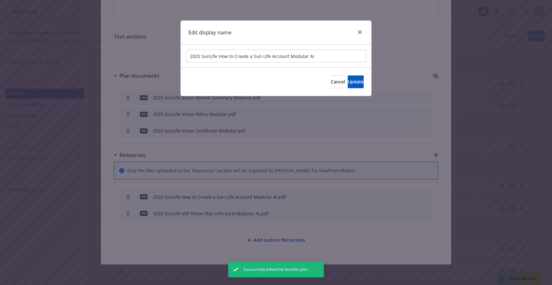
scroll to position [295, 0]
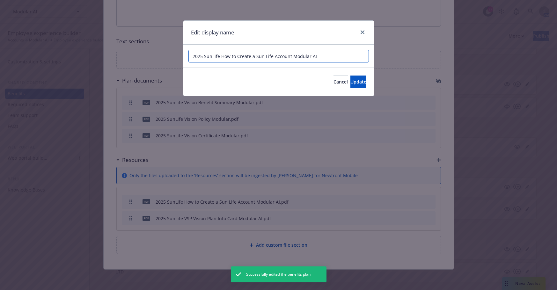
click at [323, 52] on input "2025 SunLife How to Create a Sun Life Account Modular AI" at bounding box center [278, 56] width 180 height 13
type input "2025 SunLife How to Create a Sun Life Account Modular"
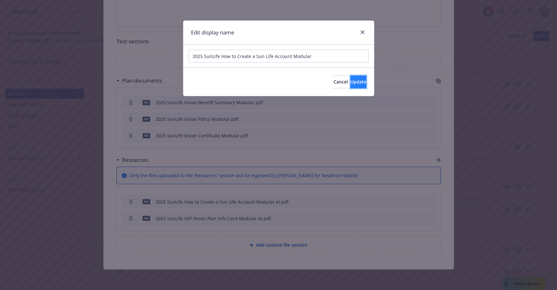
click at [355, 85] on button "Update" at bounding box center [358, 82] width 16 height 13
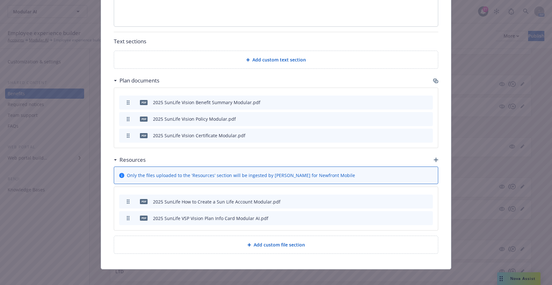
click at [395, 218] on icon "button" at bounding box center [397, 218] width 4 height 4
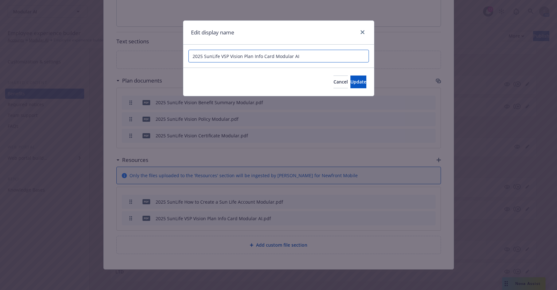
click at [317, 52] on input "2025 SunLife VSP Vision Plan Info Card Modular AI" at bounding box center [278, 56] width 180 height 13
type input "2025 SunLife VSP Vision Plan Info Card Modular"
click at [350, 80] on span "Update" at bounding box center [358, 82] width 16 height 6
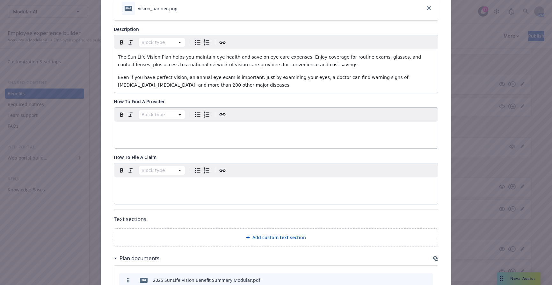
scroll to position [0, 0]
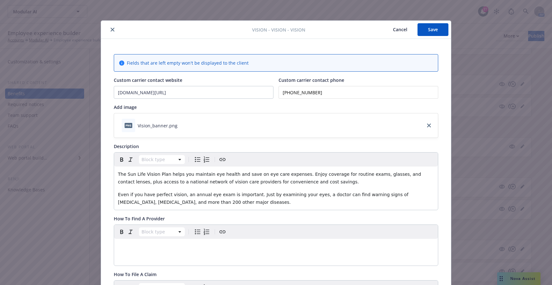
click at [425, 27] on button "Save" at bounding box center [432, 29] width 31 height 13
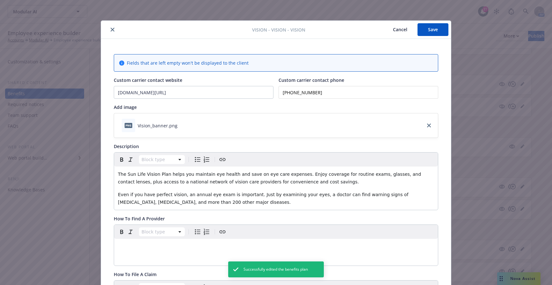
click at [111, 28] on icon "close" at bounding box center [113, 30] width 4 height 4
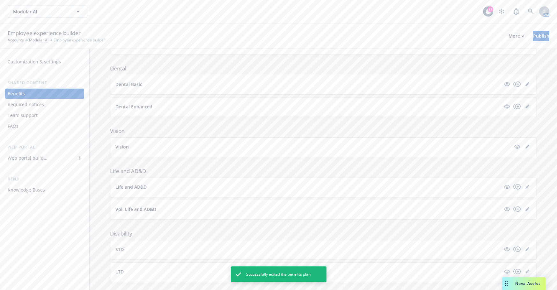
click at [525, 105] on icon "editPencil" at bounding box center [526, 106] width 3 height 3
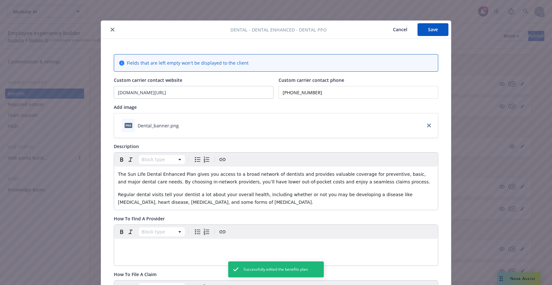
click at [109, 27] on button "close" at bounding box center [113, 30] width 8 height 8
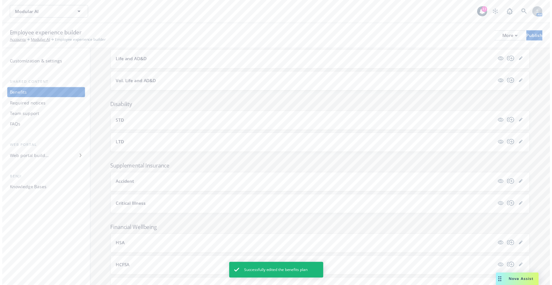
scroll to position [255, 0]
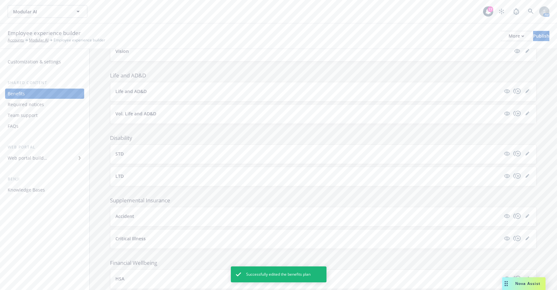
click at [525, 89] on icon "editPencil" at bounding box center [527, 91] width 4 height 4
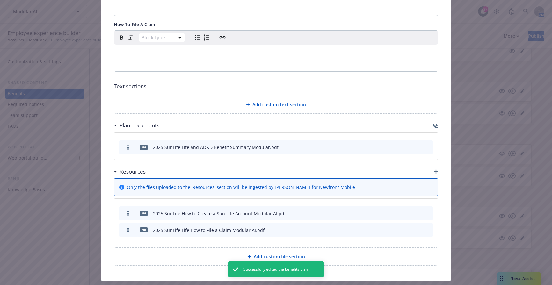
scroll to position [333, 0]
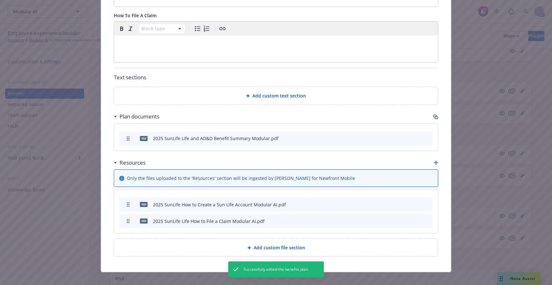
click at [395, 203] on icon "button" at bounding box center [397, 205] width 4 height 4
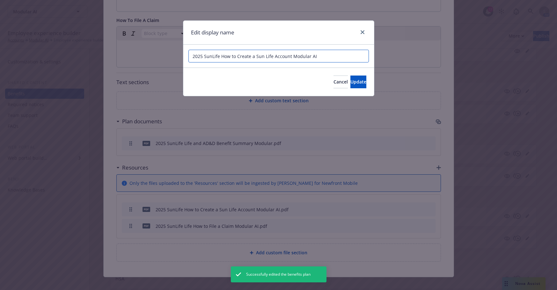
click at [321, 58] on input "2025 SunLife How to Create a Sun Life Account Modular AI" at bounding box center [278, 56] width 180 height 13
type input "2025 SunLife How to Create a Sun Life Account Modular"
click at [350, 79] on span "Update" at bounding box center [358, 82] width 16 height 6
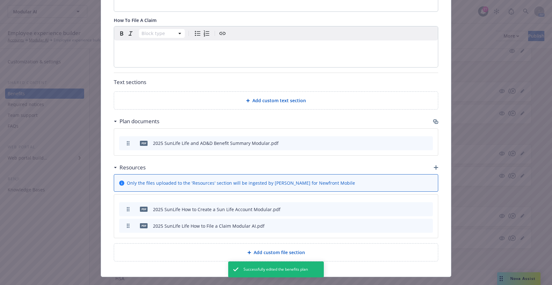
click at [396, 223] on button "button" at bounding box center [396, 225] width 5 height 5
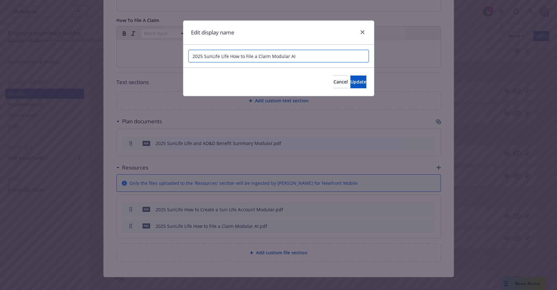
click at [323, 50] on input "2025 SunLife Life How to File a Claim Modular AI" at bounding box center [278, 56] width 180 height 13
type input "2025 SunLife Life How to File a Claim Modular"
click at [350, 82] on span "Update" at bounding box center [358, 82] width 16 height 6
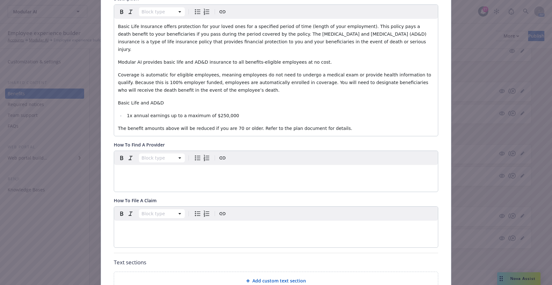
scroll to position [137, 0]
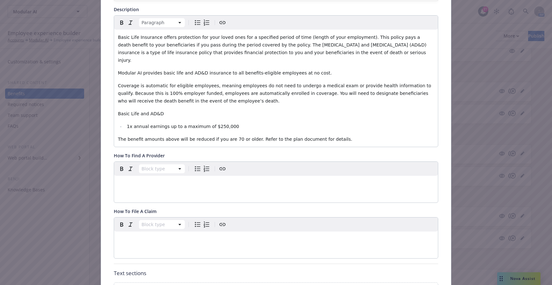
click at [326, 38] on span "Basic Life Insurance offers protection for your loved ones for a specified peri…" at bounding box center [273, 49] width 310 height 28
click at [139, 70] on span "Modular AI provides basic life and AD&D insurance to all benefits-eligible empl…" at bounding box center [225, 72] width 214 height 5
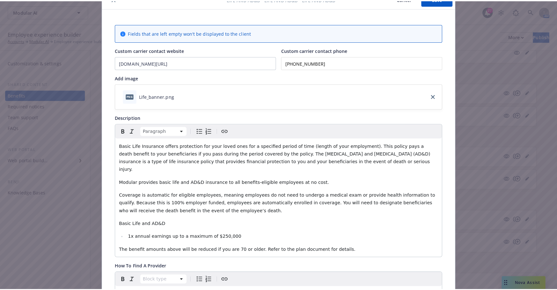
scroll to position [0, 0]
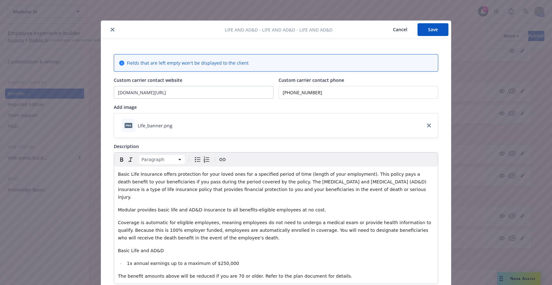
click at [425, 32] on button "Save" at bounding box center [432, 29] width 31 height 13
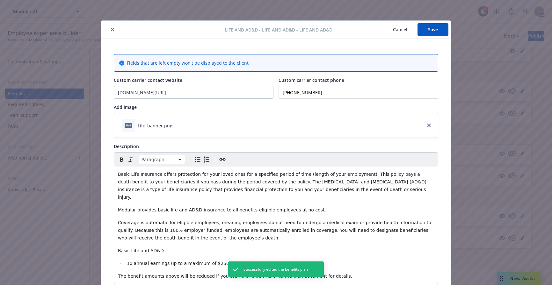
click at [110, 26] on button "close" at bounding box center [113, 30] width 8 height 8
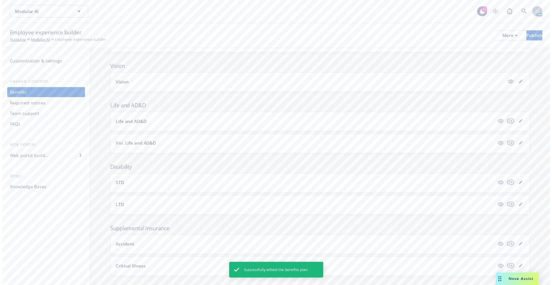
scroll to position [255, 0]
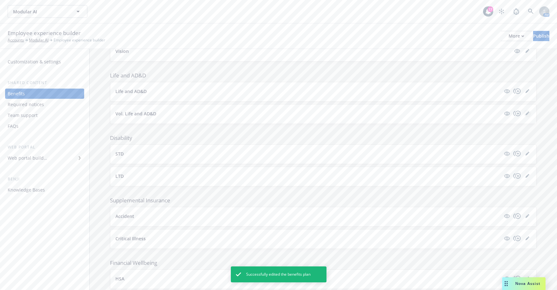
click at [525, 110] on link "editPencil" at bounding box center [527, 114] width 8 height 8
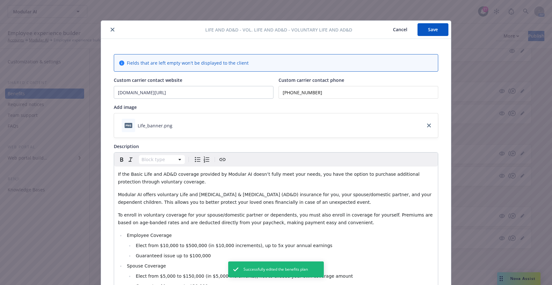
scroll to position [19, 0]
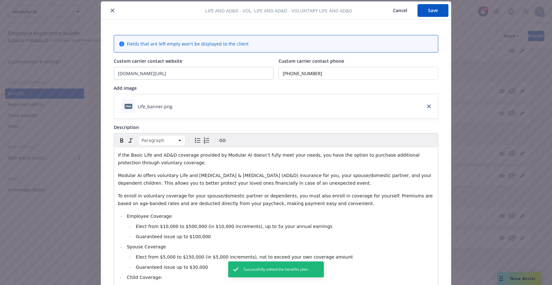
click at [236, 155] on span "If the Basic Life and AD&D coverage provided by Modular AI doesn’t fully meet y…" at bounding box center [269, 159] width 303 height 13
click at [138, 176] on span "Modular AI offers voluntary Life and Accidental Death & Dismemberment (AD&D) in…" at bounding box center [275, 179] width 315 height 13
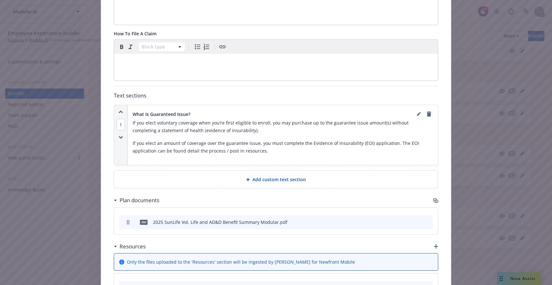
scroll to position [465, 0]
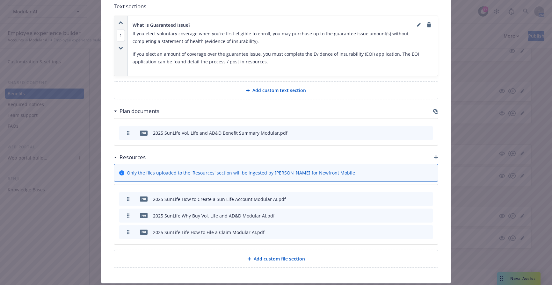
click at [395, 198] on icon "button" at bounding box center [396, 199] width 3 height 3
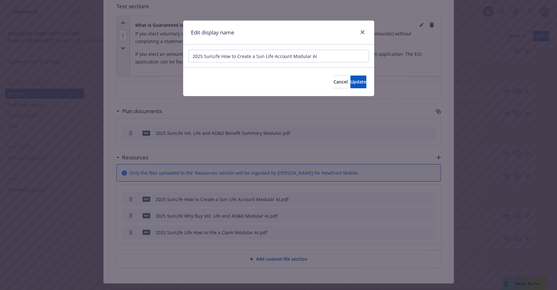
click at [327, 48] on div "2025 SunLife How to Create a Sun Life Account Modular AI" at bounding box center [278, 56] width 191 height 23
click at [329, 55] on input "2025 SunLife How to Create a Sun Life Account Modular AI" at bounding box center [278, 56] width 180 height 13
type input "2025 SunLife How to Create a Sun Life Account Modular"
click at [350, 83] on span "Update" at bounding box center [358, 82] width 16 height 6
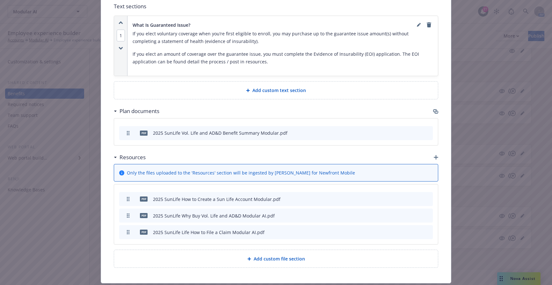
click at [396, 214] on icon "button" at bounding box center [397, 216] width 4 height 4
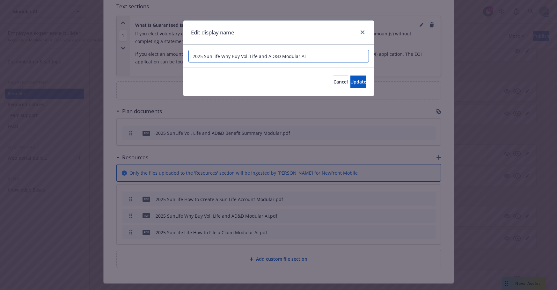
click at [331, 52] on input "2025 SunLife Why Buy Vol. Life and AD&D Modular AI" at bounding box center [278, 56] width 180 height 13
type input "2025 SunLife Why Buy Vol. Life and AD&D Modular"
click at [350, 81] on span "Update" at bounding box center [358, 82] width 16 height 6
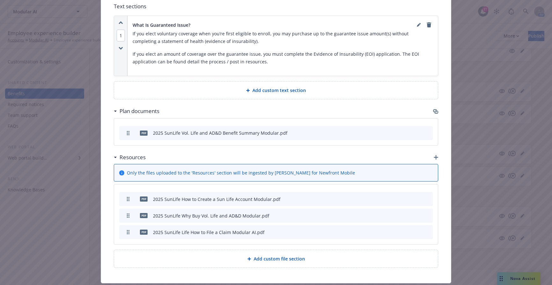
click at [396, 230] on icon "button" at bounding box center [397, 232] width 4 height 4
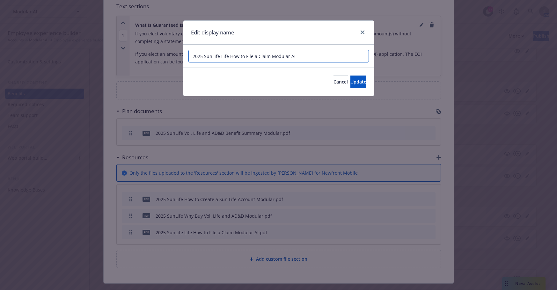
click at [338, 57] on input "2025 SunLife Life How to File a Claim Modular AI" at bounding box center [278, 56] width 180 height 13
type input "2025 SunLife Life How to File a Claim Modular"
click at [354, 81] on span "Update" at bounding box center [358, 82] width 16 height 6
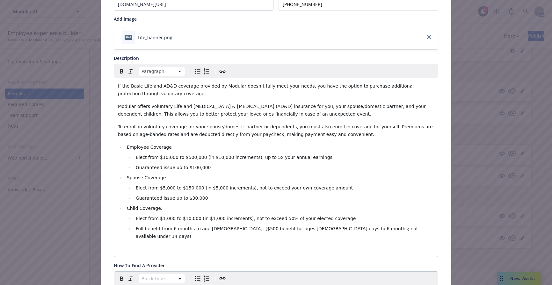
scroll to position [0, 0]
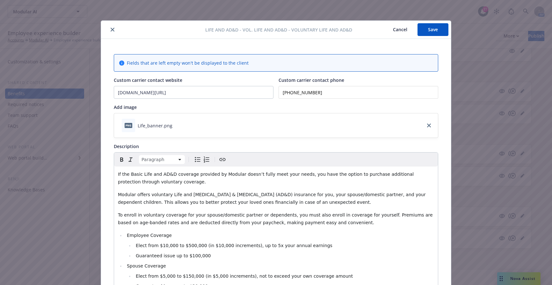
click at [427, 25] on button "Save" at bounding box center [432, 29] width 31 height 13
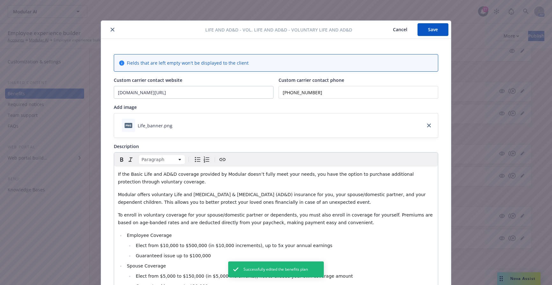
click at [113, 29] on button "close" at bounding box center [113, 30] width 8 height 8
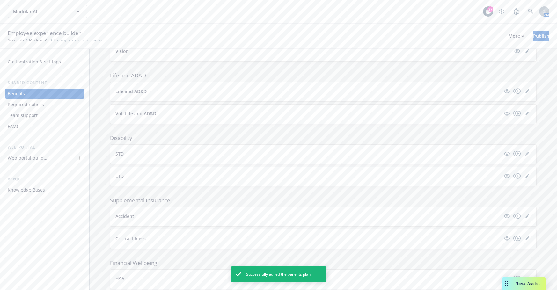
click at [523, 145] on div "STD" at bounding box center [323, 154] width 426 height 19
click at [525, 152] on icon "editPencil" at bounding box center [527, 154] width 4 height 4
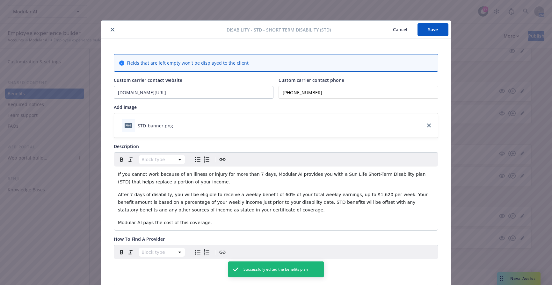
scroll to position [19, 0]
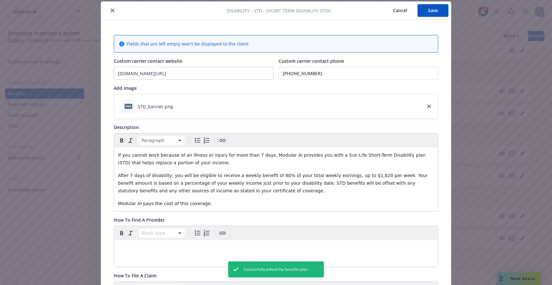
click at [279, 156] on span "If you cannot work because of an illness or injury for more than 7 days, Modula…" at bounding box center [272, 159] width 309 height 13
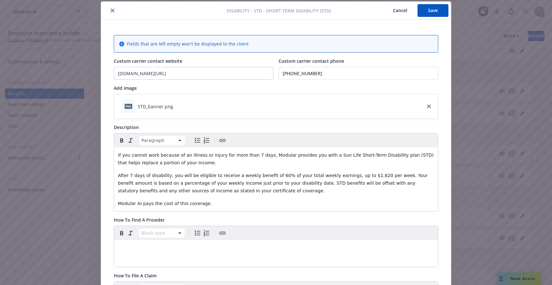
click at [139, 206] on span "Modular AI pays the cost of this coverage." at bounding box center [165, 203] width 94 height 5
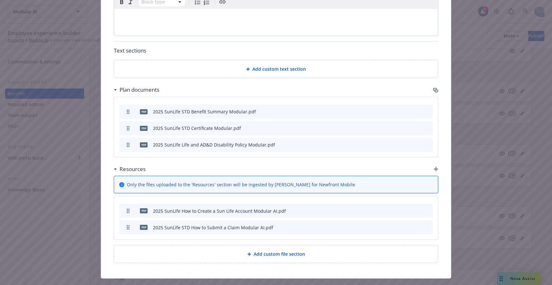
scroll to position [320, 0]
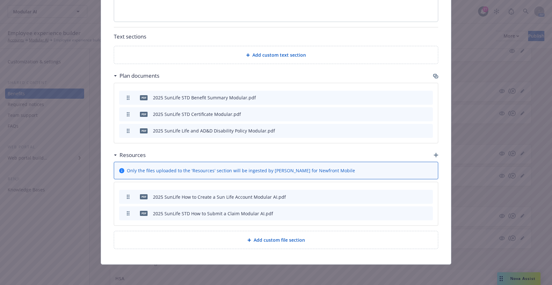
click at [395, 198] on icon "button" at bounding box center [397, 197] width 4 height 4
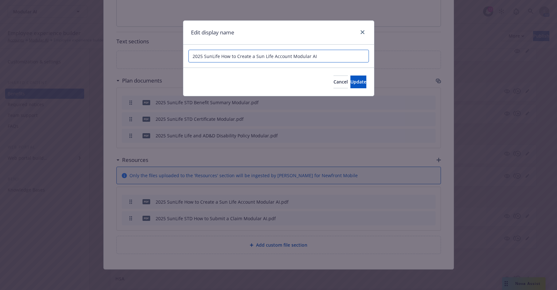
click at [327, 52] on input "2025 SunLife How to Create a Sun Life Account Modular AI" at bounding box center [278, 56] width 180 height 13
type input "2025 SunLife How to Create a Sun Life Account Modular"
click at [352, 84] on span "Update" at bounding box center [358, 82] width 16 height 6
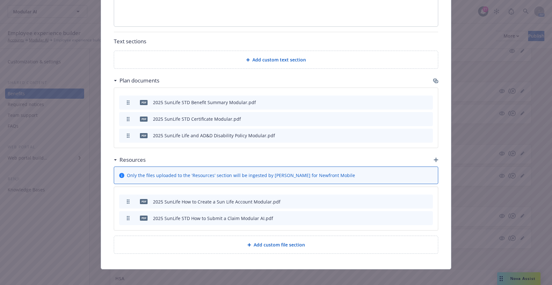
click at [395, 218] on icon "button" at bounding box center [396, 218] width 3 height 3
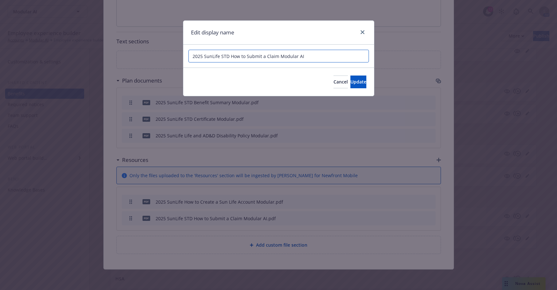
click at [327, 59] on input "2025 SunLife STD How to Submit a Claim Modular AI" at bounding box center [278, 56] width 180 height 13
type input "2025 SunLife STD How to Submit a Claim Modular"
click at [350, 76] on button "Update" at bounding box center [358, 82] width 16 height 13
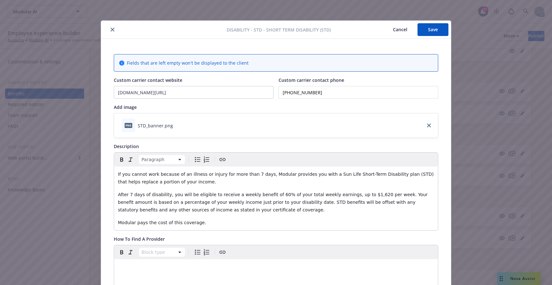
scroll to position [0, 5]
click at [431, 28] on button "Save" at bounding box center [432, 29] width 31 height 13
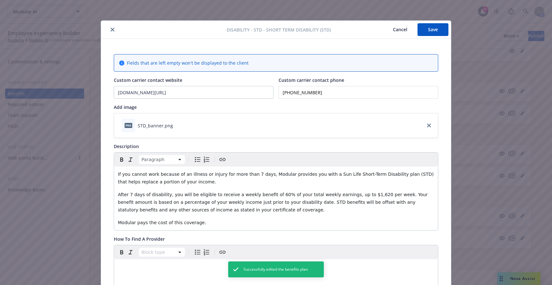
click at [111, 30] on icon "close" at bounding box center [113, 30] width 4 height 4
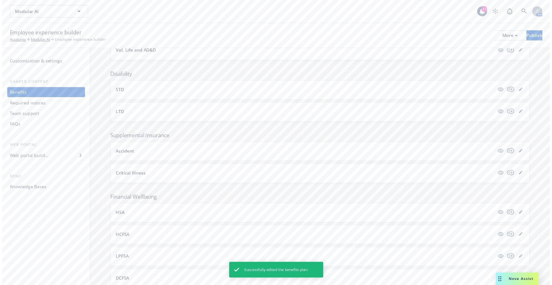
scroll to position [335, 0]
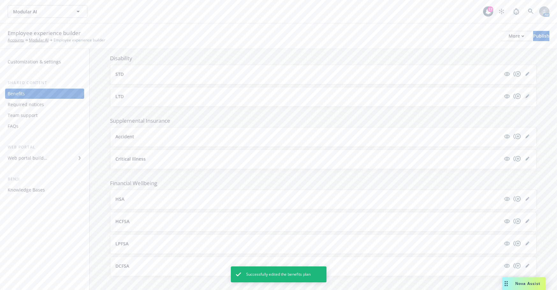
click at [525, 94] on icon "editPencil" at bounding box center [527, 96] width 4 height 4
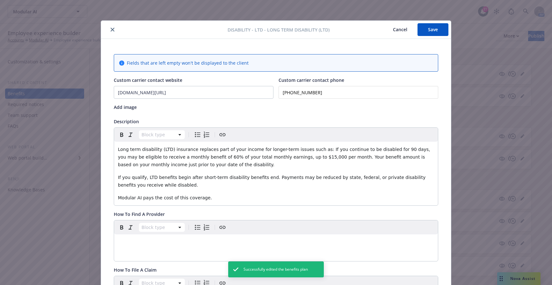
scroll to position [19, 0]
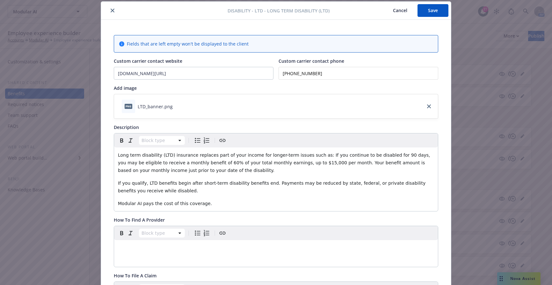
click at [139, 203] on span "Modular AI pays the cost of this coverage." at bounding box center [165, 203] width 94 height 5
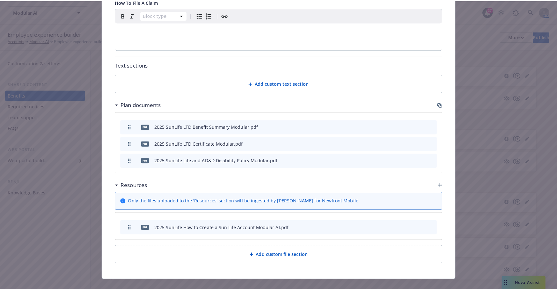
scroll to position [304, 0]
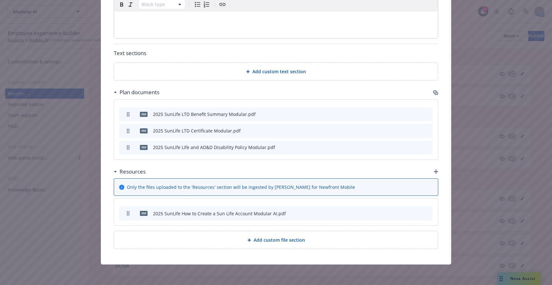
click at [395, 214] on icon "button" at bounding box center [396, 213] width 3 height 3
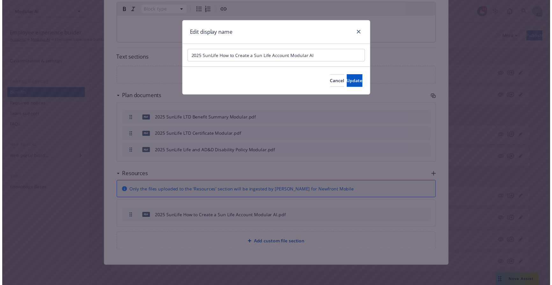
scroll to position [299, 0]
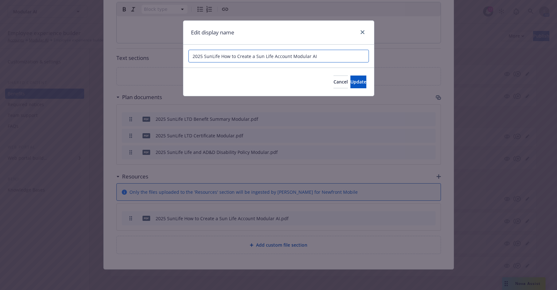
click at [331, 53] on input "2025 SunLife How to Create a Sun Life Account Modular AI" at bounding box center [278, 56] width 180 height 13
type input "2025 SunLife How to Create a Sun Life Account Modular"
click at [357, 83] on button "Update" at bounding box center [358, 82] width 16 height 13
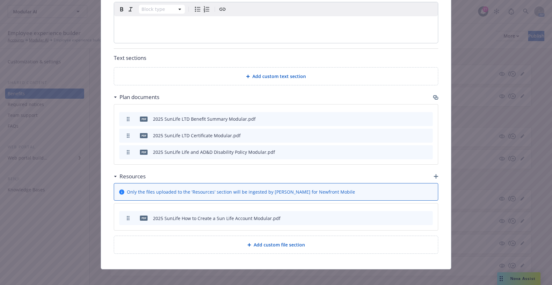
scroll to position [0, 0]
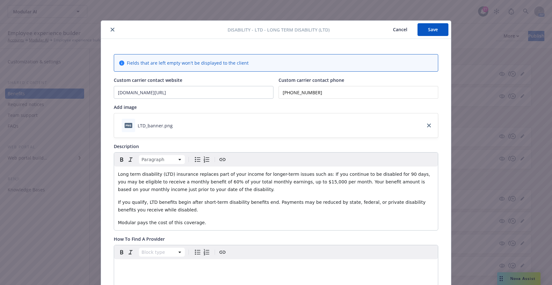
click at [434, 27] on button "Save" at bounding box center [432, 29] width 31 height 13
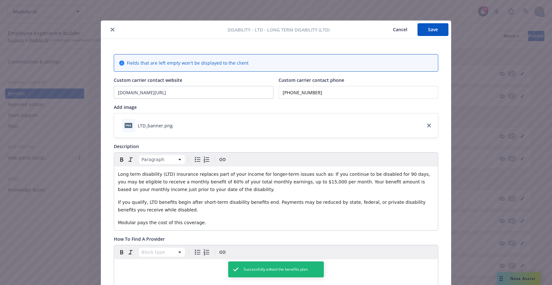
click at [112, 29] on button "close" at bounding box center [113, 30] width 8 height 8
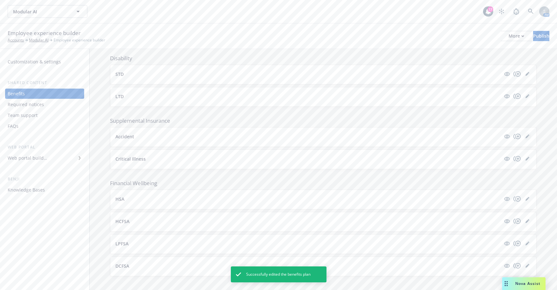
click at [525, 135] on icon "editPencil" at bounding box center [526, 136] width 3 height 3
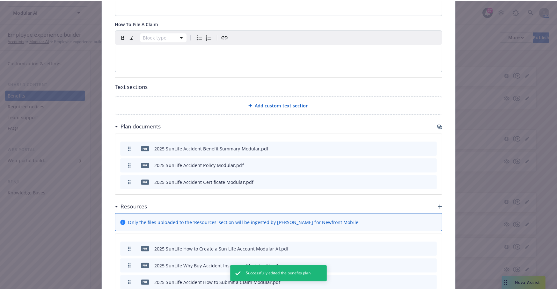
scroll to position [444, 0]
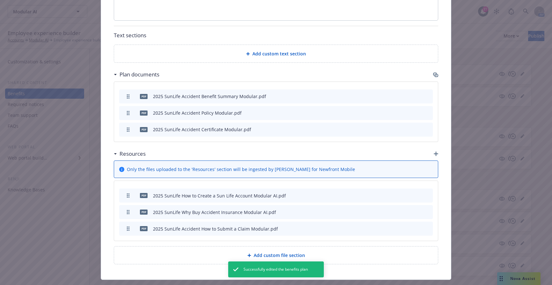
click at [392, 189] on div "pdf 2025 SunLife How to Create a Sun Life Account Modular AI.pdf" at bounding box center [276, 196] width 314 height 14
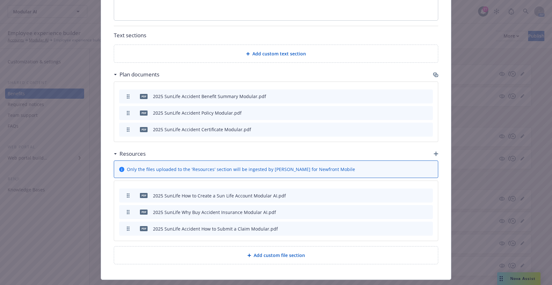
click at [395, 194] on icon "button" at bounding box center [397, 196] width 4 height 4
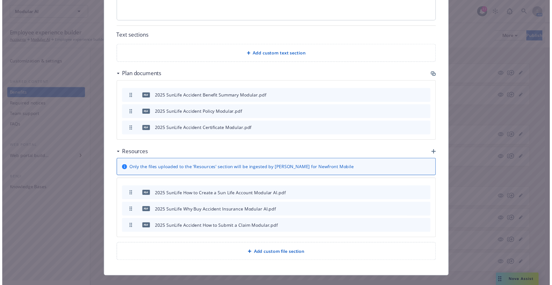
scroll to position [439, 0]
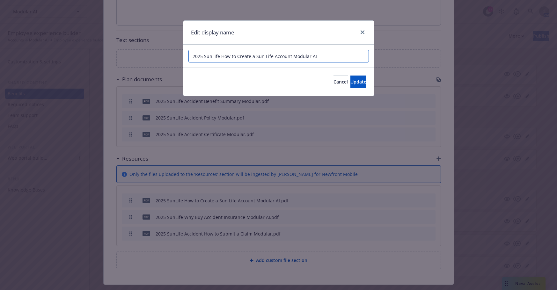
click at [322, 51] on input "2025 SunLife How to Create a Sun Life Account Modular AI" at bounding box center [278, 56] width 180 height 13
type input "2025 SunLife How to Create a Sun Life Account Modular"
click at [352, 79] on span "Update" at bounding box center [358, 82] width 16 height 6
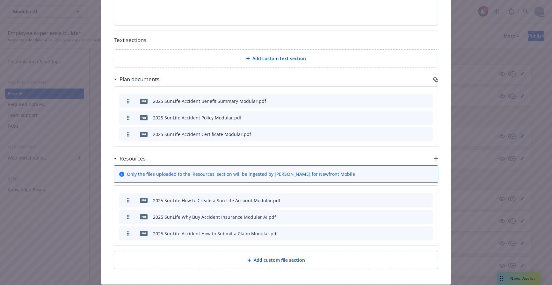
click at [395, 216] on icon "button" at bounding box center [396, 217] width 3 height 3
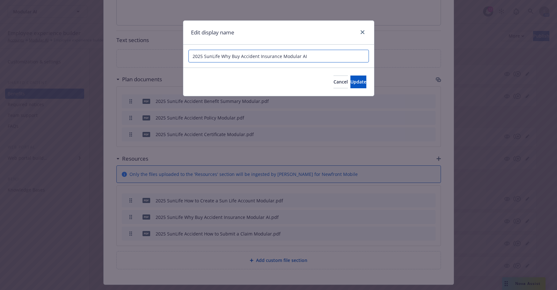
click at [311, 53] on input "2025 SunLife Why Buy Accident Insurance Modular AI" at bounding box center [278, 56] width 180 height 13
type input "2025 SunLife Why Buy Accident Insurance Modular"
click at [353, 79] on span "Update" at bounding box center [358, 82] width 16 height 6
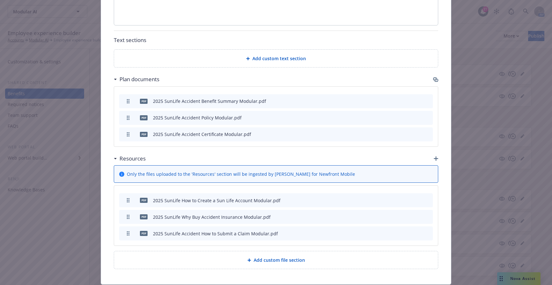
click at [395, 230] on button at bounding box center [397, 233] width 4 height 7
click at [395, 232] on icon "button" at bounding box center [397, 234] width 4 height 4
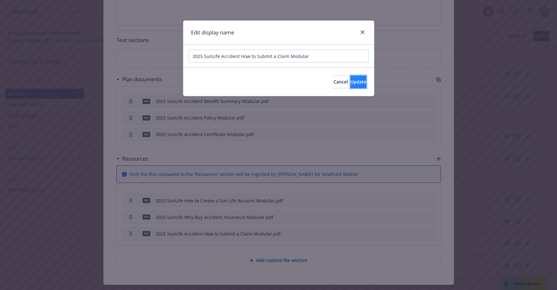
click at [351, 84] on span "Update" at bounding box center [358, 82] width 16 height 6
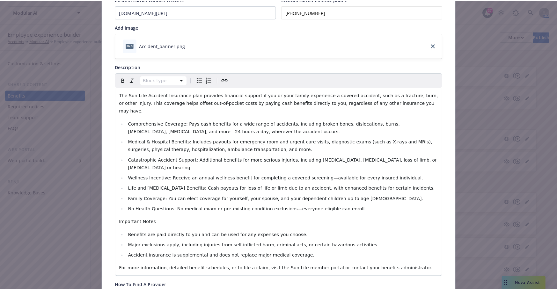
scroll to position [0, 0]
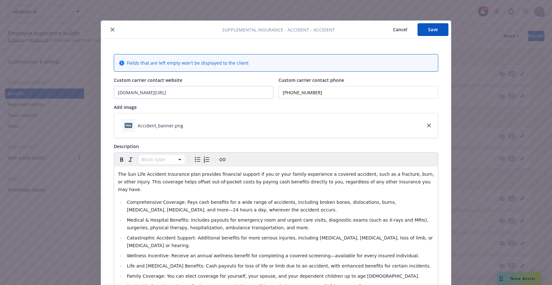
click at [434, 30] on button "Save" at bounding box center [432, 29] width 31 height 13
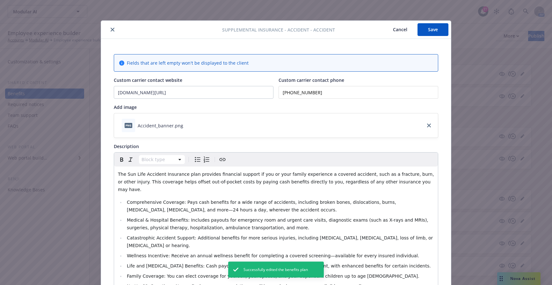
click at [111, 29] on icon "close" at bounding box center [113, 30] width 4 height 4
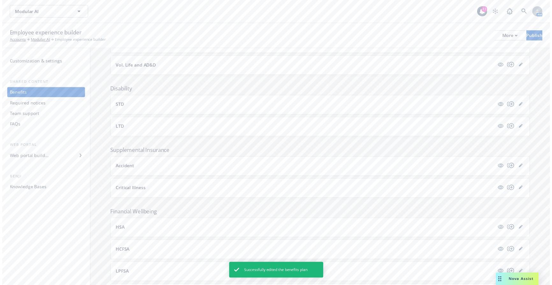
scroll to position [335, 0]
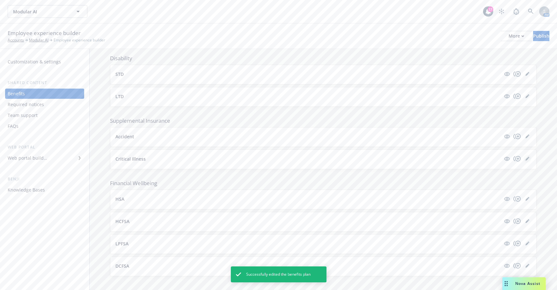
click at [525, 157] on icon "editPencil" at bounding box center [526, 158] width 3 height 3
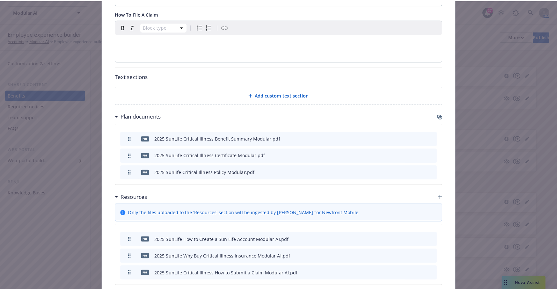
scroll to position [485, 0]
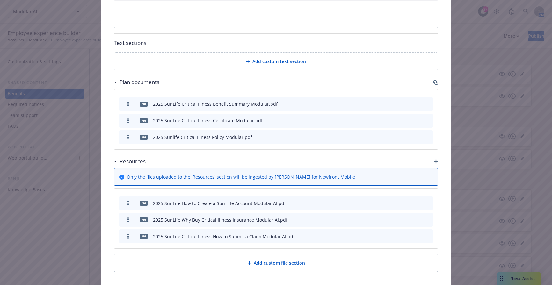
click at [397, 201] on icon "button" at bounding box center [398, 202] width 2 height 2
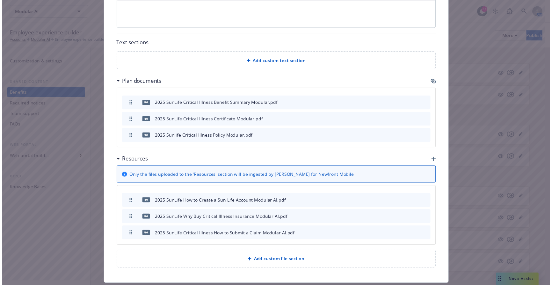
scroll to position [480, 0]
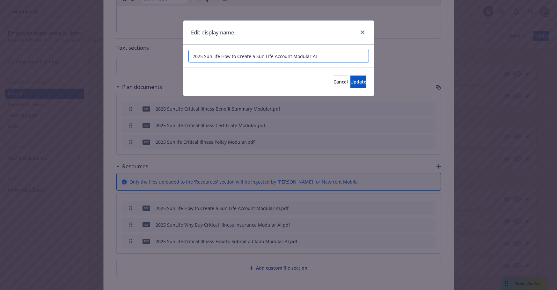
click at [341, 56] on input "2025 SunLife How to Create a Sun Life Account Modular AI" at bounding box center [278, 56] width 180 height 13
type input "2025 SunLife How to Create a Sun Life Account Modular"
click at [352, 81] on span "Update" at bounding box center [358, 82] width 16 height 6
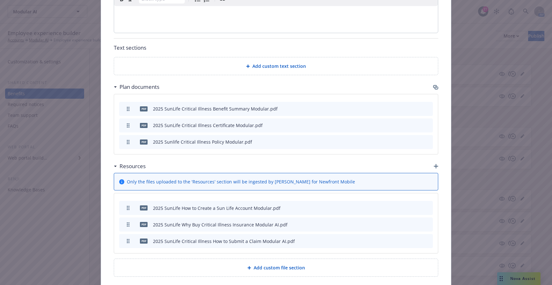
click at [396, 223] on icon "button" at bounding box center [397, 225] width 4 height 4
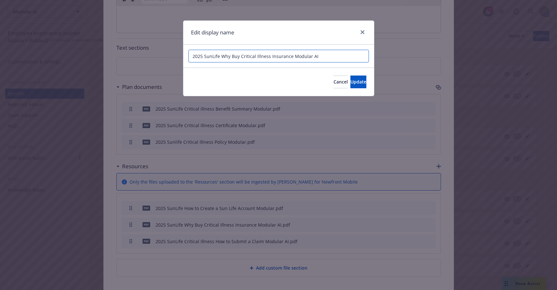
click at [333, 55] on input "2025 SunLife Why Buy Critical Illness Insurance Modular AI" at bounding box center [278, 56] width 180 height 13
type input "2025 SunLife Why Buy Critical Illness Insurance Modular"
click at [350, 79] on span "Update" at bounding box center [358, 82] width 16 height 6
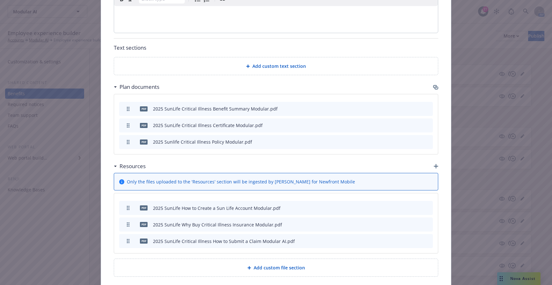
click at [395, 240] on icon "button" at bounding box center [396, 241] width 3 height 3
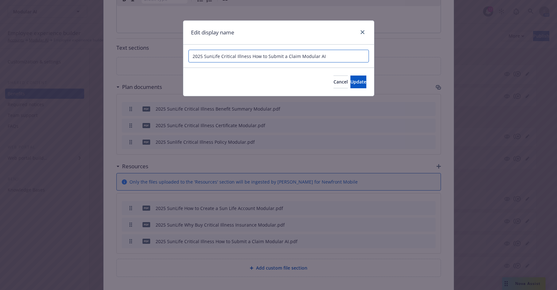
click at [335, 55] on input "2025 SunLife Critical Illness How to Submit a Claim Modular AI" at bounding box center [278, 56] width 180 height 13
type input "2025 SunLife Critical Illness How to Submit a Claim Modular"
click at [352, 82] on span "Update" at bounding box center [358, 82] width 16 height 6
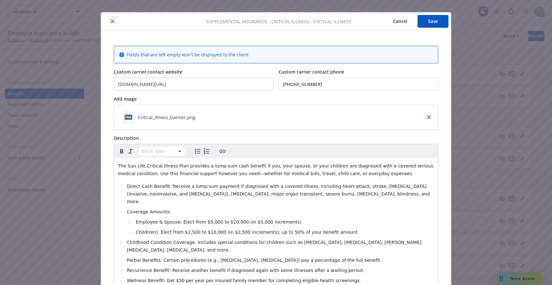
scroll to position [0, 0]
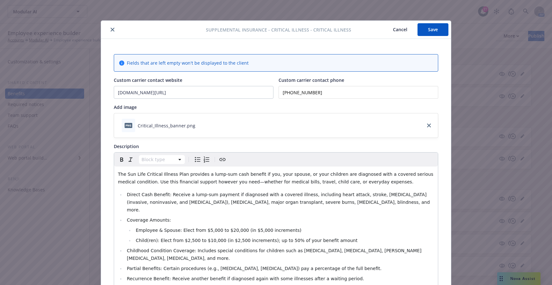
click at [430, 33] on button "Save" at bounding box center [432, 29] width 31 height 13
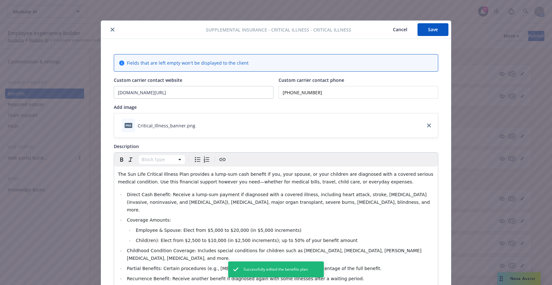
click at [111, 28] on icon "close" at bounding box center [113, 30] width 4 height 4
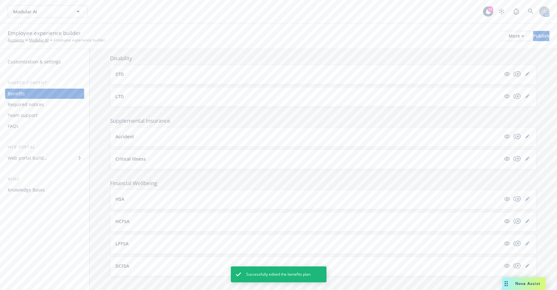
click at [525, 197] on icon "editPencil" at bounding box center [527, 199] width 4 height 4
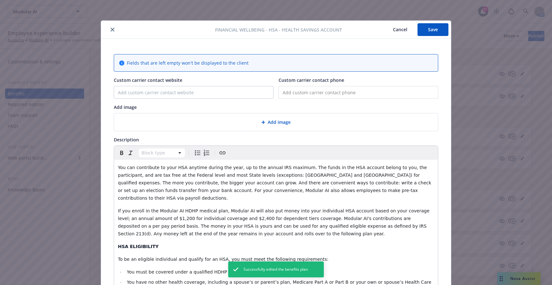
scroll to position [19, 0]
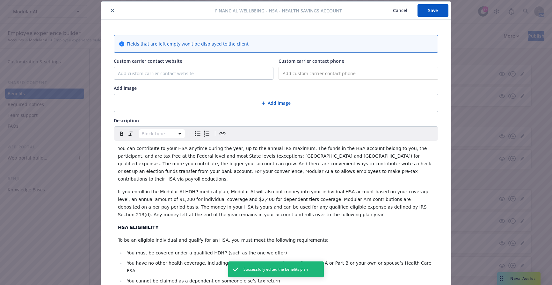
click at [176, 189] on span "If you enroll in the Modular AI HDHP medical plan, Modular AI will also put mon…" at bounding box center [274, 203] width 313 height 28
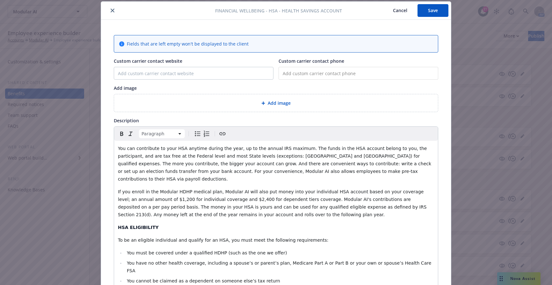
click at [234, 189] on span "If you enroll in the Modular HDHP medical plan, Modular AI will also put money …" at bounding box center [273, 203] width 310 height 28
click at [285, 192] on span "If you enroll in the Modular HDHP medical plan, Modular will also put money int…" at bounding box center [275, 203] width 315 height 28
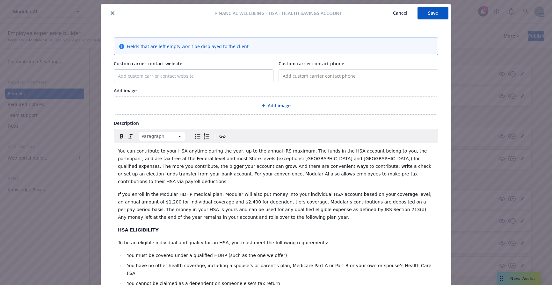
scroll to position [0, 0]
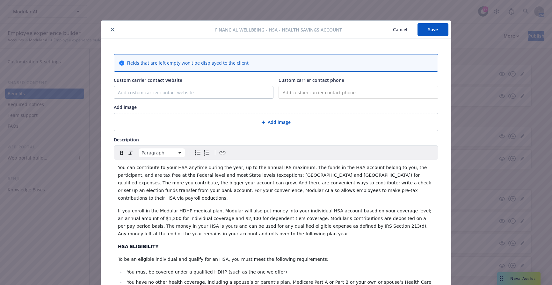
click at [439, 28] on button "Save" at bounding box center [432, 29] width 31 height 13
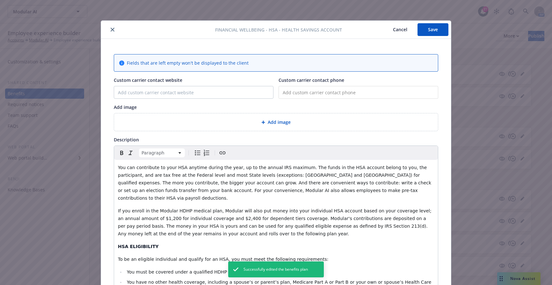
click at [111, 30] on icon "close" at bounding box center [113, 30] width 4 height 4
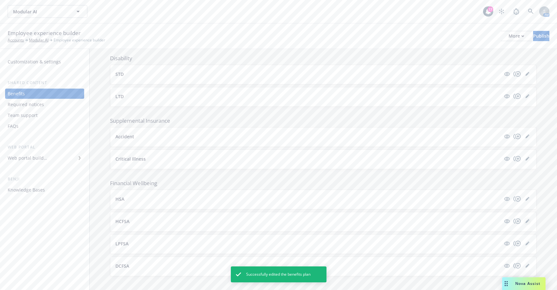
click at [525, 219] on icon "editPencil" at bounding box center [527, 221] width 4 height 4
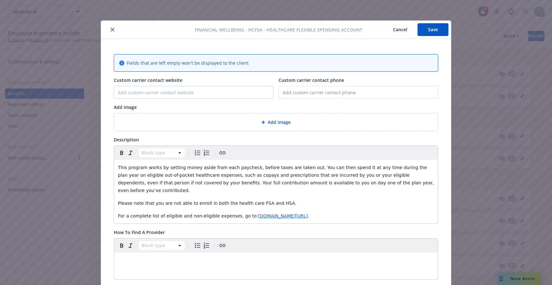
click at [111, 28] on icon "close" at bounding box center [113, 30] width 4 height 4
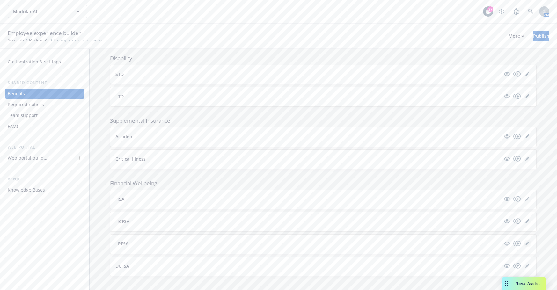
click at [525, 242] on icon "editPencil" at bounding box center [527, 244] width 4 height 4
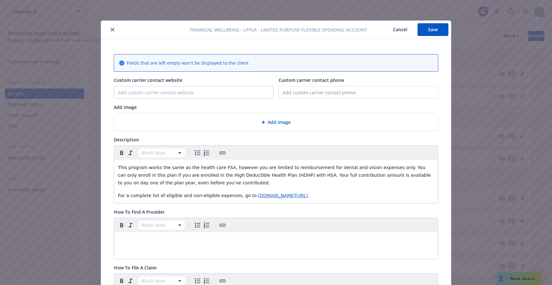
click at [111, 31] on icon "close" at bounding box center [113, 30] width 4 height 4
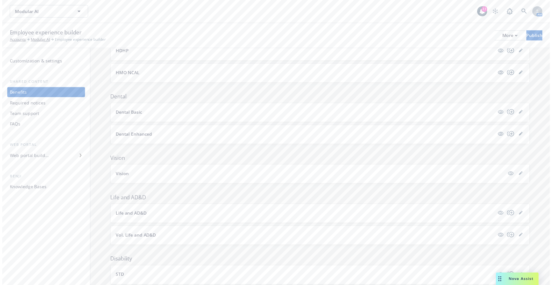
scroll to position [335, 0]
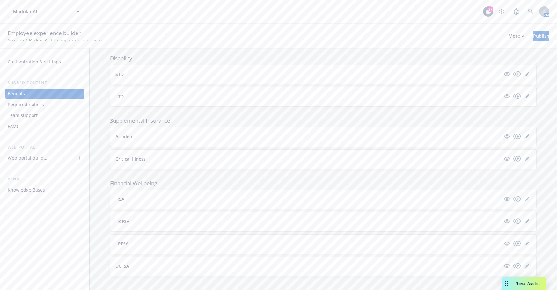
click at [523, 262] on link "editPencil" at bounding box center [527, 266] width 8 height 8
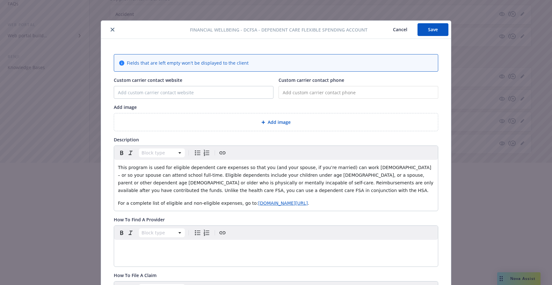
click at [111, 30] on icon "close" at bounding box center [113, 30] width 4 height 4
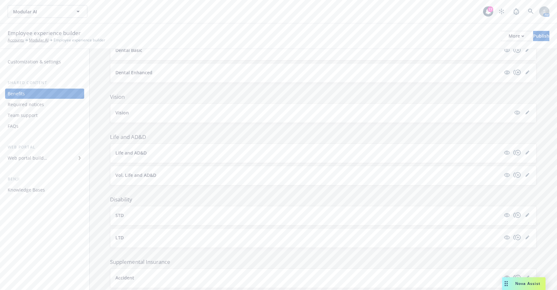
scroll to position [80, 0]
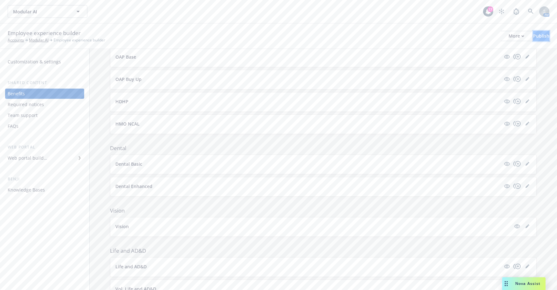
click at [533, 35] on div "Publish" at bounding box center [541, 36] width 16 height 10
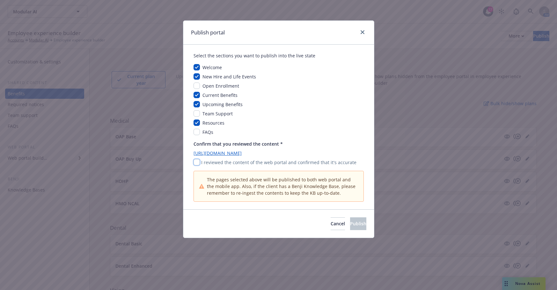
drag, startPoint x: 195, startPoint y: 164, endPoint x: 213, endPoint y: 169, distance: 18.5
click at [195, 164] on input "checkbox" at bounding box center [196, 162] width 6 height 6
checkbox input "true"
click at [358, 226] on button "Publish" at bounding box center [358, 223] width 16 height 13
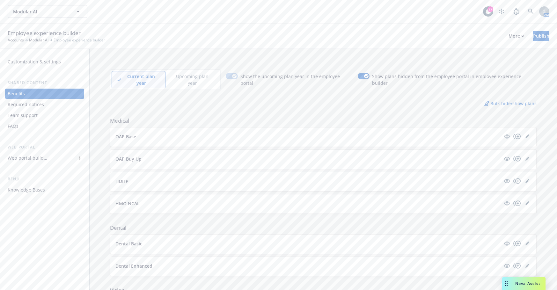
click at [137, 11] on div "Modular AI Modular AI" at bounding box center [245, 11] width 475 height 13
click at [44, 157] on div "Web portal builder" at bounding box center [28, 158] width 40 height 10
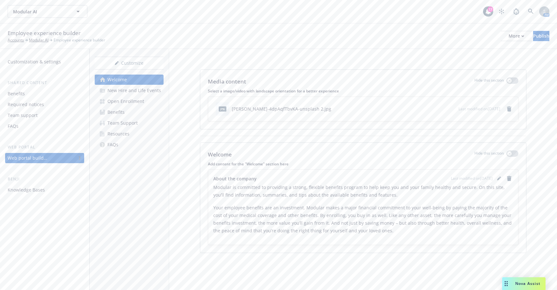
click at [137, 101] on div "Open Enrollment" at bounding box center [125, 101] width 37 height 10
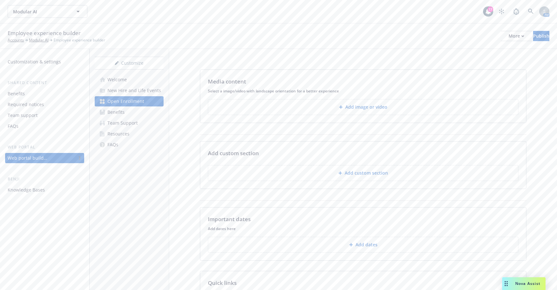
click at [111, 113] on div "Benefits" at bounding box center [115, 112] width 17 height 10
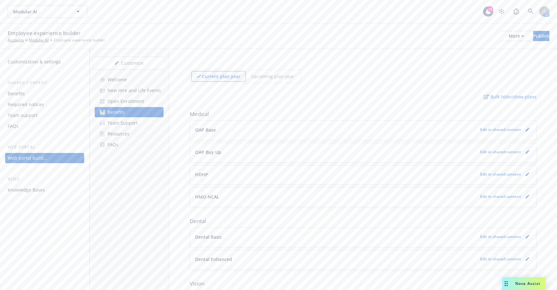
click at [144, 90] on div "New Hire and Life Events" at bounding box center [134, 90] width 54 height 10
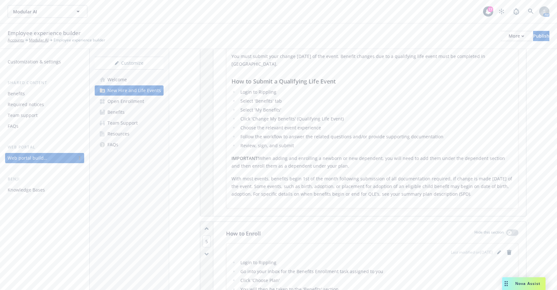
scroll to position [574, 0]
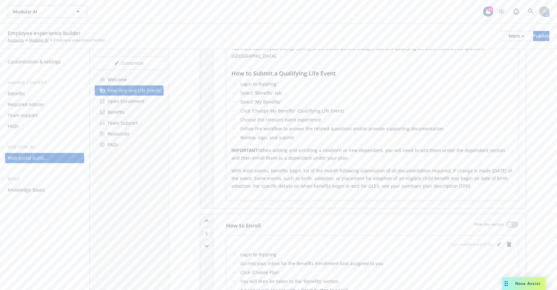
click at [136, 124] on div "Team Support" at bounding box center [122, 123] width 30 height 10
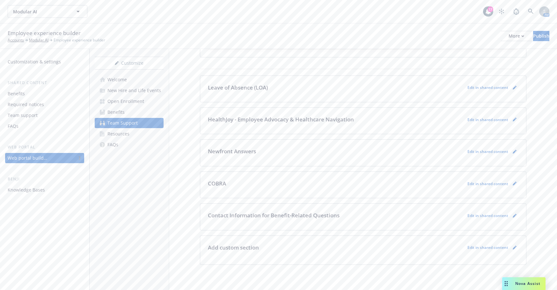
scroll to position [72, 0]
click at [144, 132] on link "Resources" at bounding box center [129, 134] width 69 height 10
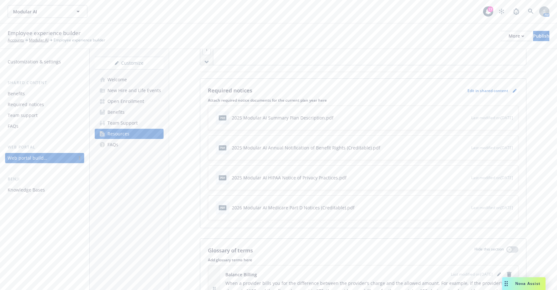
scroll to position [127, 0]
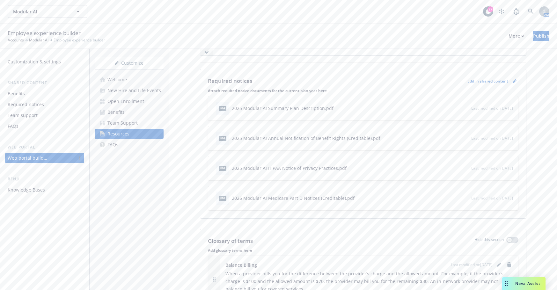
click at [443, 109] on icon "button" at bounding box center [445, 108] width 4 height 4
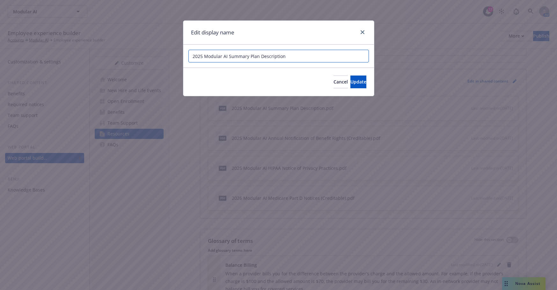
click at [228, 56] on input "2025 Modular AI Summary Plan Description" at bounding box center [278, 56] width 180 height 13
type input "2025 Modular Summary Plan Description"
click at [359, 85] on button "Update" at bounding box center [358, 82] width 16 height 13
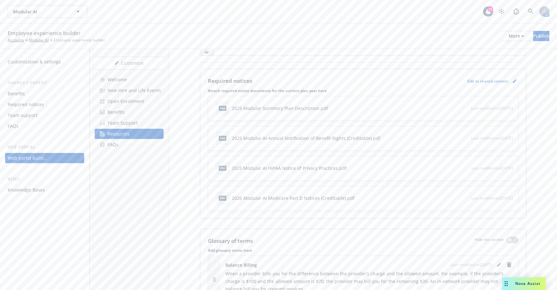
click at [443, 138] on icon "button" at bounding box center [445, 138] width 4 height 4
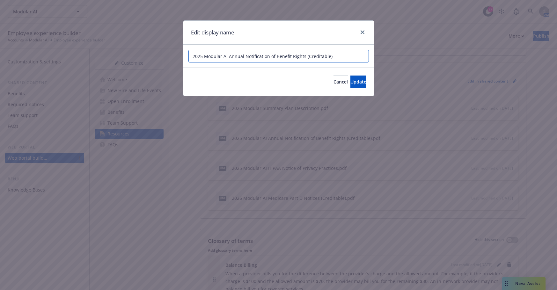
click at [228, 54] on input "2025 Modular AI Annual Notification of Benefit Rights (Creditable)" at bounding box center [278, 56] width 180 height 13
type input "2025 Modular Annual Notification of Benefit Rights (Creditable)"
click at [360, 84] on button "Update" at bounding box center [358, 82] width 16 height 13
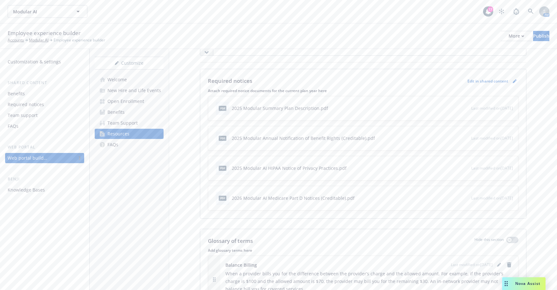
click at [443, 166] on icon "button" at bounding box center [445, 168] width 4 height 4
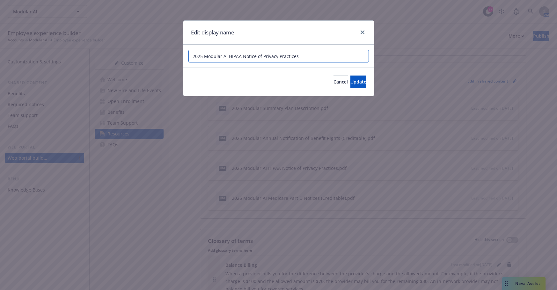
click at [227, 57] on input "2025 Modular AI HIPAA Notice of Privacy Practices" at bounding box center [278, 56] width 180 height 13
type input "2025 Modular HIPAA Notice of Privacy Practices"
click at [350, 84] on span "Update" at bounding box center [358, 82] width 16 height 6
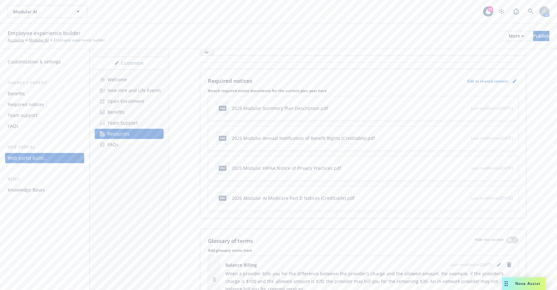
click at [443, 199] on icon "button" at bounding box center [444, 198] width 3 height 3
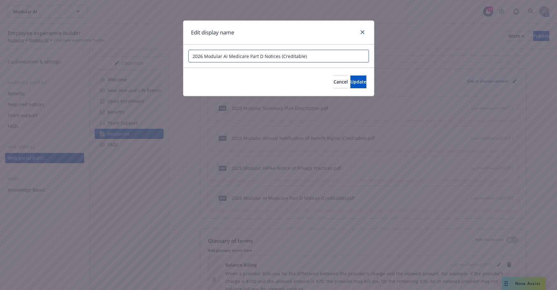
click at [228, 57] on input "2026 Modular AI Medicare Part D Notices (Creditable)" at bounding box center [278, 56] width 180 height 13
type input "2026 Modular Medicare Part D Notices (Creditable)"
click at [357, 82] on button "Update" at bounding box center [358, 82] width 16 height 13
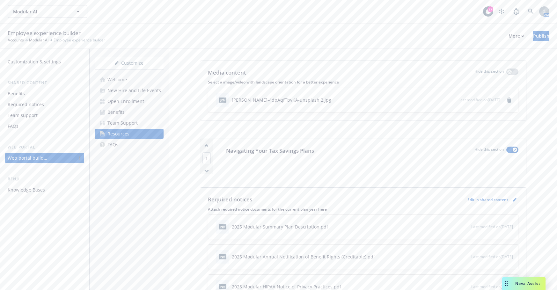
scroll to position [0, 0]
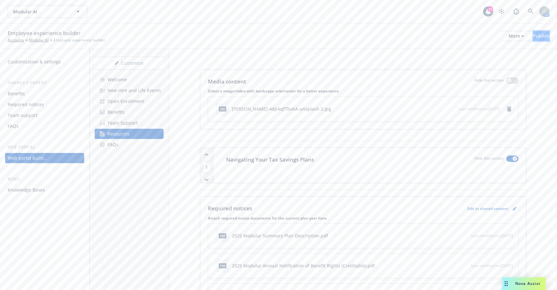
click at [533, 35] on div "Publish" at bounding box center [541, 36] width 16 height 10
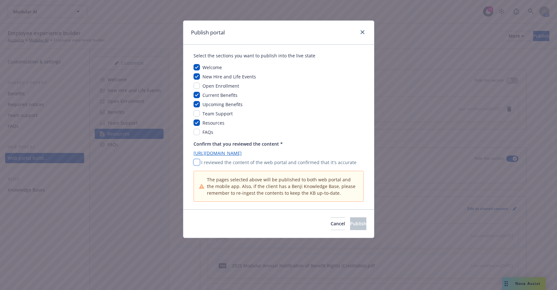
click at [197, 162] on input "checkbox" at bounding box center [196, 162] width 6 height 6
checkbox input "true"
click at [350, 222] on span "Publish" at bounding box center [358, 224] width 16 height 6
